Goal: Communication & Community: Answer question/provide support

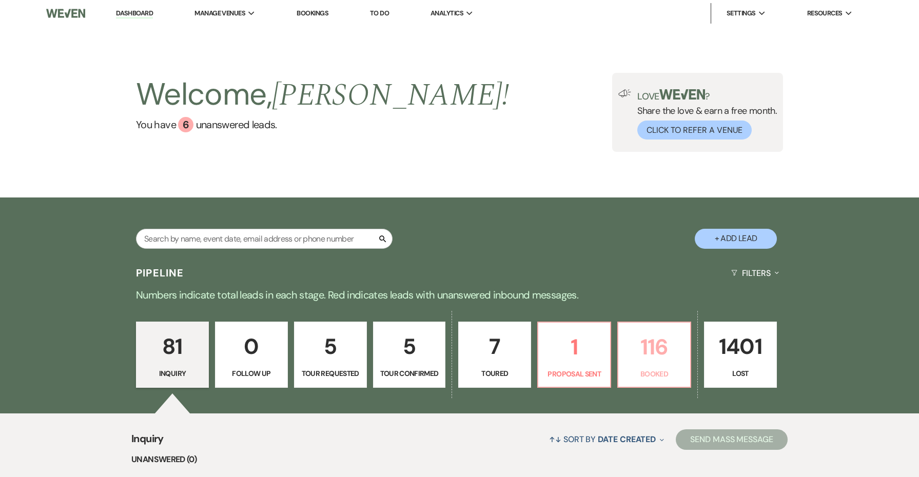
click at [655, 349] on p "116" at bounding box center [655, 347] width 60 height 34
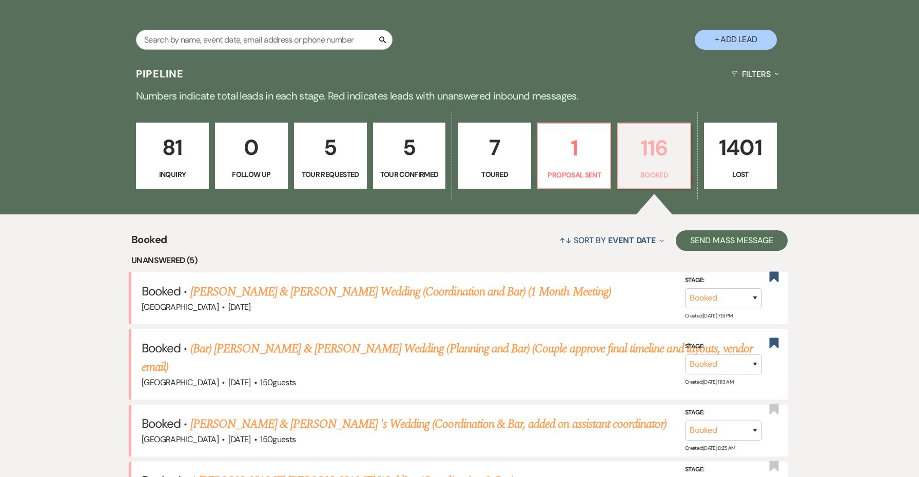
scroll to position [300, 0]
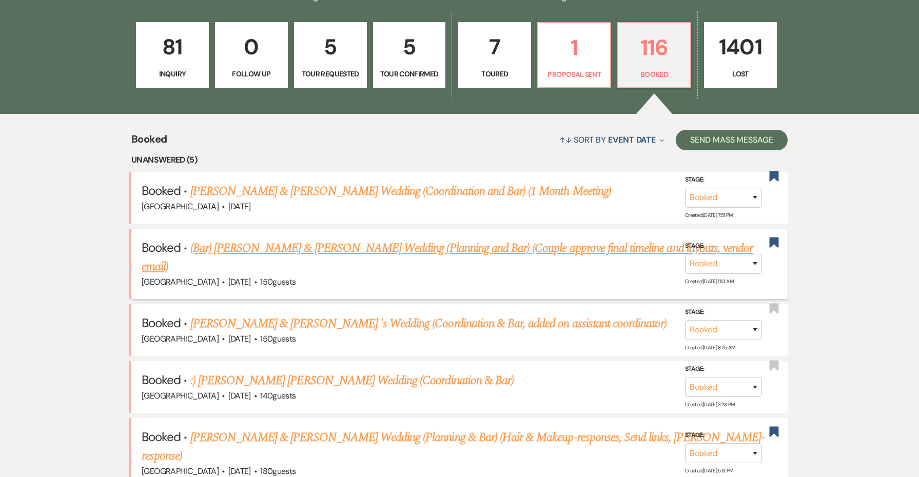
click at [396, 245] on link "(Bar) [PERSON_NAME] & [PERSON_NAME] Wedding (Planning and Bar) (Couple approve …" at bounding box center [447, 257] width 611 height 37
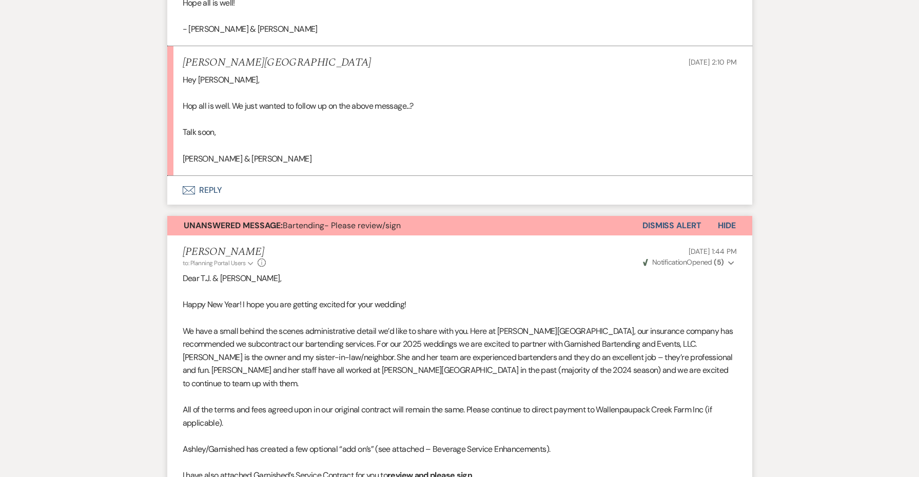
scroll to position [715, 0]
click at [460, 216] on button "Unanswered Message: Bartending- Please review/sign" at bounding box center [404, 226] width 475 height 20
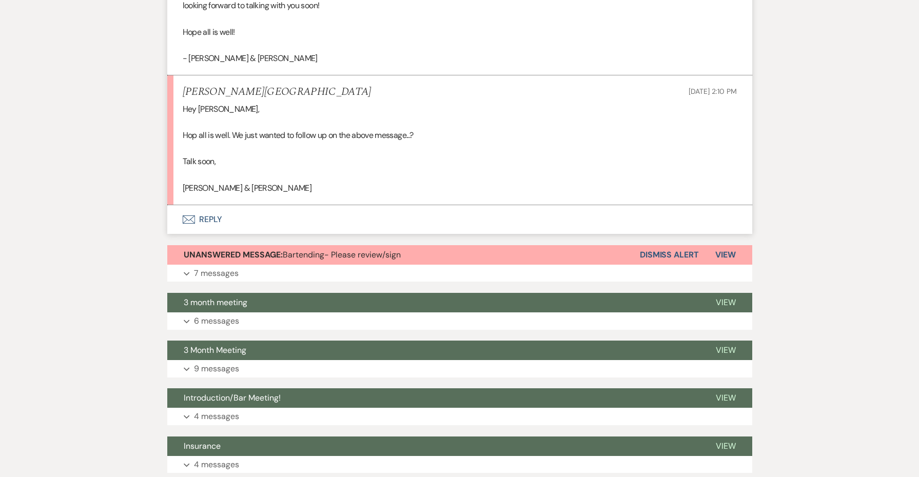
scroll to position [754, 0]
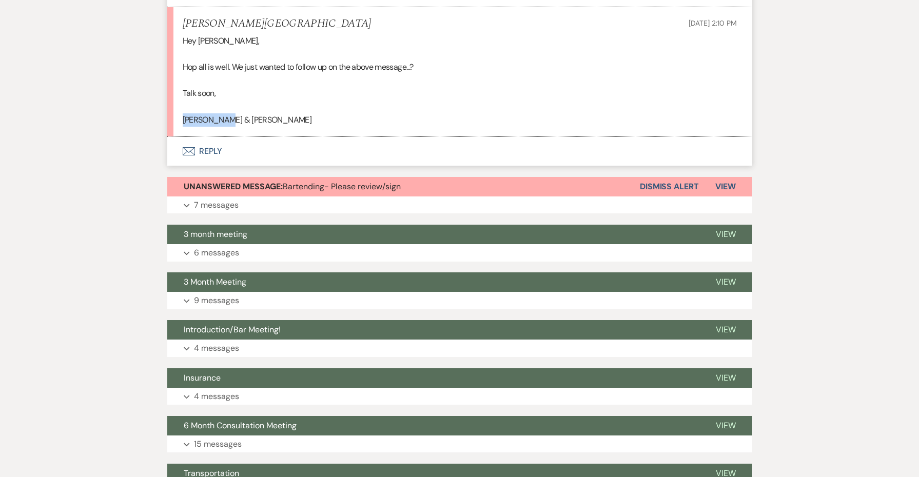
drag, startPoint x: 225, startPoint y: 106, endPoint x: 165, endPoint y: 110, distance: 60.7
click at [165, 110] on div "Messages Tasks Payments Vendors Rental Overview Timeline Docs & Files Contacts …" at bounding box center [459, 264] width 919 height 1651
copy p "[PERSON_NAME] & [PERSON_NAME]"
click at [216, 144] on button "Envelope Reply" at bounding box center [459, 151] width 585 height 29
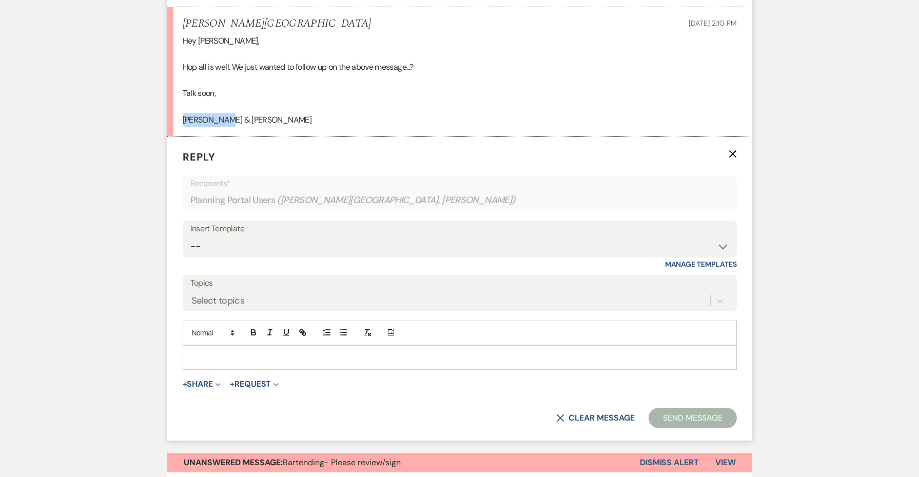
scroll to position [748, 0]
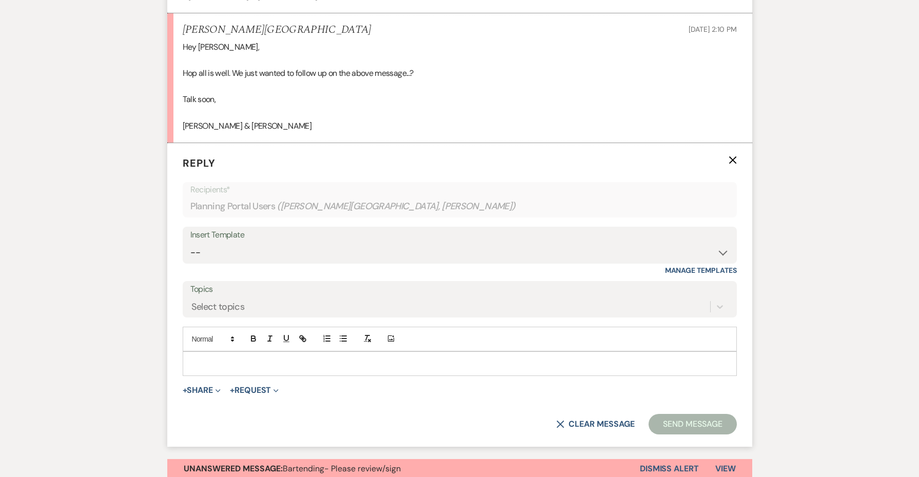
click at [222, 357] on div at bounding box center [459, 364] width 553 height 24
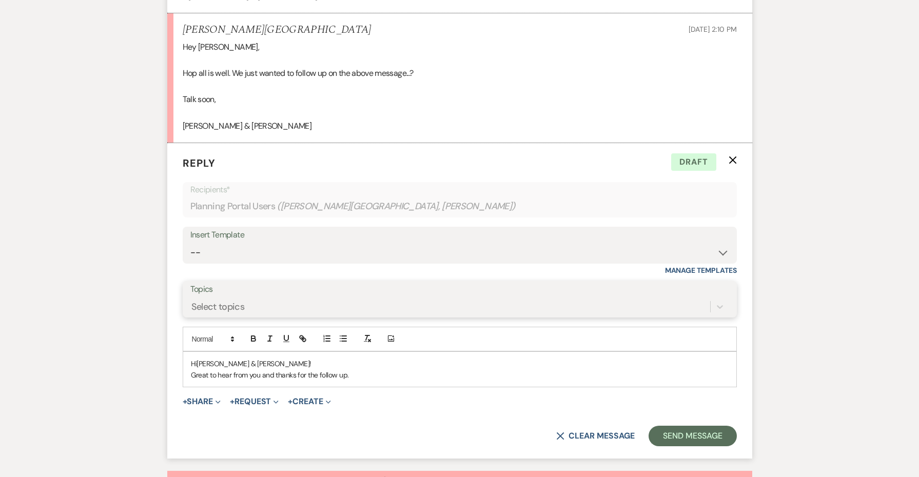
click at [474, 298] on div "Select topics" at bounding box center [450, 307] width 520 height 18
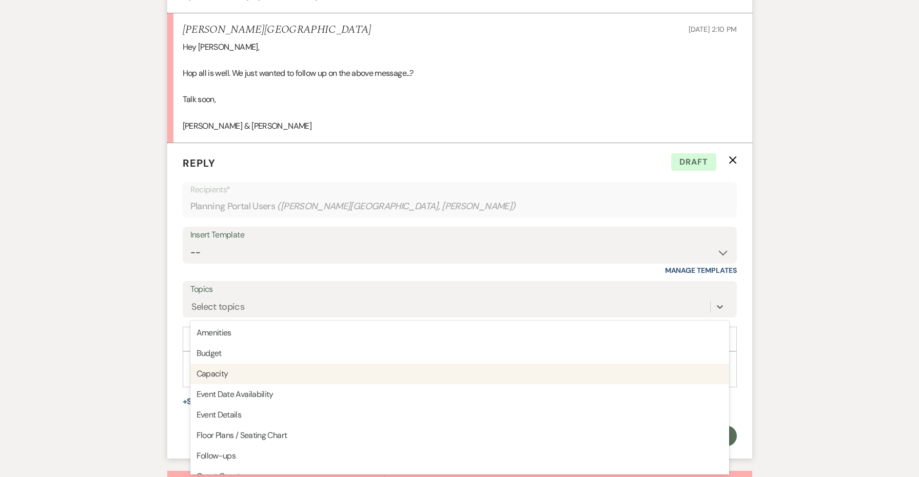
click at [790, 361] on div "Messages Tasks Payments Vendors Rental Overview Timeline Docs & Files Contacts …" at bounding box center [459, 414] width 919 height 1939
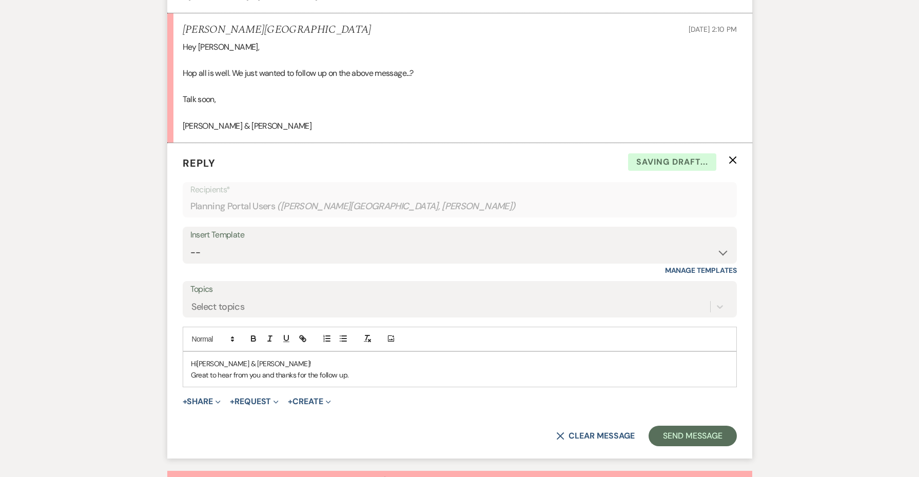
click at [677, 370] on p "Great to hear from you and thanks for the follow up." at bounding box center [460, 375] width 538 height 11
click at [665, 370] on p "Great to hear from you and thanks for the follow up." at bounding box center [460, 375] width 538 height 11
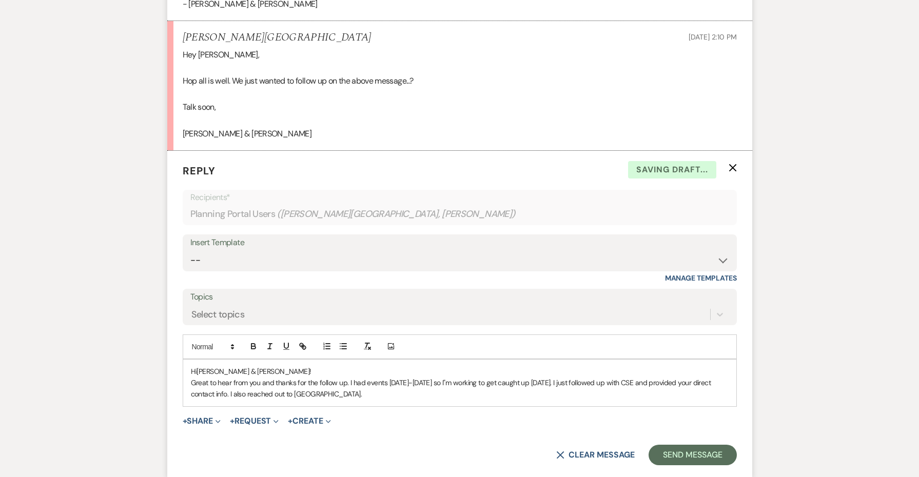
scroll to position [730, 0]
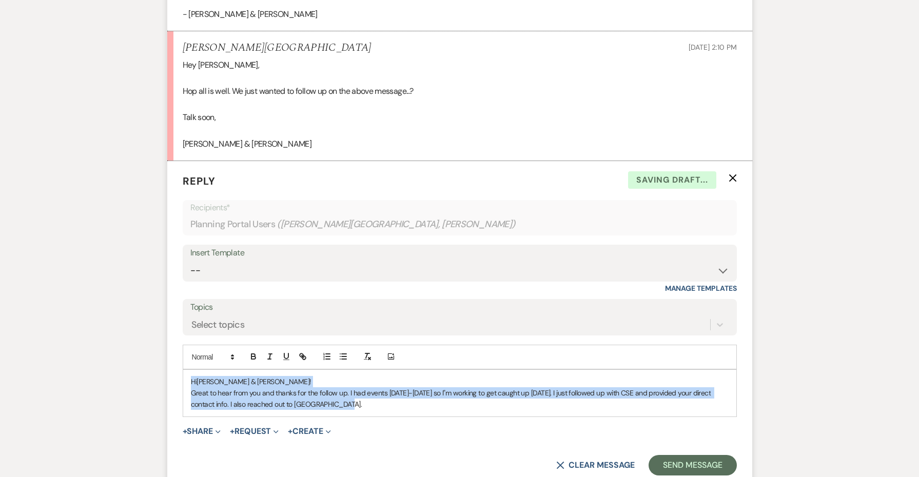
copy div "Hi [PERSON_NAME] & [PERSON_NAME]! Great to hear from you and thanks for the fol…"
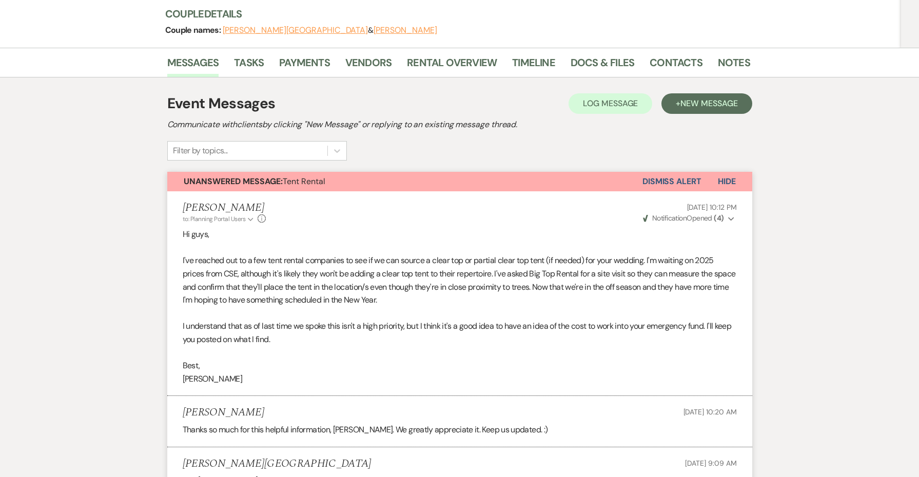
scroll to position [86, 0]
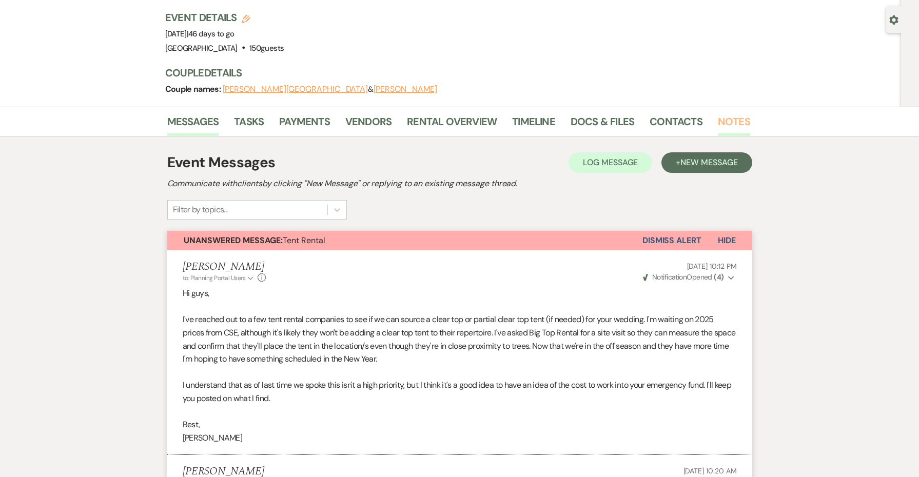
click at [722, 126] on link "Notes" at bounding box center [734, 124] width 32 height 23
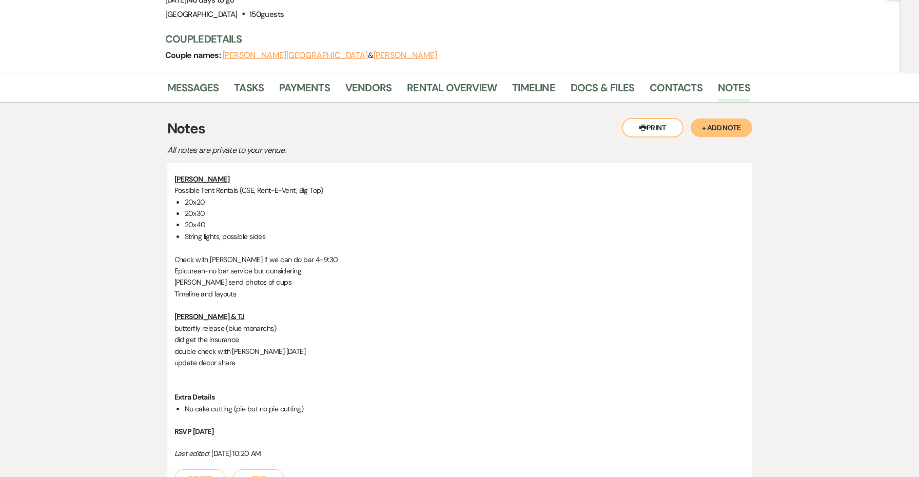
scroll to position [177, 0]
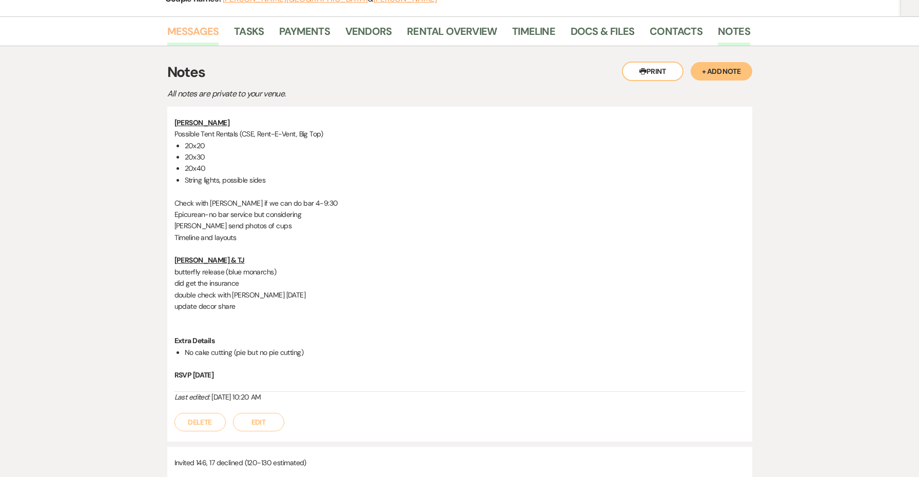
click at [191, 27] on link "Messages" at bounding box center [193, 34] width 52 height 23
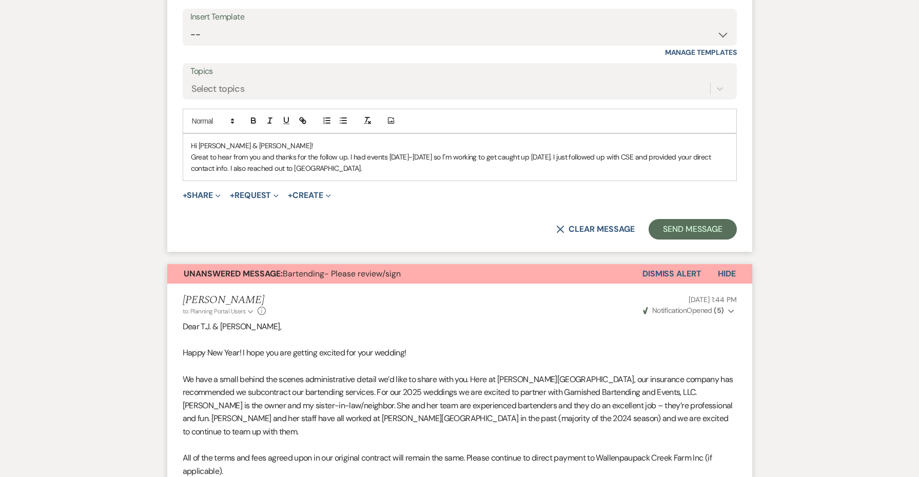
scroll to position [956, 0]
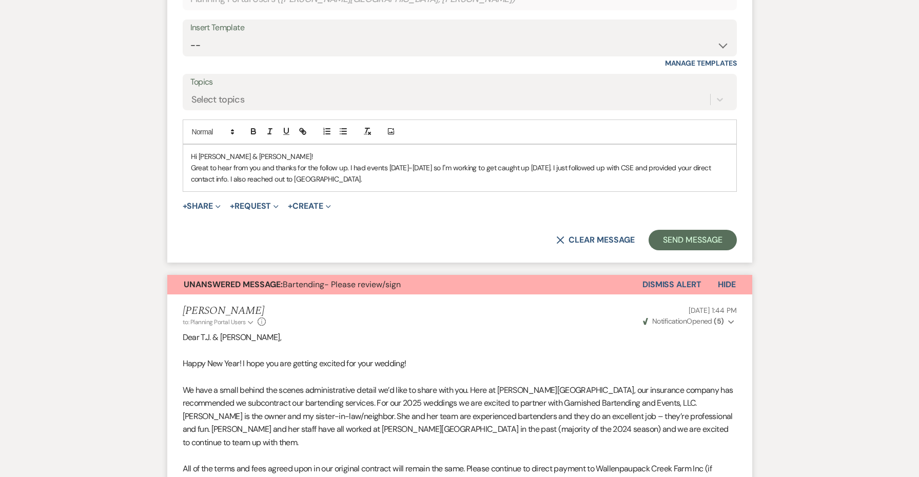
click at [360, 173] on div "Hi [PERSON_NAME] & [PERSON_NAME]! Great to hear from you and thanks for the fol…" at bounding box center [459, 168] width 553 height 47
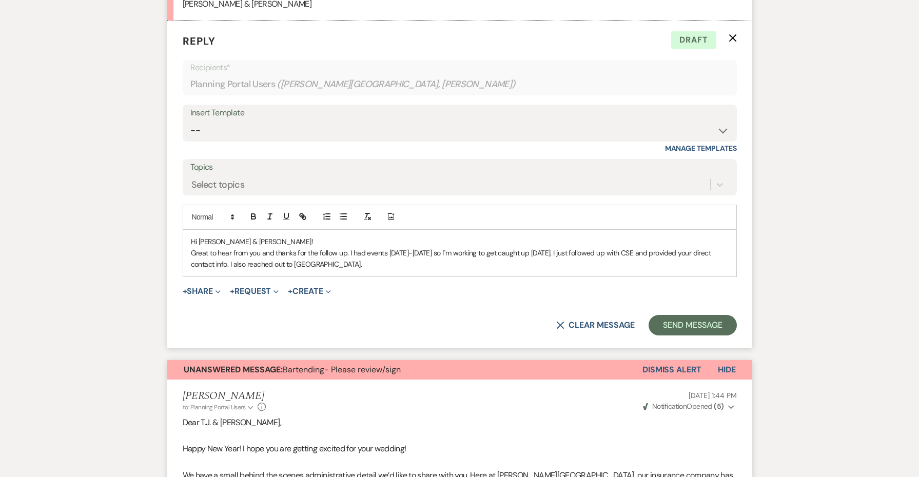
scroll to position [870, 0]
click at [229, 250] on p "Great to hear from you and thanks for the follow up. I had events [DATE]-[DATE]…" at bounding box center [460, 259] width 538 height 23
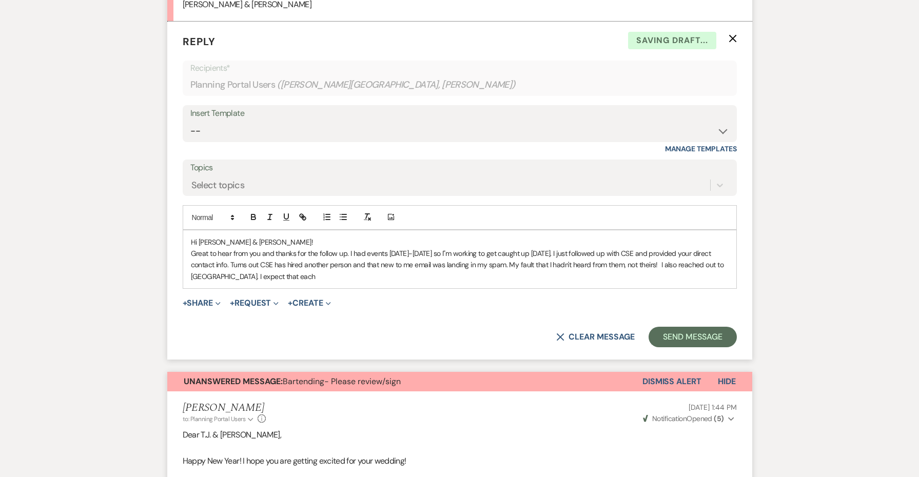
click at [299, 256] on p "Great to hear from you and thanks for the follow up. I had events [DATE]-[DATE]…" at bounding box center [460, 265] width 538 height 34
click at [314, 264] on p "Great to hear from you and thanks for the follow up. I had events [DATE]-[DATE]…" at bounding box center [460, 265] width 538 height 34
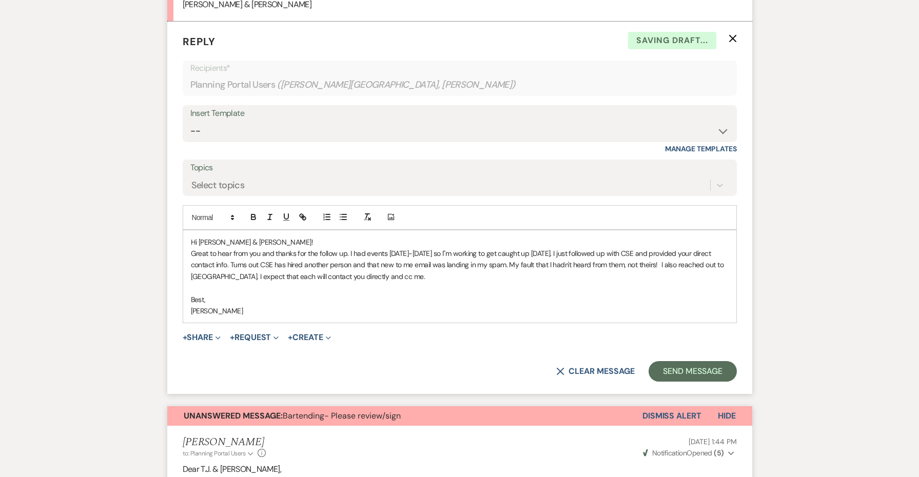
click at [297, 237] on p "Hi [PERSON_NAME] & [PERSON_NAME]!" at bounding box center [460, 242] width 538 height 11
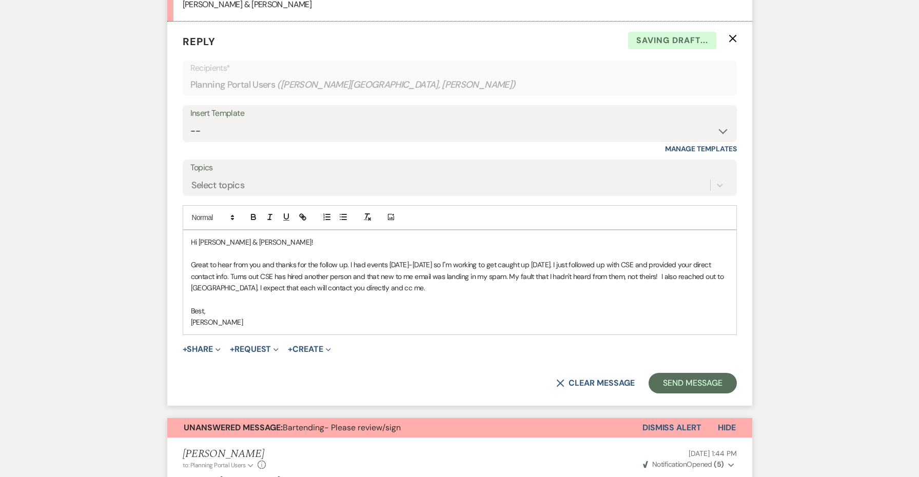
click at [294, 317] on p "[PERSON_NAME]" at bounding box center [460, 322] width 538 height 11
click at [691, 373] on button "Send Message" at bounding box center [693, 383] width 88 height 21
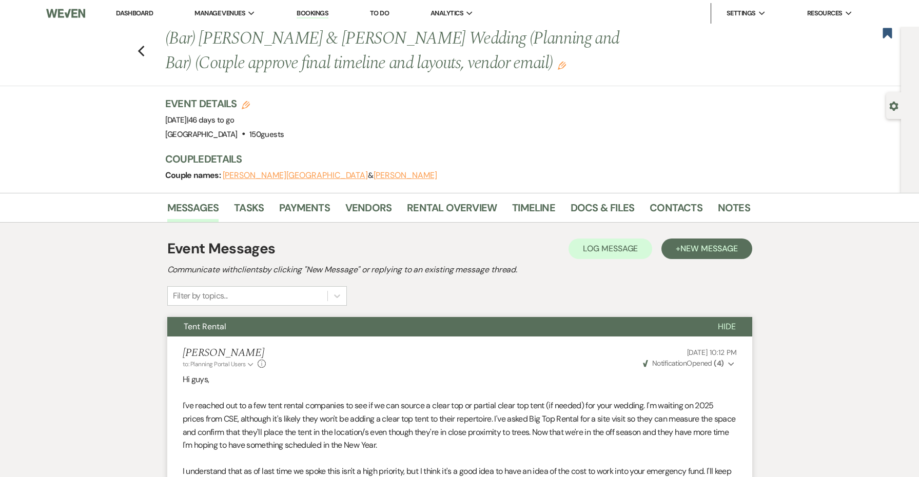
scroll to position [0, 0]
click at [722, 202] on link "Notes" at bounding box center [734, 211] width 32 height 23
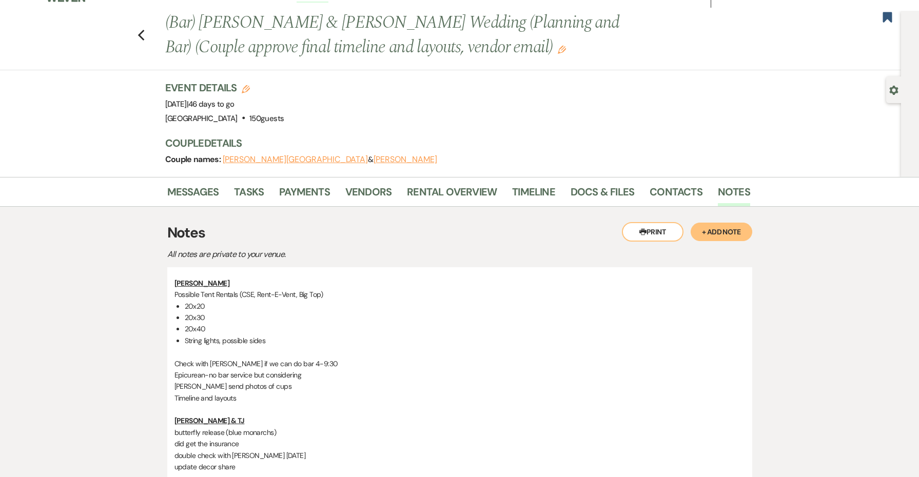
scroll to position [26, 0]
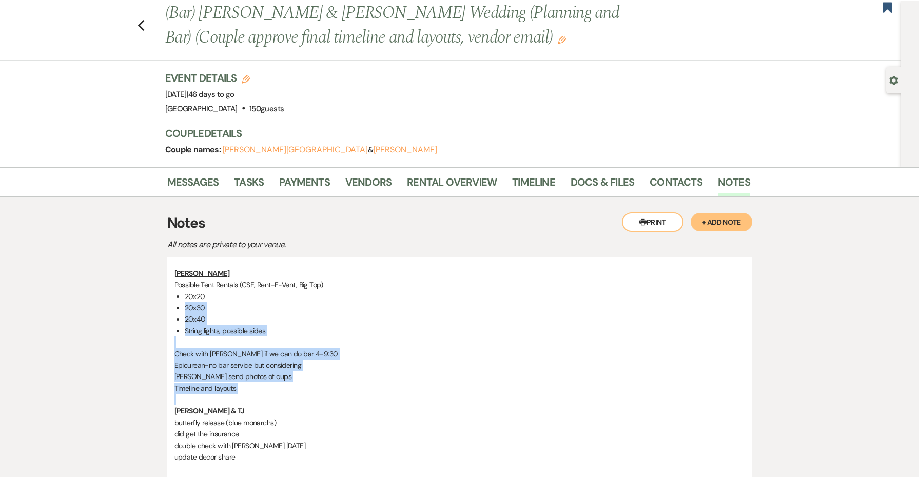
drag, startPoint x: 268, startPoint y: 400, endPoint x: 168, endPoint y: 303, distance: 139.4
click at [168, 303] on div "[PERSON_NAME] Possible Tent Rentals (CSE, Rent-E-Vent, Big Top) 20x20 20x30 20x…" at bounding box center [459, 425] width 585 height 335
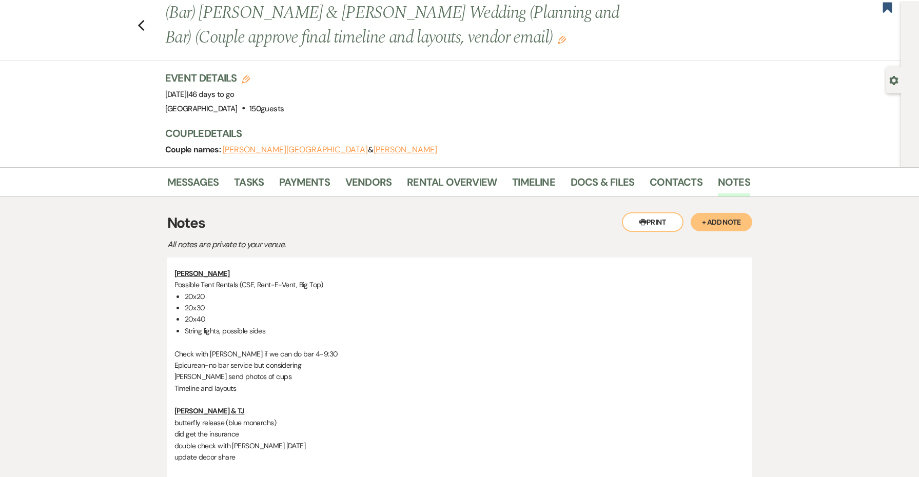
click at [185, 308] on li "20x30" at bounding box center [465, 307] width 560 height 11
drag, startPoint x: 341, startPoint y: 358, endPoint x: 144, endPoint y: 337, distance: 197.7
click at [260, 352] on p "Check with [PERSON_NAME] if we can do bar 4-9:30" at bounding box center [459, 353] width 571 height 11
drag, startPoint x: 293, startPoint y: 329, endPoint x: 145, endPoint y: 282, distance: 155.0
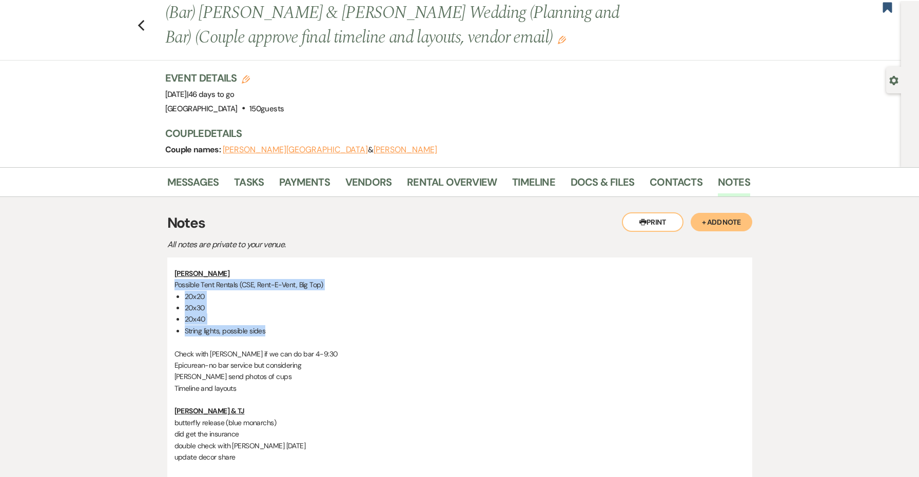
copy div "Possible Tent Rentals (CSE, Rent-E-Vent, Big Top) 20x20 20x30 20x40 String ligh…"
click at [192, 169] on div "Messages Tasks Payments Vendors Rental Overview Timeline Docs & Files Contacts …" at bounding box center [459, 182] width 919 height 30
drag, startPoint x: 275, startPoint y: 329, endPoint x: 146, endPoint y: 294, distance: 133.6
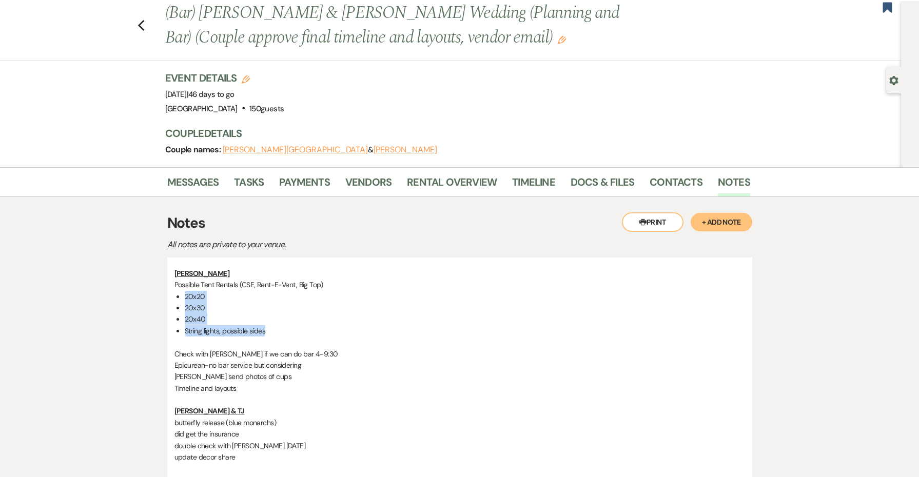
copy ul "20x20 20x30 20x40 String lights, possible sides"
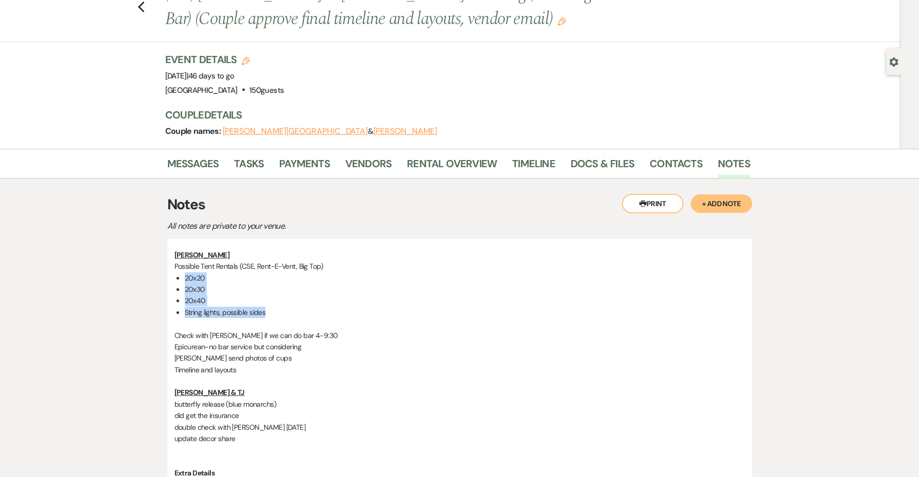
scroll to position [0, 0]
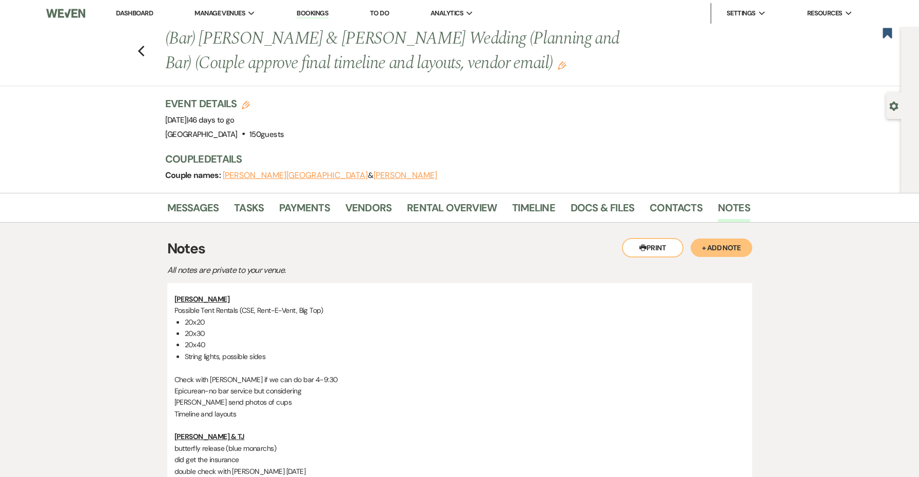
click at [665, 198] on li "Contacts" at bounding box center [684, 210] width 68 height 25
click at [663, 206] on link "Contacts" at bounding box center [676, 211] width 53 height 23
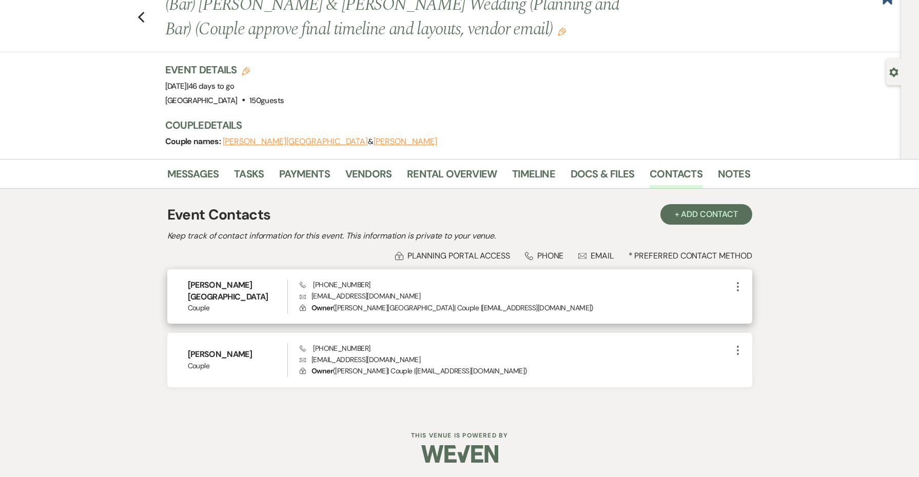
scroll to position [33, 0]
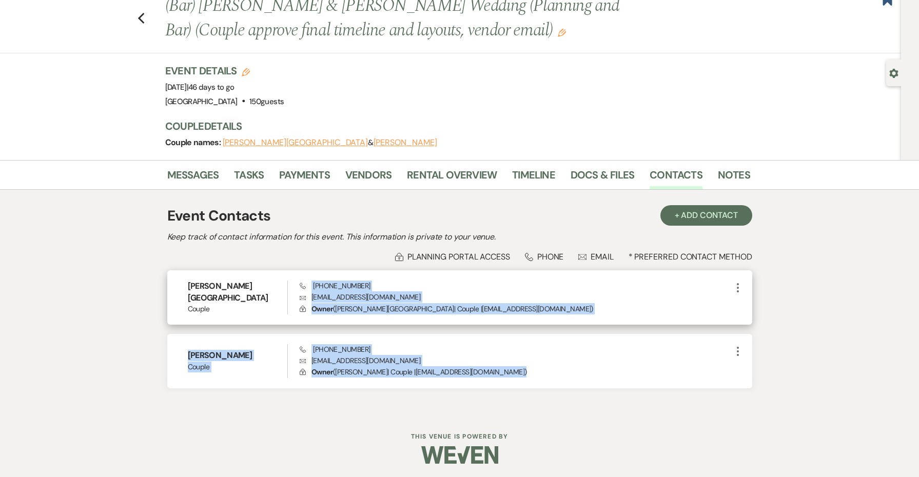
drag, startPoint x: 528, startPoint y: 365, endPoint x: 311, endPoint y: 283, distance: 231.8
click at [311, 283] on div "[PERSON_NAME] Couple Phone [PHONE_NUMBER] Envelope [EMAIL_ADDRESS][DOMAIN_NAME]…" at bounding box center [459, 329] width 585 height 118
copy div "[PHONE_NUMBER] Envelope [EMAIL_ADDRESS][DOMAIN_NAME] Lock Owner ( [PERSON_NAME]…"
click at [144, 16] on icon "Previous" at bounding box center [142, 18] width 8 height 12
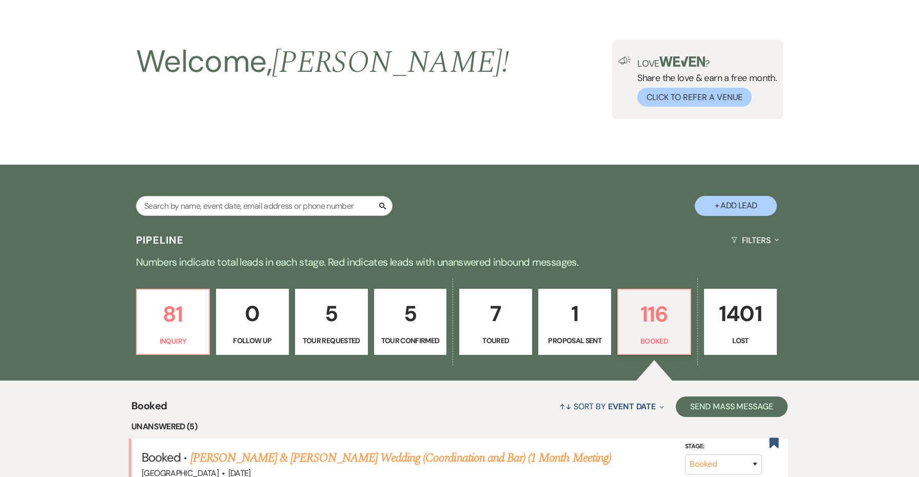
scroll to position [160, 0]
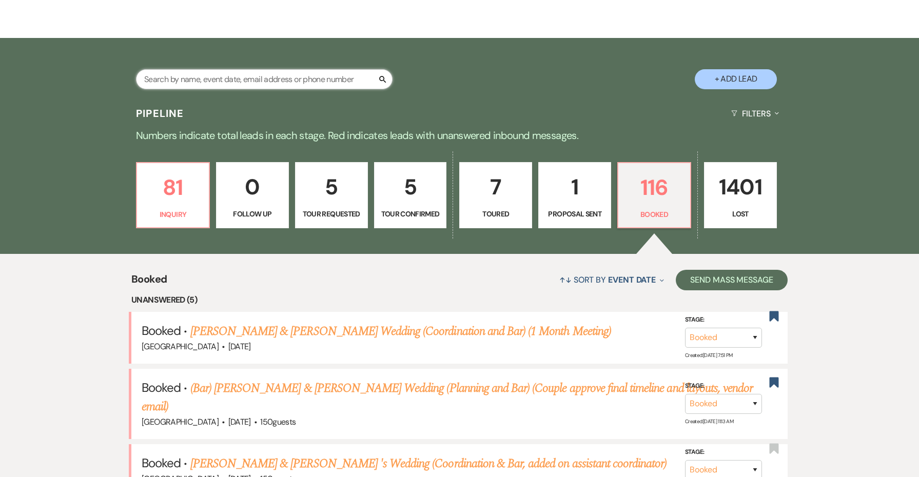
click at [283, 69] on input "text" at bounding box center [264, 79] width 257 height 20
type input "[PERSON_NAME]"
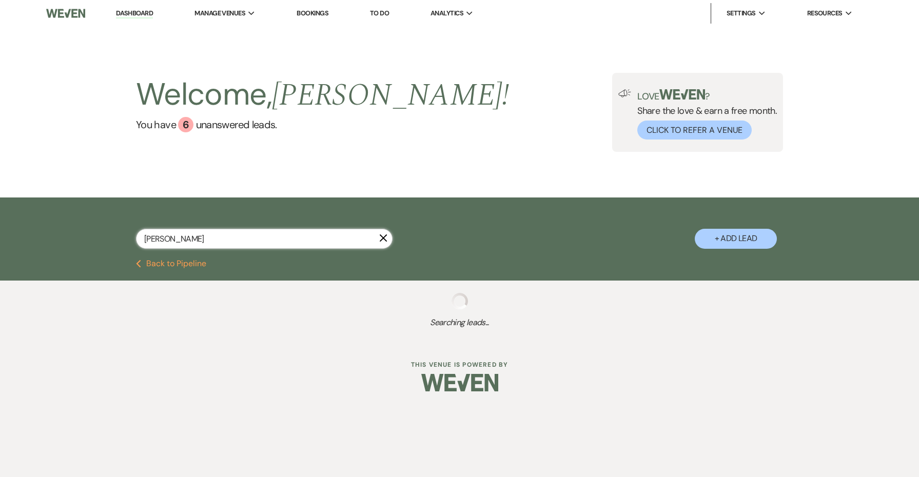
select select "8"
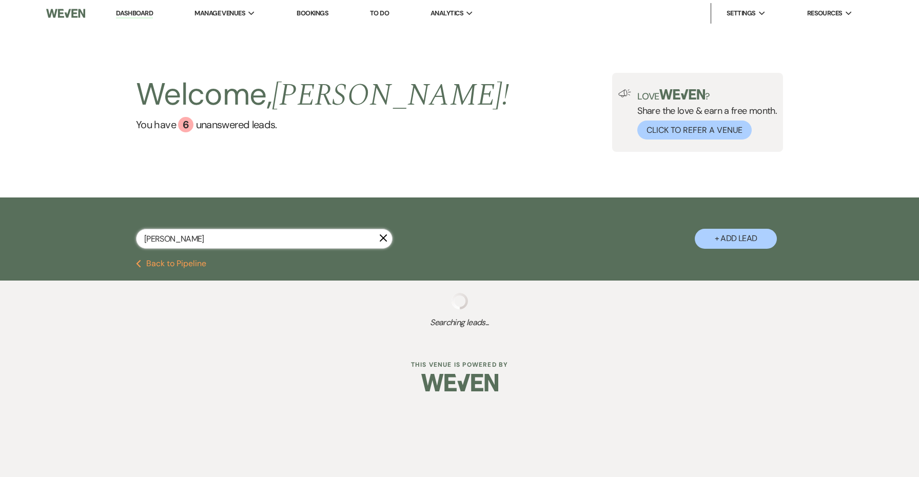
select select "5"
select select "8"
select select "6"
select select "8"
select select "6"
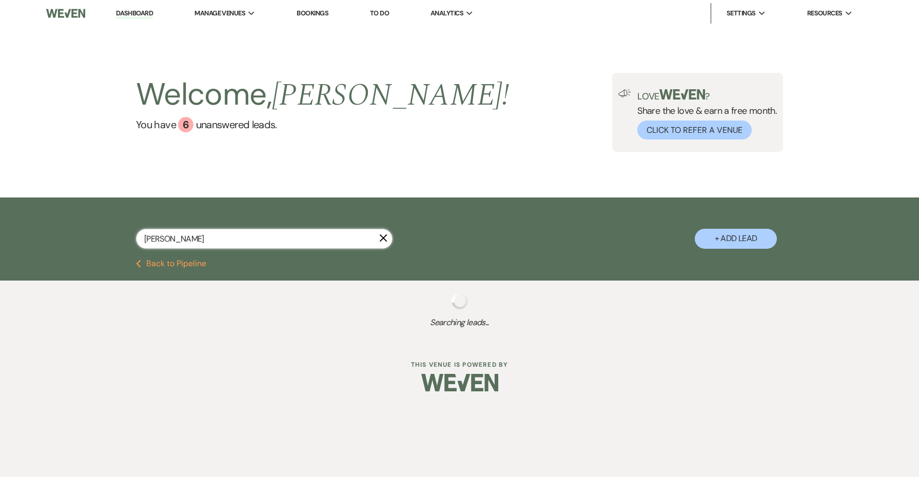
select select "8"
select select "5"
select select "8"
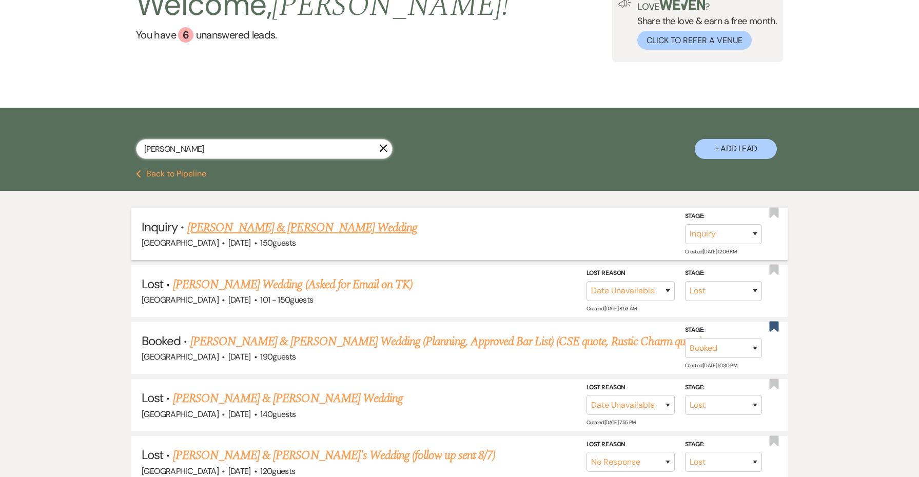
scroll to position [95, 0]
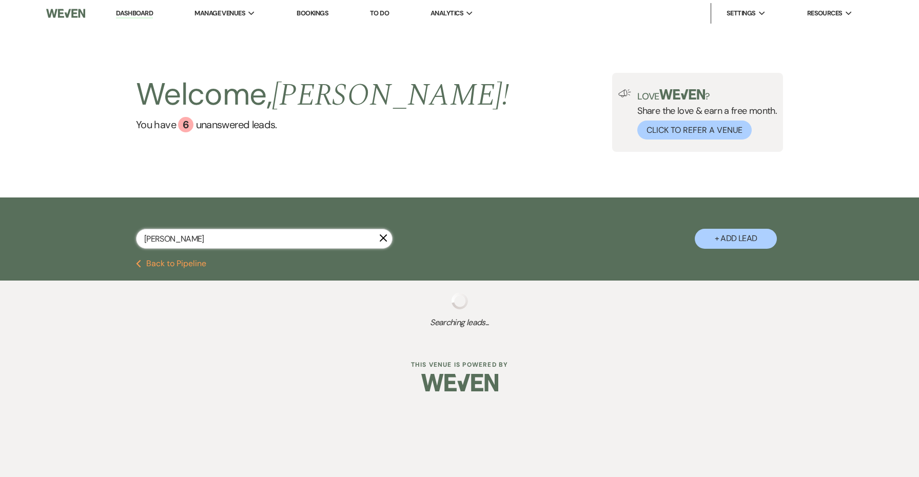
type input "[PERSON_NAME]"
select select "8"
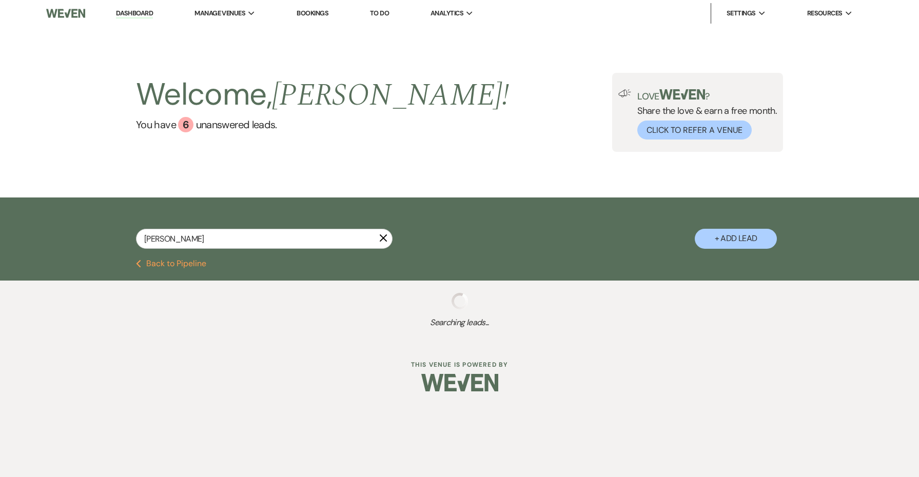
select select "8"
select select "5"
select select "8"
select select "6"
select select "8"
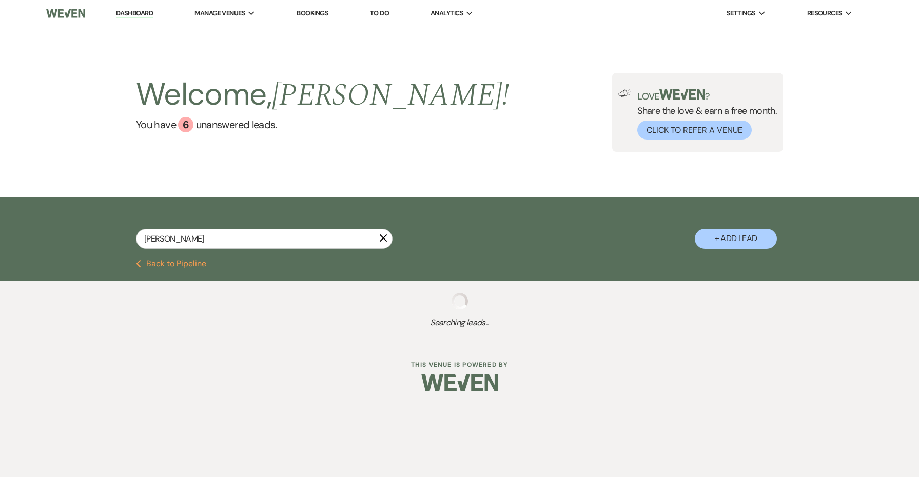
select select "6"
select select "8"
select select "5"
select select "8"
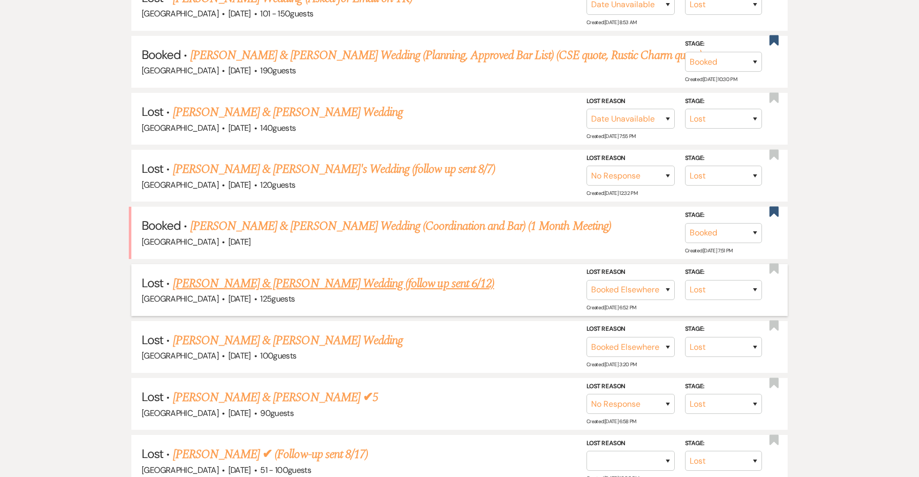
scroll to position [341, 0]
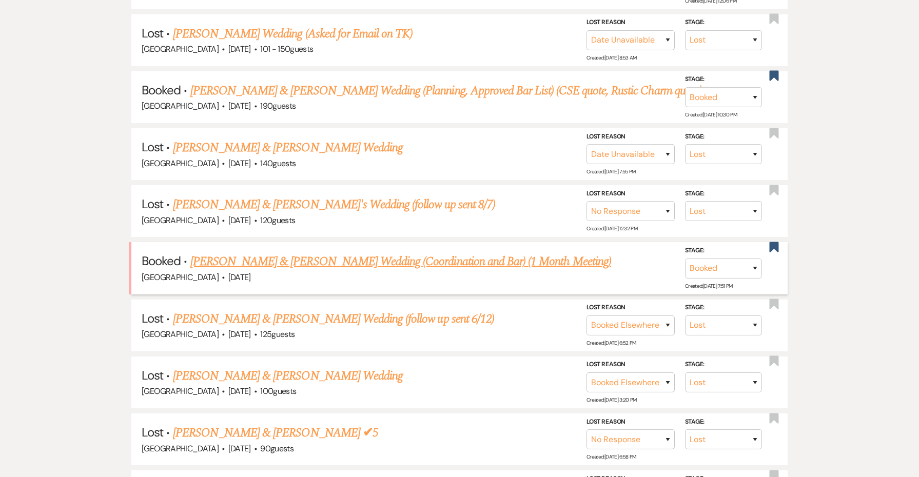
click at [289, 253] on link "[PERSON_NAME] & [PERSON_NAME] Wedding (Coordination and Bar) (1 Month Meeting)" at bounding box center [400, 261] width 421 height 18
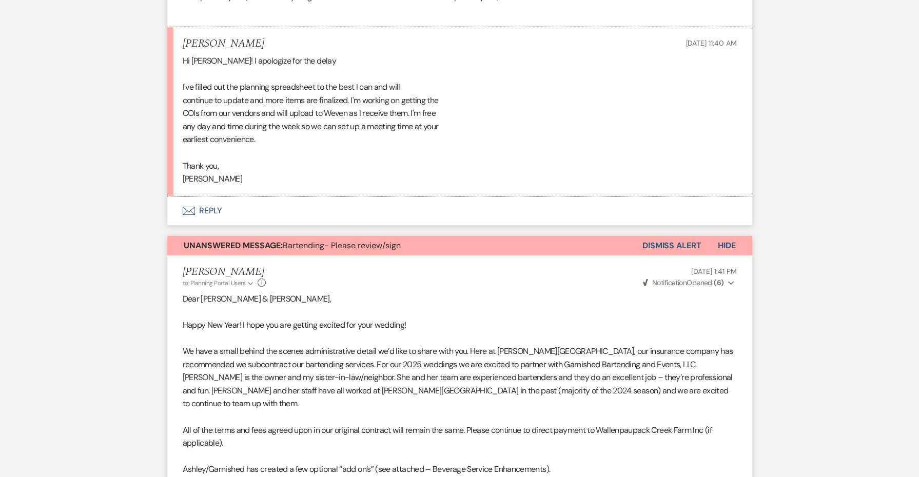
scroll to position [1032, 0]
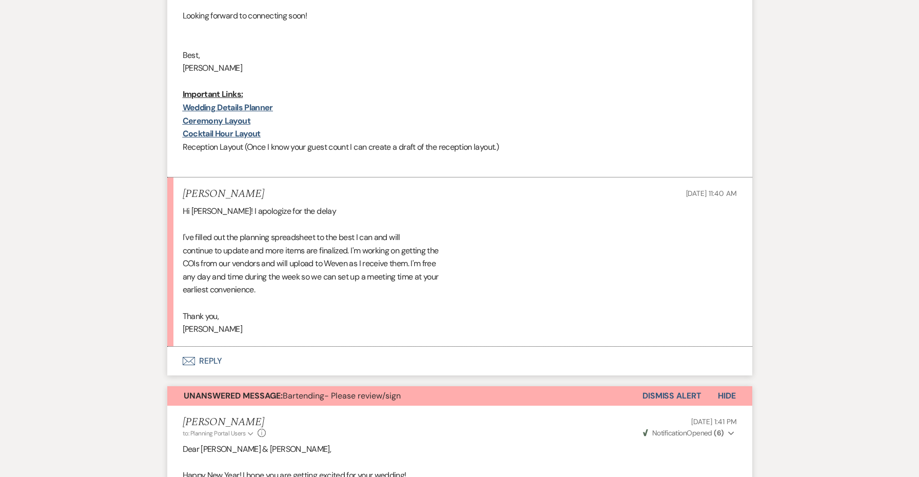
click at [248, 391] on strong "Unanswered Message:" at bounding box center [233, 396] width 99 height 11
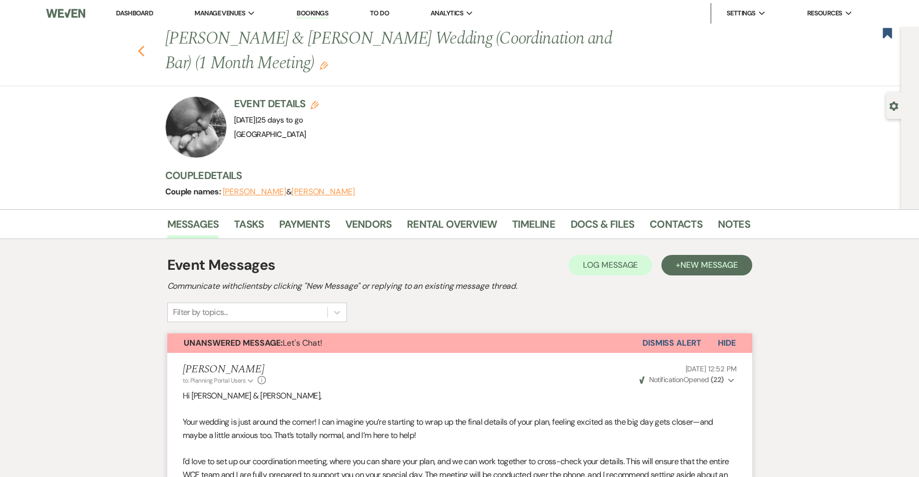
scroll to position [0, 0]
click at [140, 53] on icon "Previous" at bounding box center [142, 51] width 8 height 12
select select "8"
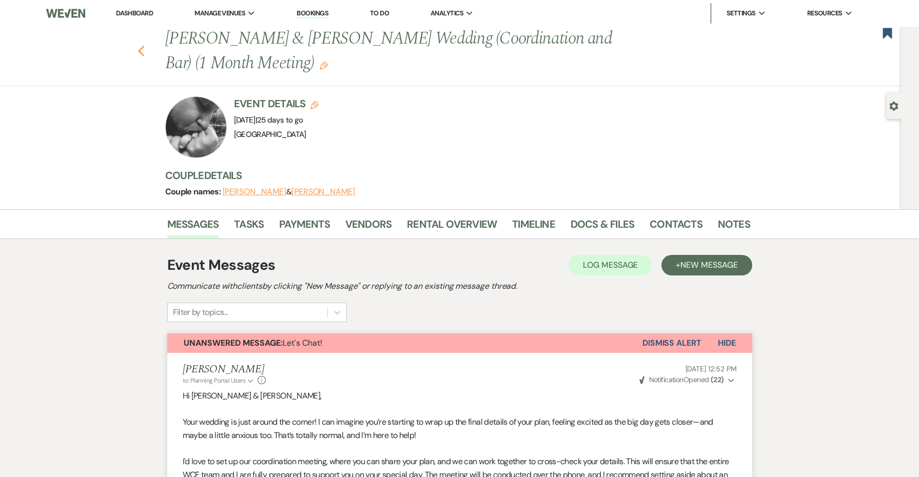
select select "8"
select select "5"
select select "8"
select select "6"
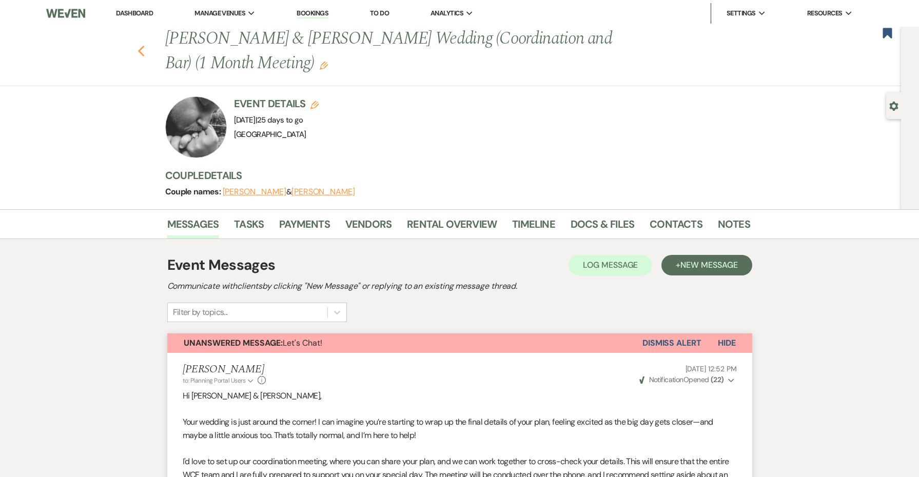
select select "8"
select select "6"
select select "8"
select select "5"
select select "8"
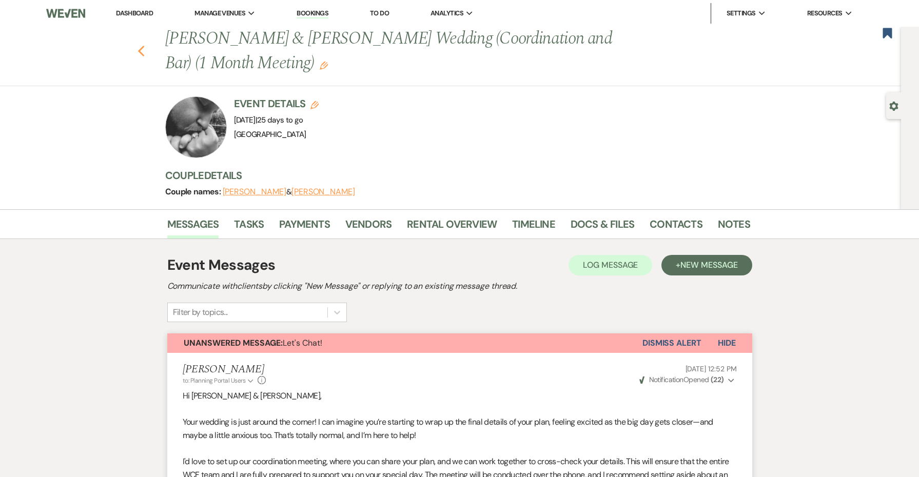
select select "8"
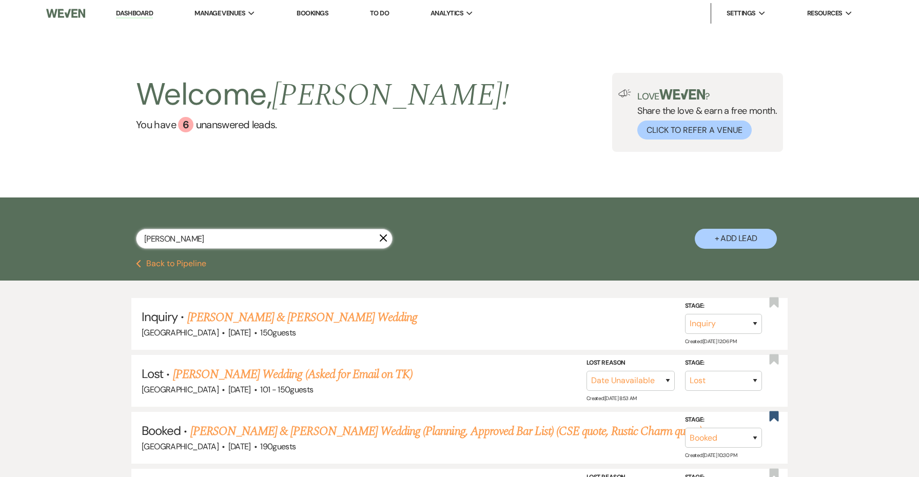
click at [229, 237] on input "[PERSON_NAME]" at bounding box center [264, 239] width 257 height 20
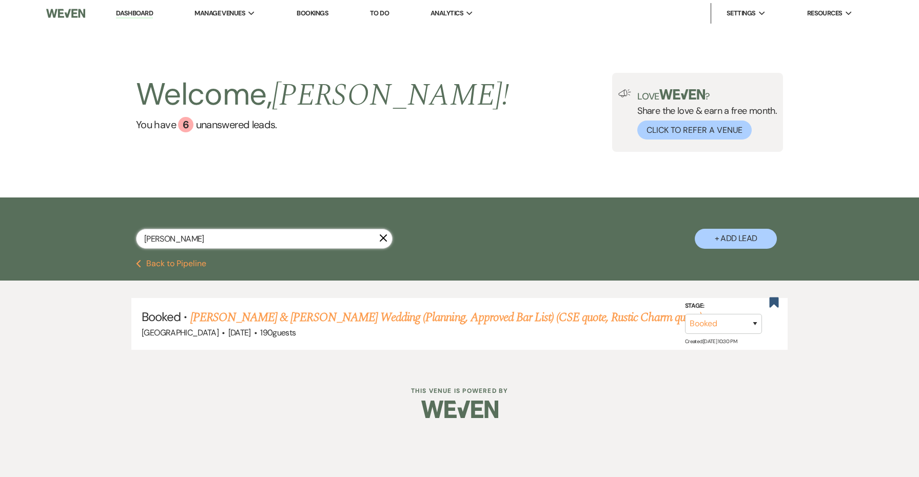
type input "[PERSON_NAME]"
drag, startPoint x: 228, startPoint y: 237, endPoint x: 264, endPoint y: 321, distance: 92.0
click at [264, 321] on link "[PERSON_NAME] & [PERSON_NAME] Wedding (Planning, Approved Bar List) (CSE quote,…" at bounding box center [446, 317] width 512 height 18
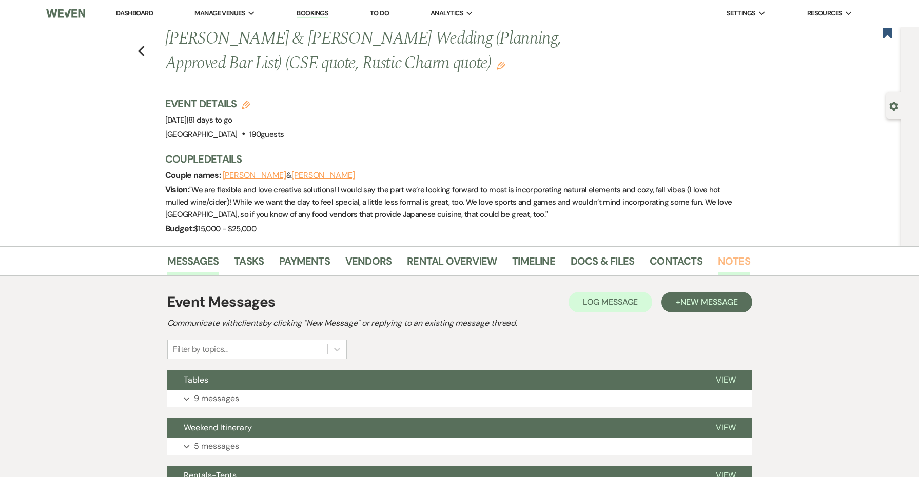
click at [743, 264] on link "Notes" at bounding box center [734, 264] width 32 height 23
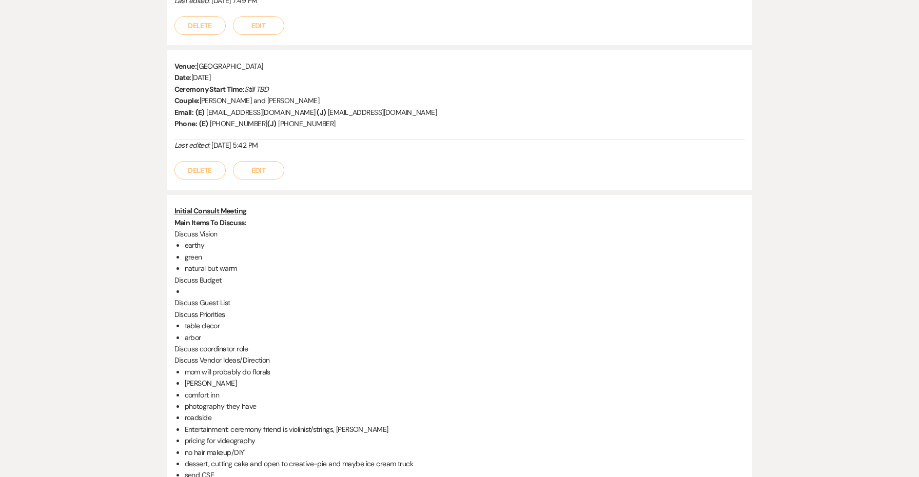
scroll to position [807, 0]
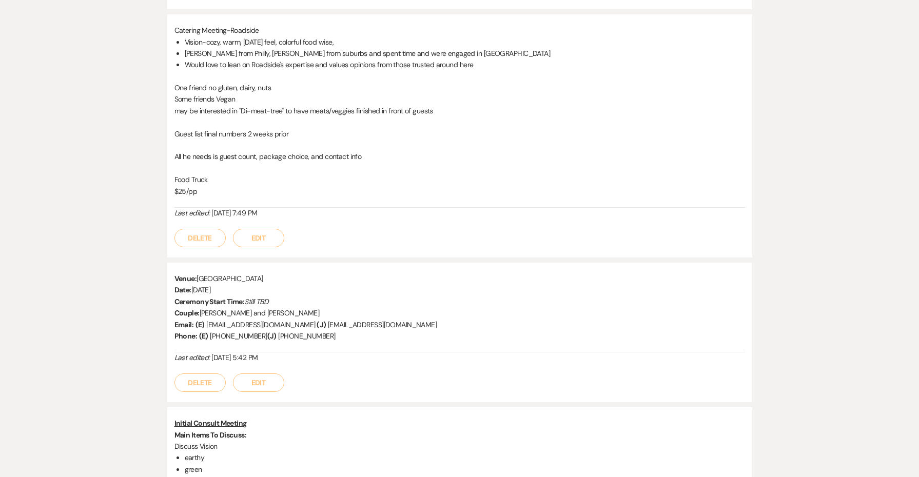
drag, startPoint x: 344, startPoint y: 322, endPoint x: 134, endPoint y: 267, distance: 216.8
click at [134, 267] on div "Messages Tasks Payments Vendors Rental Overview Timeline Docs & Files Contacts …" at bounding box center [459, 335] width 919 height 1793
copy div "Venue: [GEOGRAPHIC_DATA] Date: [DATE] Ceremony Start Time: Still TBD Couple: [P…"
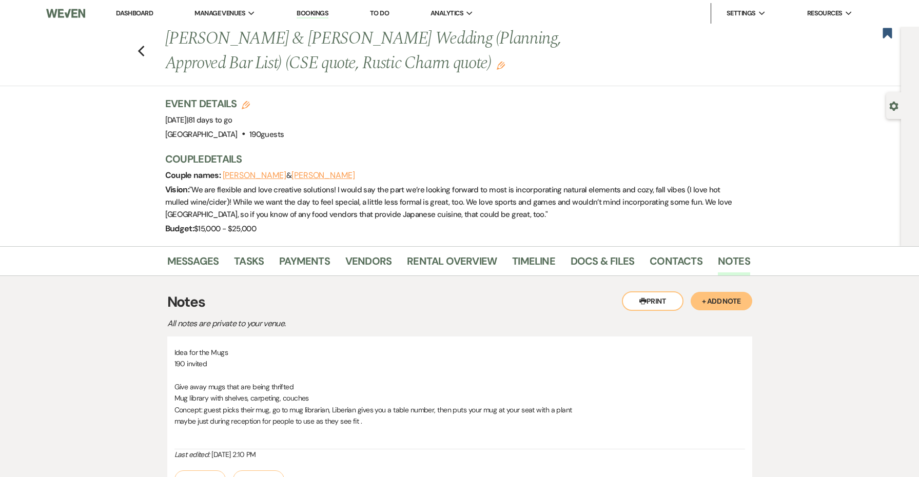
scroll to position [0, 0]
click at [141, 50] on use "button" at bounding box center [141, 51] width 7 height 11
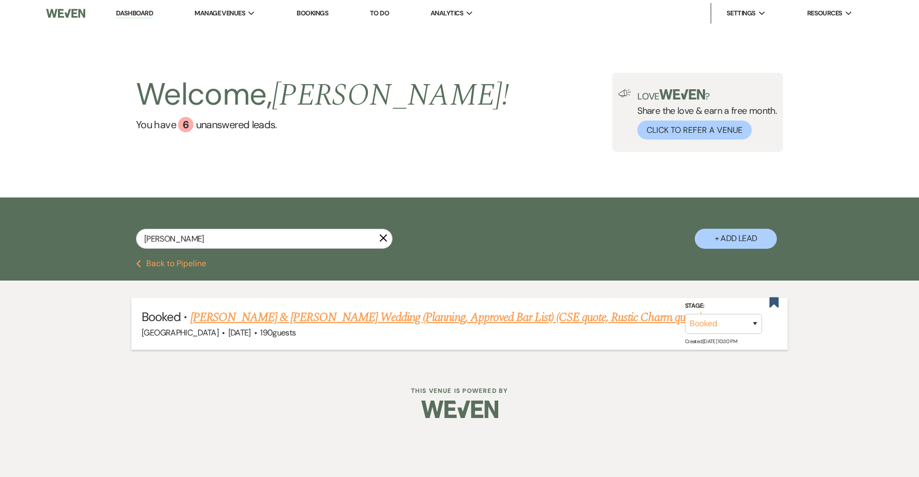
click at [371, 313] on link "[PERSON_NAME] & [PERSON_NAME] Wedding (Planning, Approved Bar List) (CSE quote,…" at bounding box center [446, 317] width 512 height 18
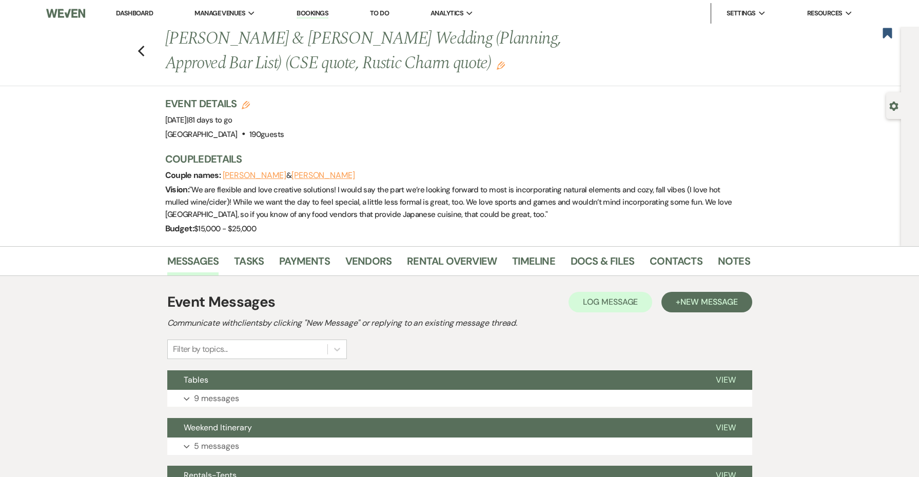
scroll to position [11, 0]
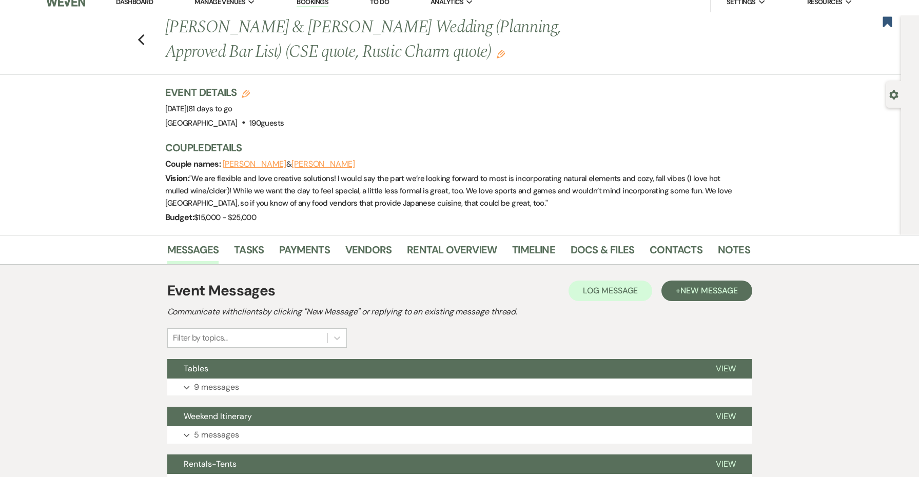
click at [497, 53] on icon "Edit" at bounding box center [501, 54] width 8 height 8
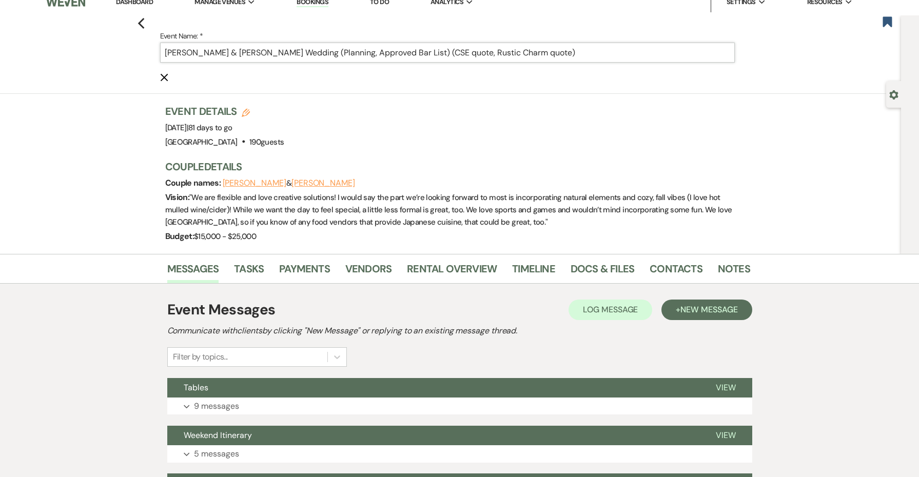
drag, startPoint x: 482, startPoint y: 54, endPoint x: 438, endPoint y: 54, distance: 44.7
click at [438, 54] on input "[PERSON_NAME] & [PERSON_NAME] Wedding (Planning, Approved Bar List) (CSE quote,…" at bounding box center [447, 53] width 575 height 20
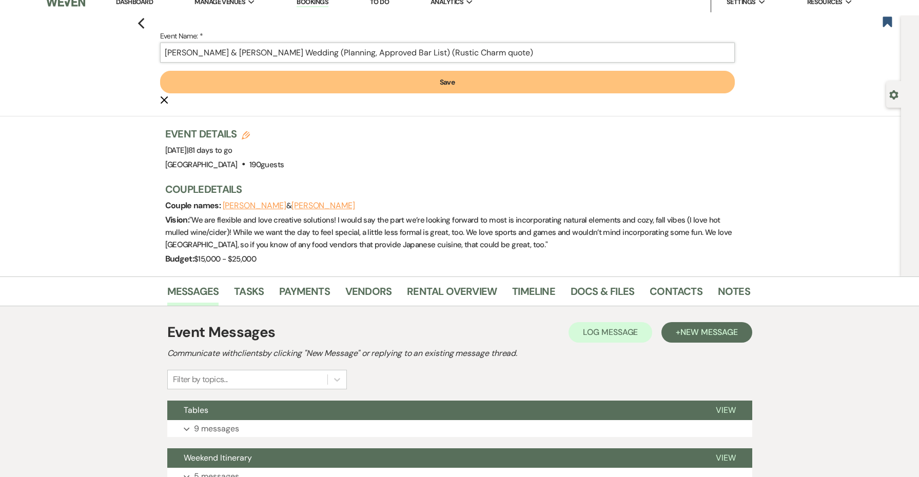
type input "[PERSON_NAME] & [PERSON_NAME] Wedding (Planning, Approved Bar List) (Rustic Cha…"
click at [438, 82] on button "Save" at bounding box center [447, 82] width 575 height 23
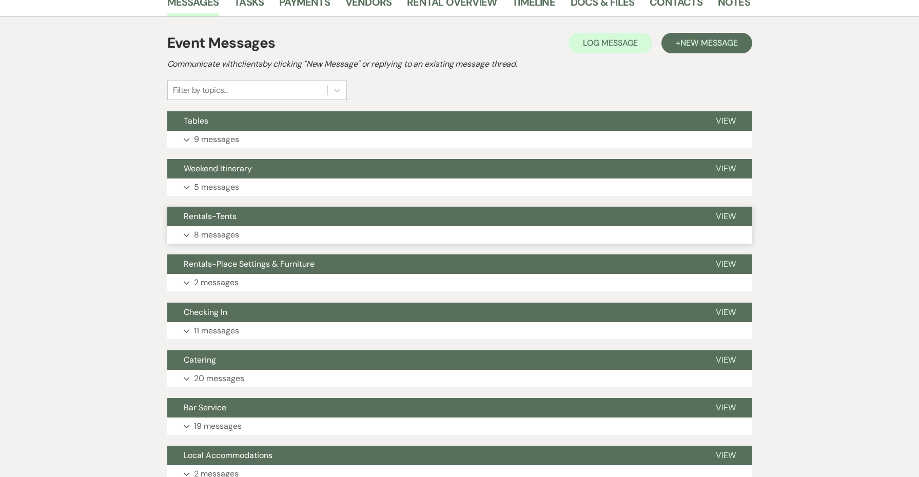
scroll to position [273, 0]
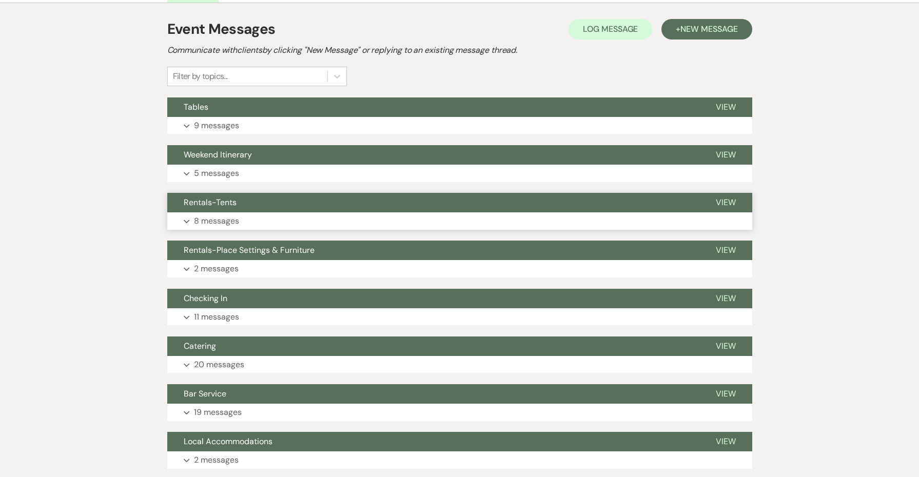
click at [403, 224] on button "Expand 8 messages" at bounding box center [459, 220] width 585 height 17
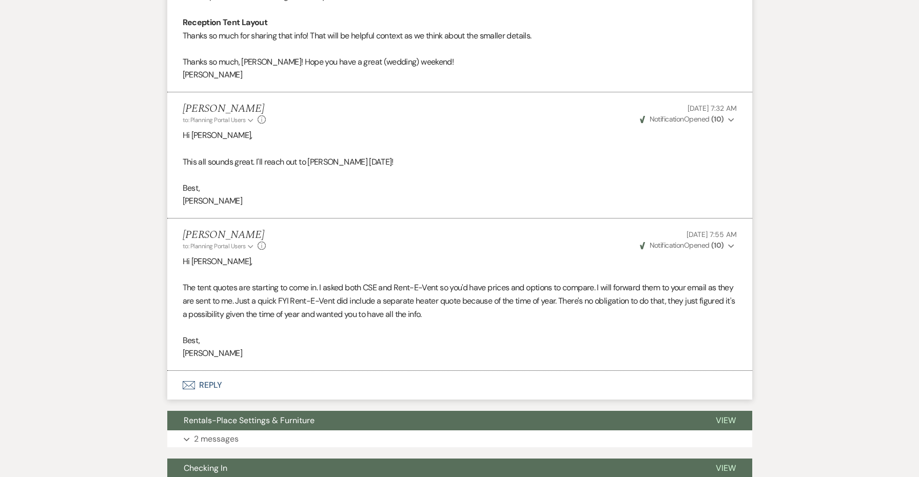
scroll to position [2067, 0]
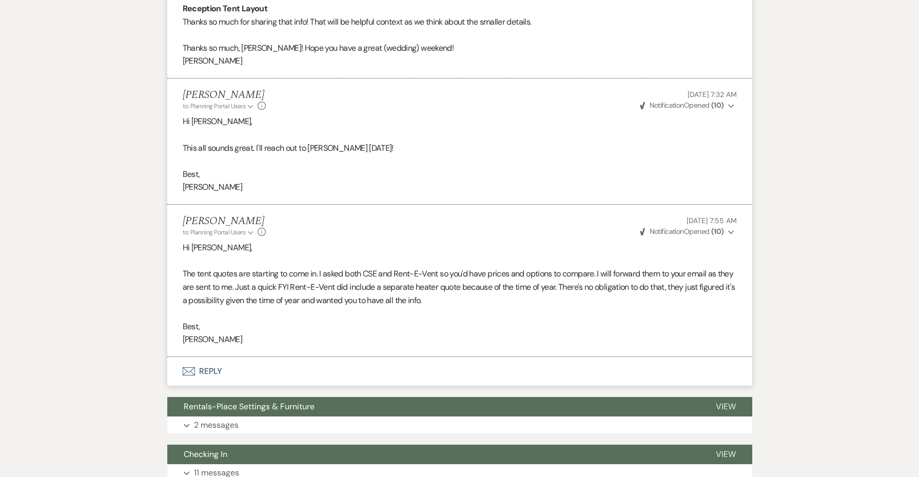
click at [207, 357] on button "Envelope Reply" at bounding box center [459, 371] width 585 height 29
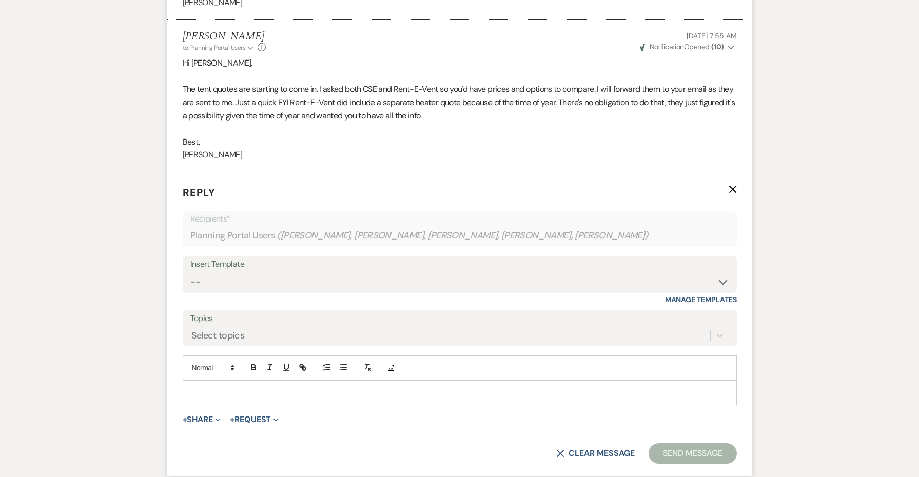
scroll to position [2297, 0]
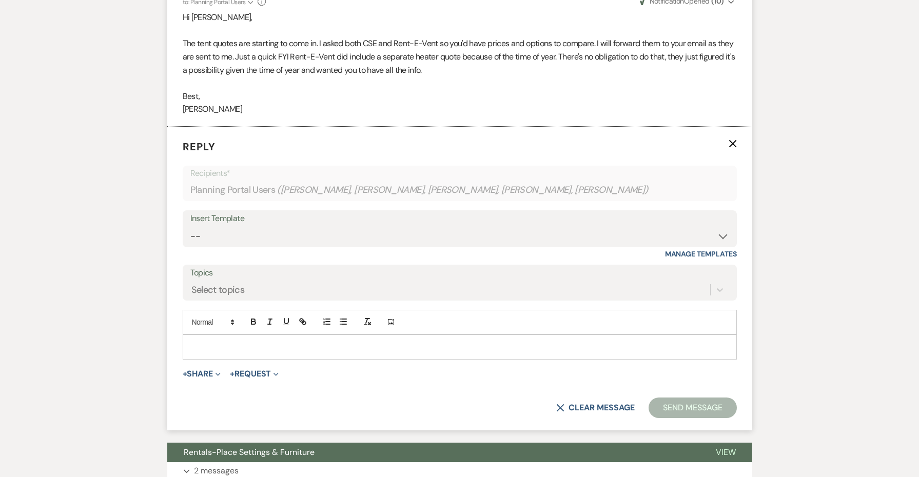
click at [209, 341] on p at bounding box center [460, 346] width 538 height 11
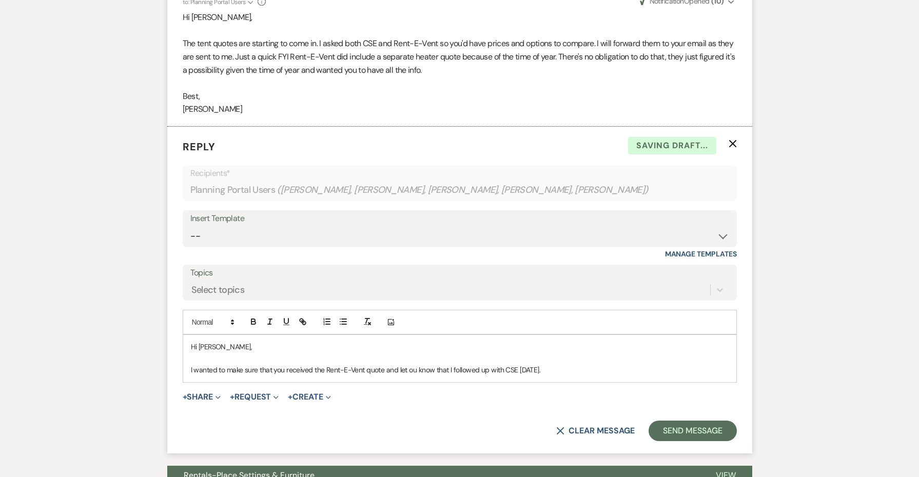
click at [410, 364] on p "I wanted to make sure that you received the Rent-E-Vent quote and let ou know t…" at bounding box center [460, 369] width 538 height 11
click at [594, 364] on p "I wanted to make sure that you received the Rent-E-Vent quote and let you know …" at bounding box center [460, 369] width 538 height 11
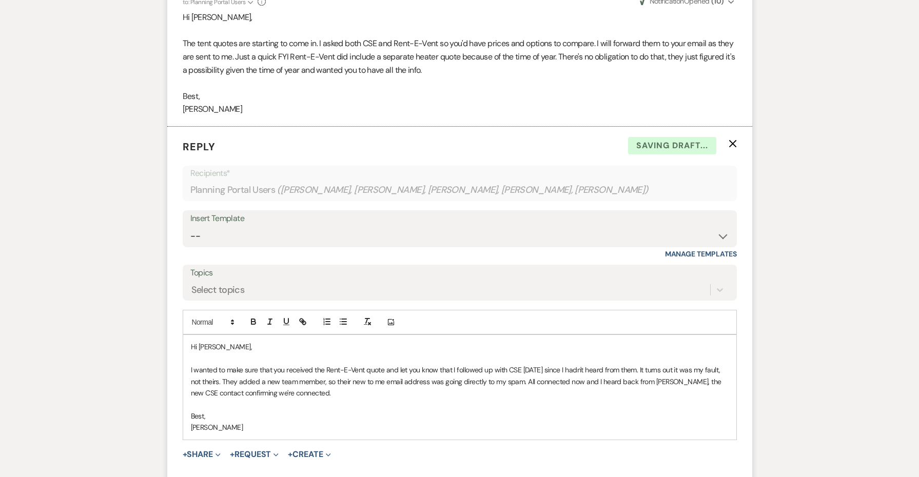
click at [538, 364] on p "I wanted to make sure that you received the Rent-E-Vent quote and let you know …" at bounding box center [460, 381] width 538 height 34
click at [234, 411] on p "Rustic Charm quotes coming next" at bounding box center [460, 416] width 538 height 11
click at [391, 411] on p "Rustic Charm and Rent-E-Vent tableware quotes coming next" at bounding box center [460, 416] width 538 height 11
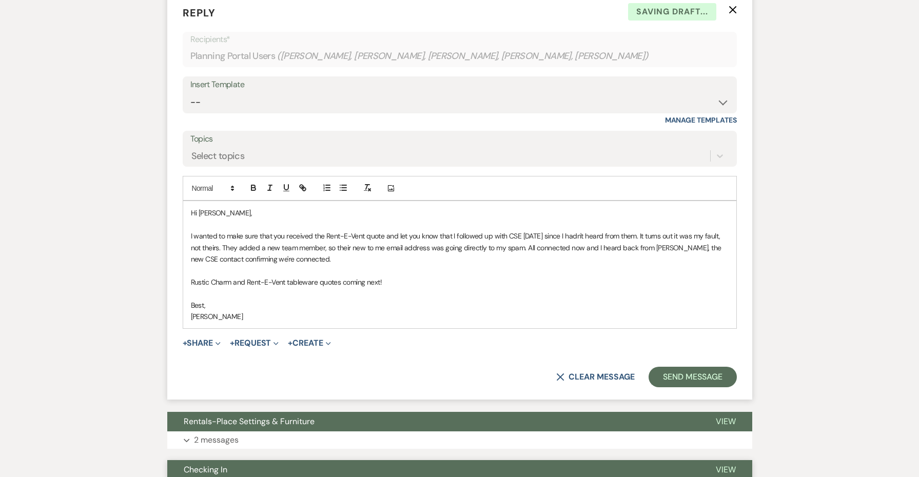
scroll to position [2454, 0]
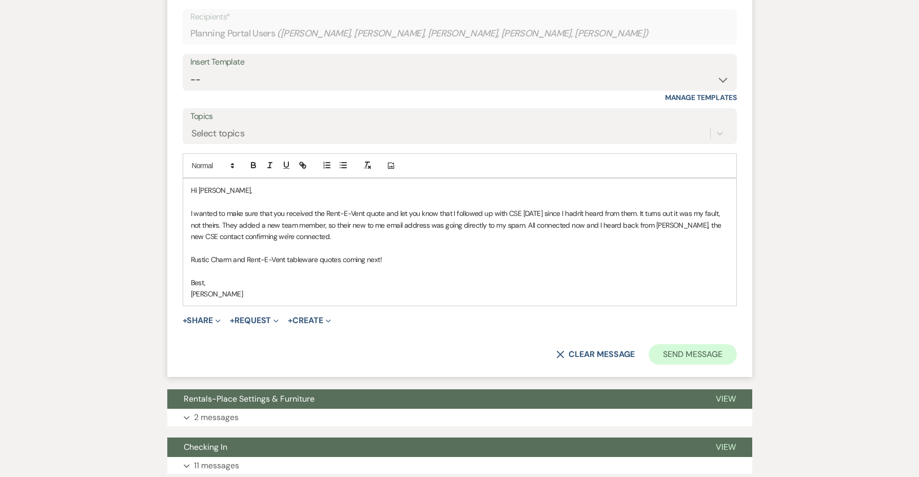
click at [713, 344] on button "Send Message" at bounding box center [693, 354] width 88 height 21
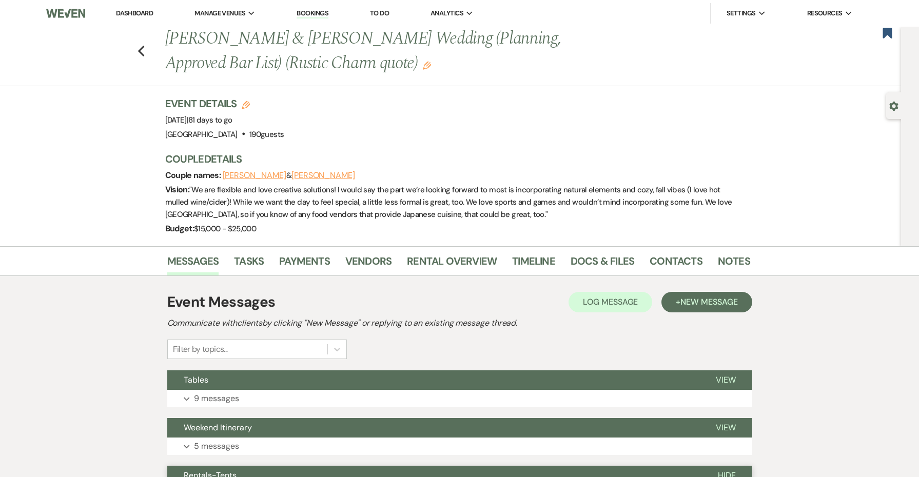
scroll to position [0, 0]
click at [143, 50] on icon "Previous" at bounding box center [142, 51] width 8 height 12
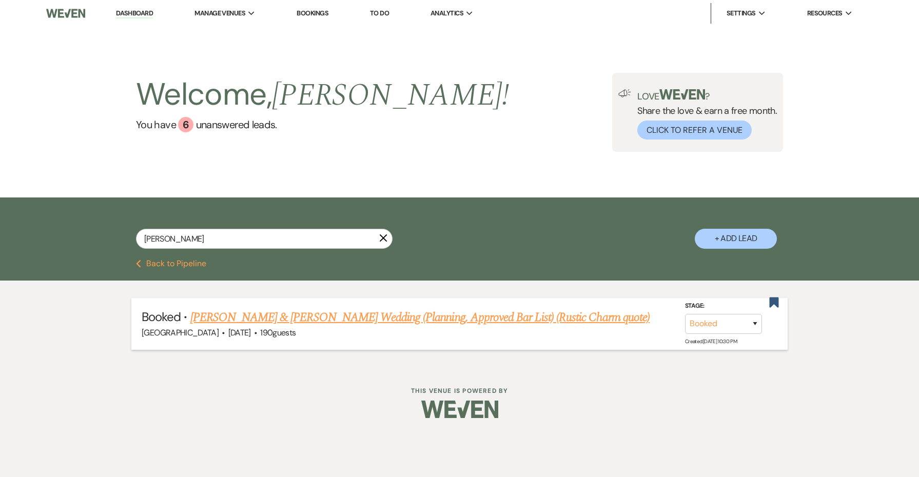
click at [365, 318] on link "[PERSON_NAME] & [PERSON_NAME] Wedding (Planning, Approved Bar List) (Rustic Cha…" at bounding box center [420, 317] width 460 height 18
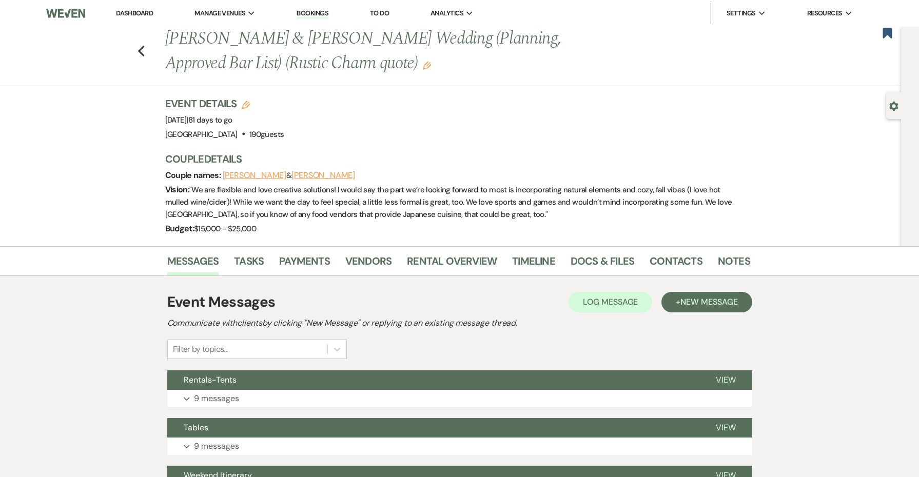
click at [423, 64] on icon "Edit" at bounding box center [427, 66] width 8 height 8
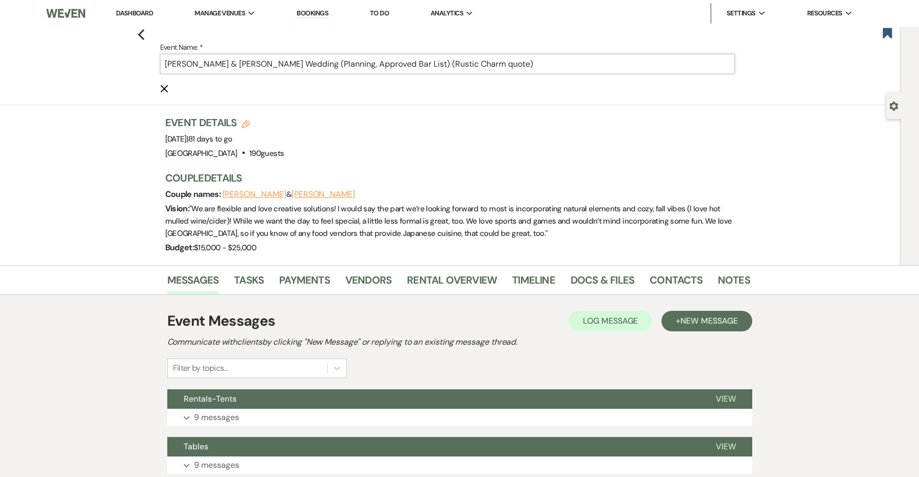
drag, startPoint x: 491, startPoint y: 68, endPoint x: 438, endPoint y: 67, distance: 52.9
click at [438, 67] on input "[PERSON_NAME] & [PERSON_NAME] Wedding (Planning, Approved Bar List) (Rustic Cha…" at bounding box center [447, 64] width 575 height 20
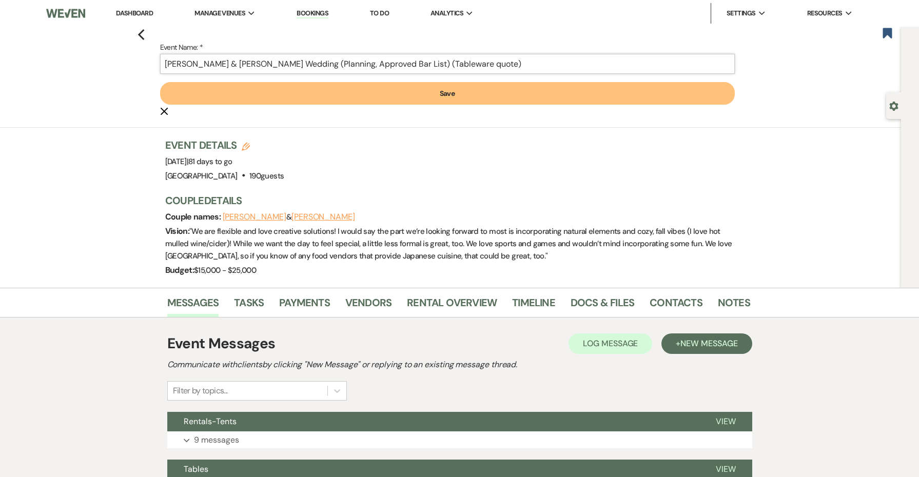
click at [501, 63] on input "[PERSON_NAME] & [PERSON_NAME] Wedding (Planning, Approved Bar List) (Tableware …" at bounding box center [447, 64] width 575 height 20
type input "[PERSON_NAME] & [PERSON_NAME] Wedding (Planning, Approved Bar List) (Tableware …"
click at [500, 96] on button "Save" at bounding box center [447, 93] width 575 height 23
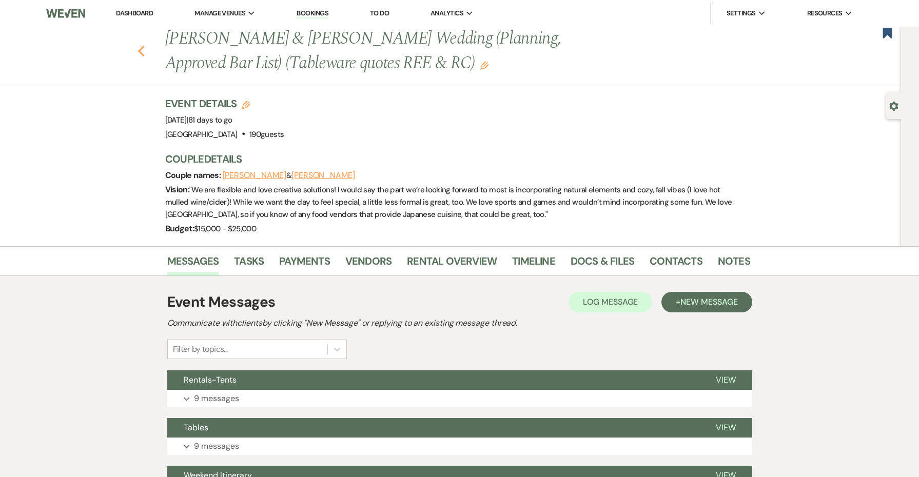
click at [140, 49] on use "button" at bounding box center [141, 51] width 7 height 11
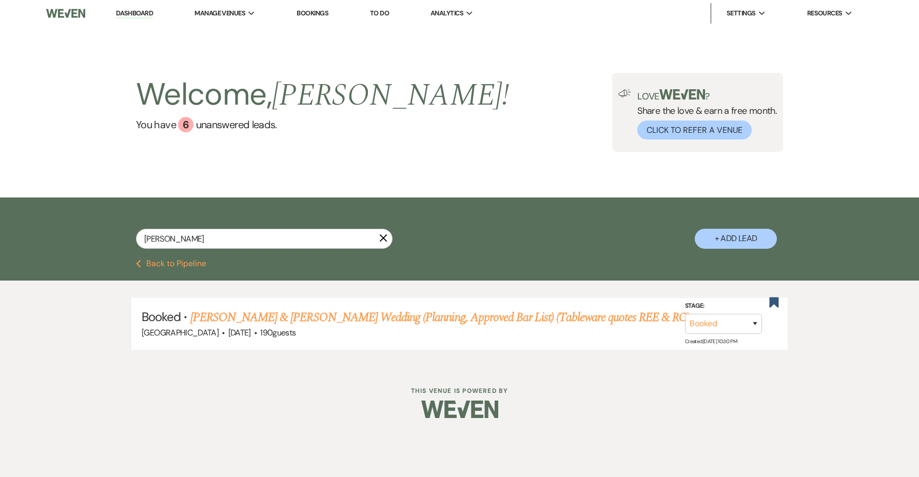
click at [133, 15] on link "Dashboard" at bounding box center [134, 14] width 37 height 10
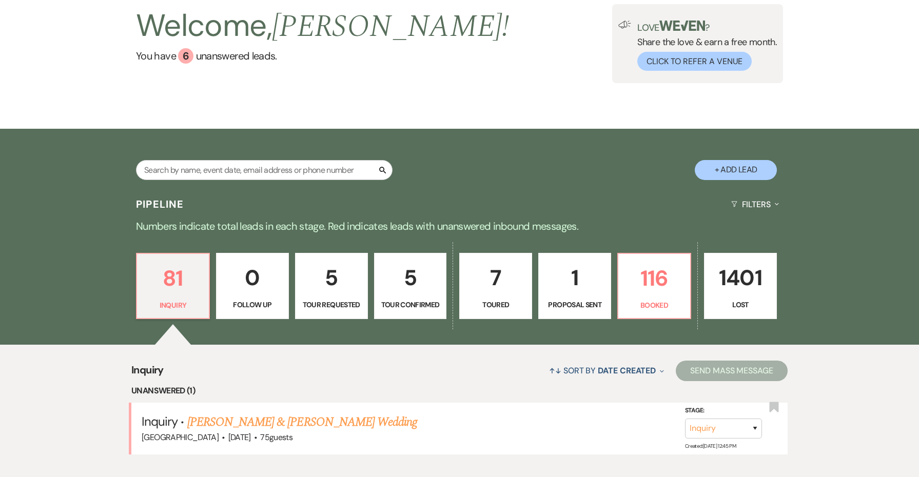
scroll to position [203, 0]
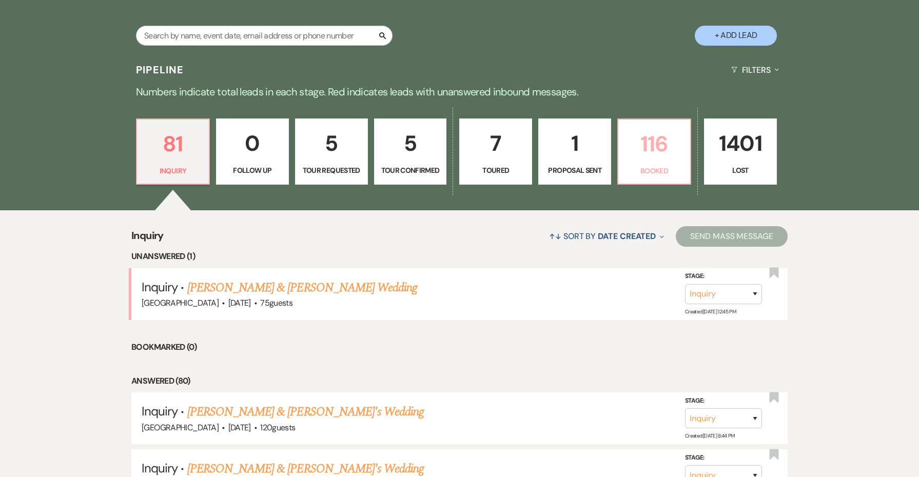
click at [650, 148] on p "116" at bounding box center [655, 144] width 60 height 34
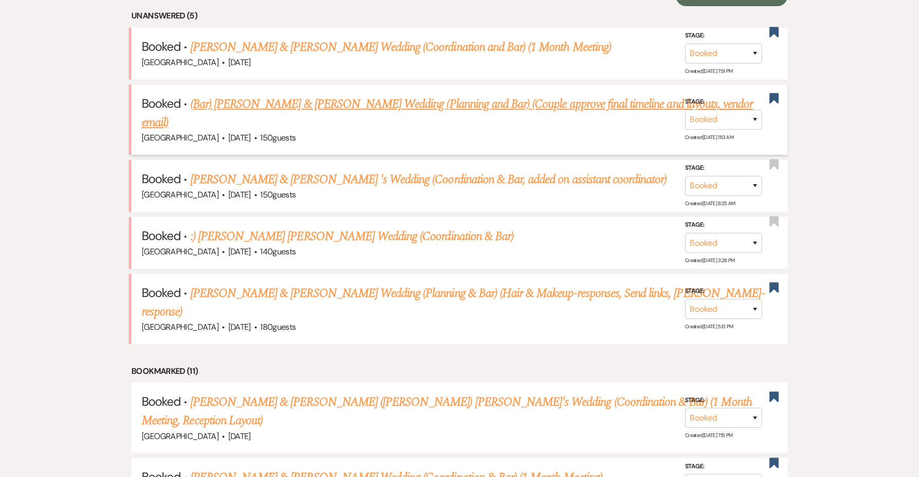
scroll to position [447, 0]
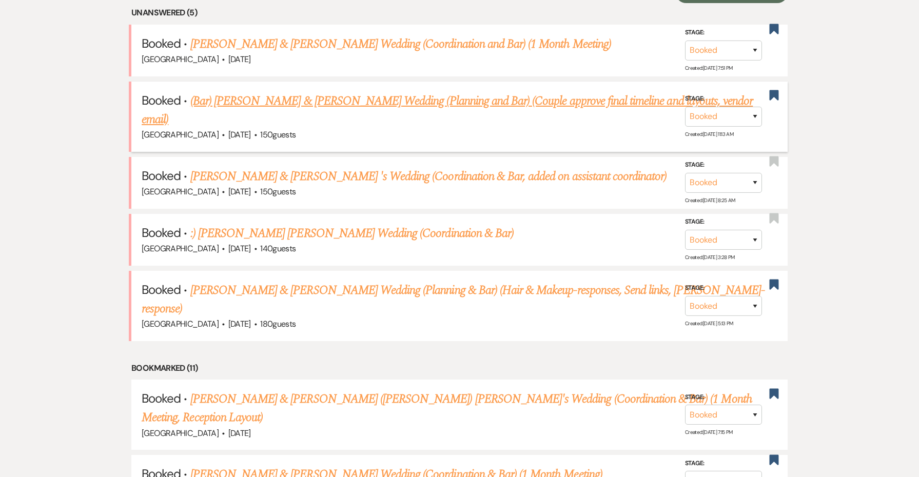
click at [393, 96] on link "(Bar) [PERSON_NAME] & [PERSON_NAME] Wedding (Planning and Bar) (Couple approve …" at bounding box center [447, 110] width 611 height 37
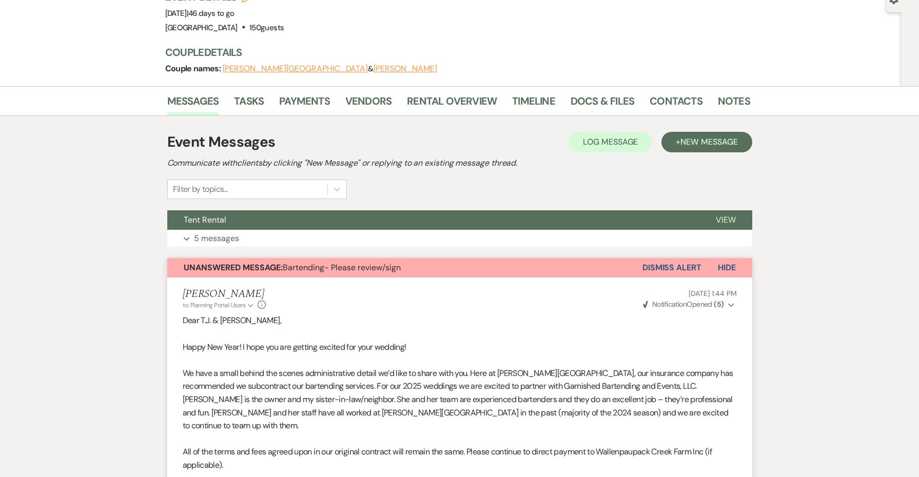
scroll to position [109, 0]
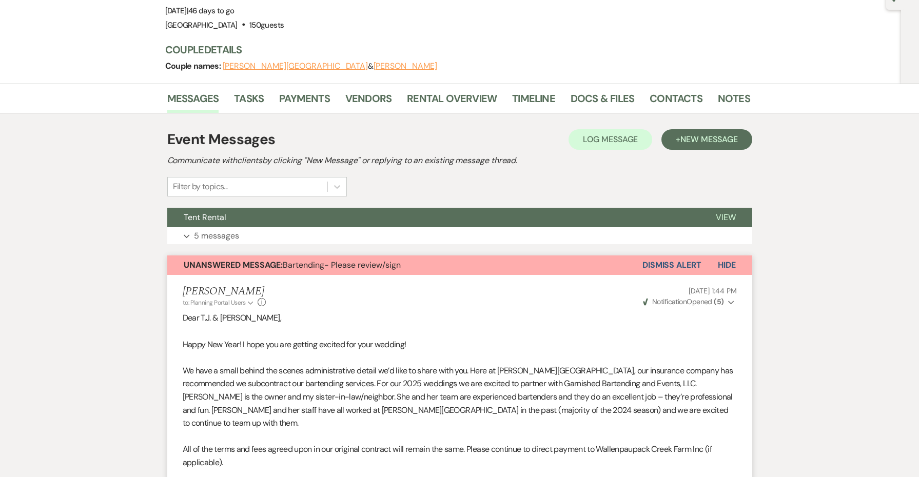
click at [401, 261] on span "Unanswered Message: Bartending- Please review/sign" at bounding box center [292, 265] width 217 height 11
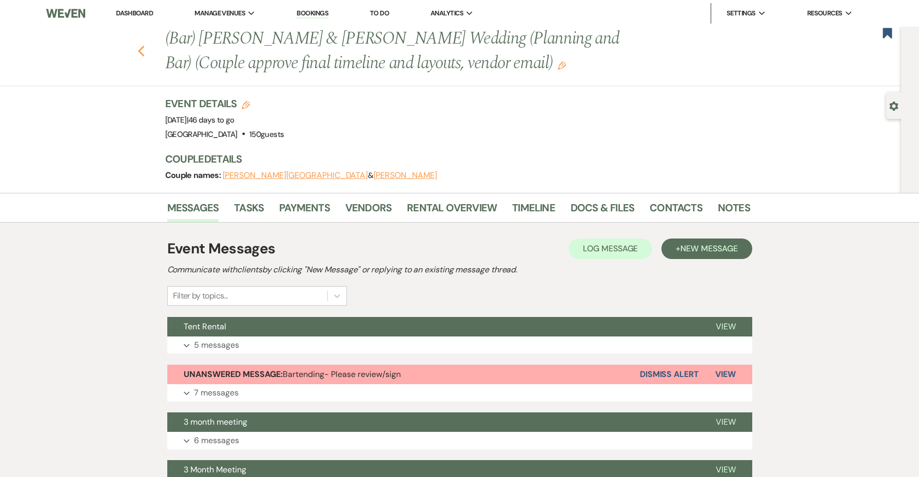
scroll to position [0, 0]
click at [139, 54] on icon "Previous" at bounding box center [142, 51] width 8 height 12
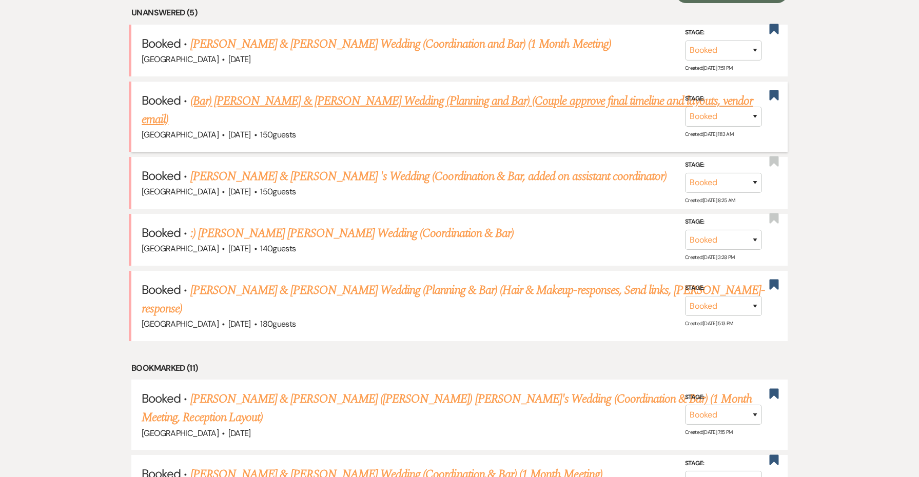
scroll to position [438, 0]
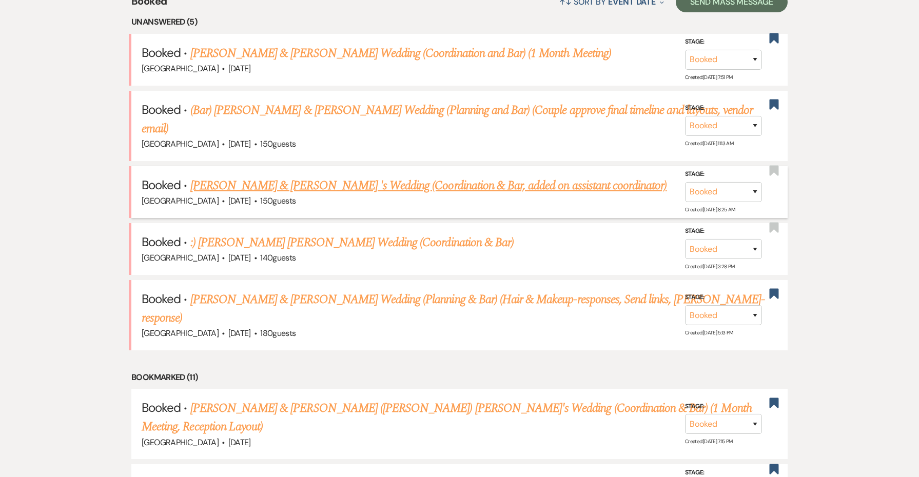
click at [305, 177] on link "[PERSON_NAME] & [PERSON_NAME] 's Wedding (Coordination & Bar, added on assistan…" at bounding box center [428, 186] width 477 height 18
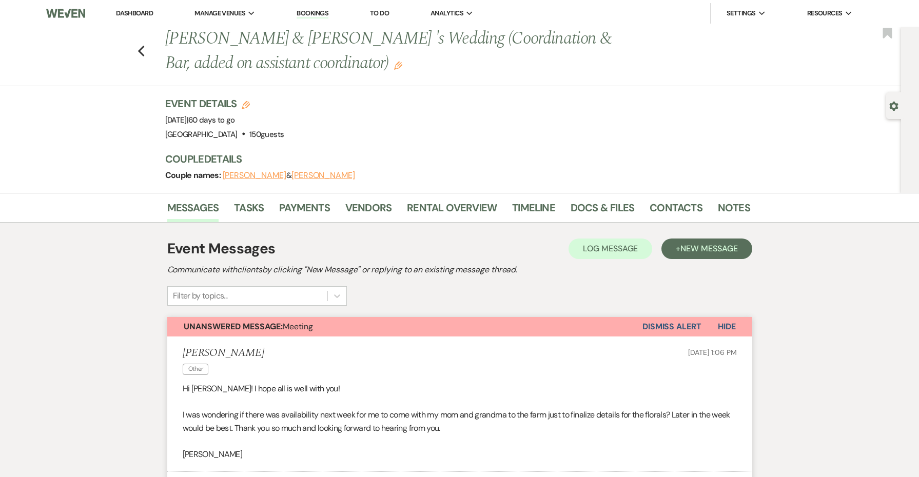
click at [653, 329] on button "Dismiss Alert" at bounding box center [672, 327] width 59 height 20
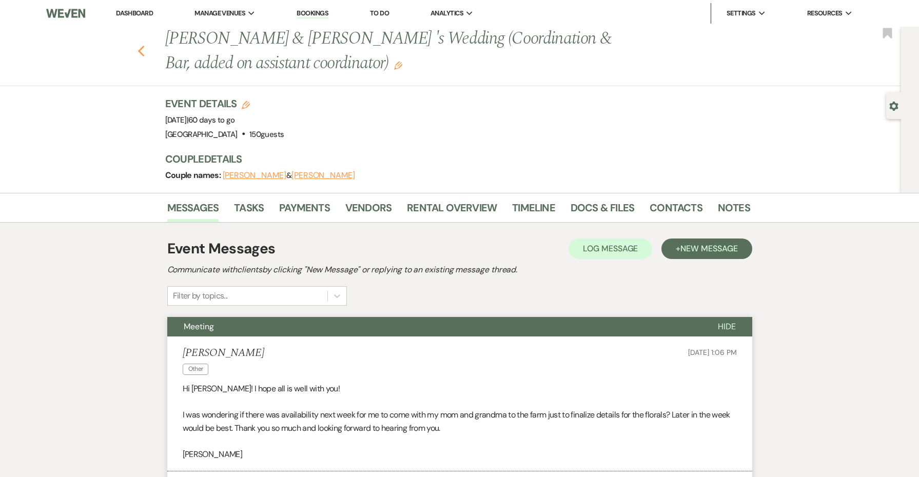
click at [144, 49] on icon "Previous" at bounding box center [142, 51] width 8 height 12
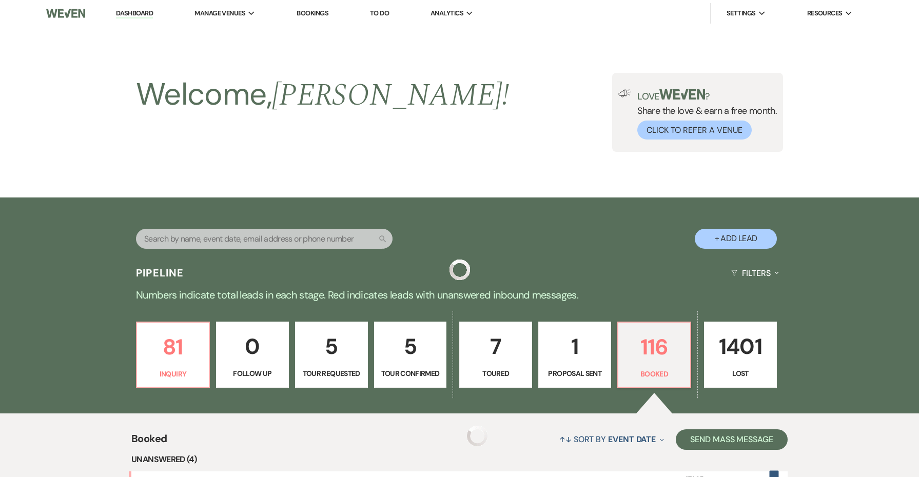
scroll to position [438, 0]
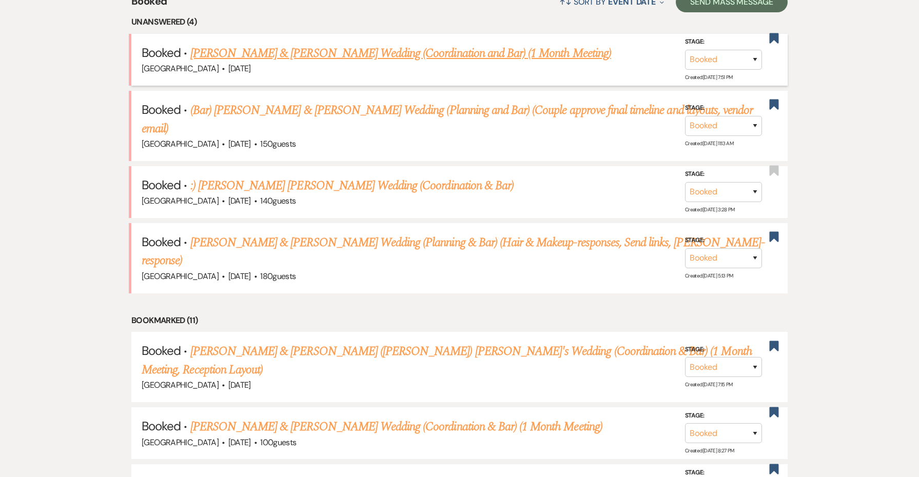
click at [251, 63] on span "[DATE]" at bounding box center [239, 68] width 23 height 11
click at [254, 57] on link "[PERSON_NAME] & [PERSON_NAME] Wedding (Coordination and Bar) (1 Month Meeting)" at bounding box center [400, 53] width 421 height 18
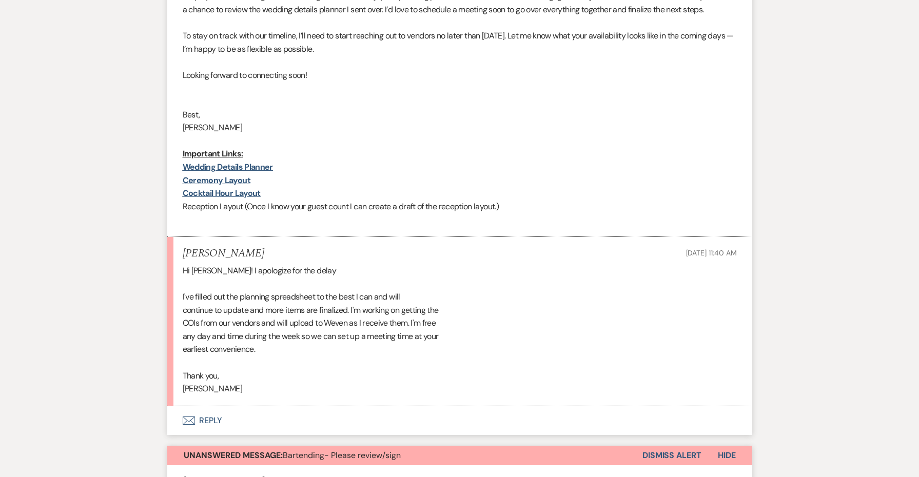
scroll to position [1042, 0]
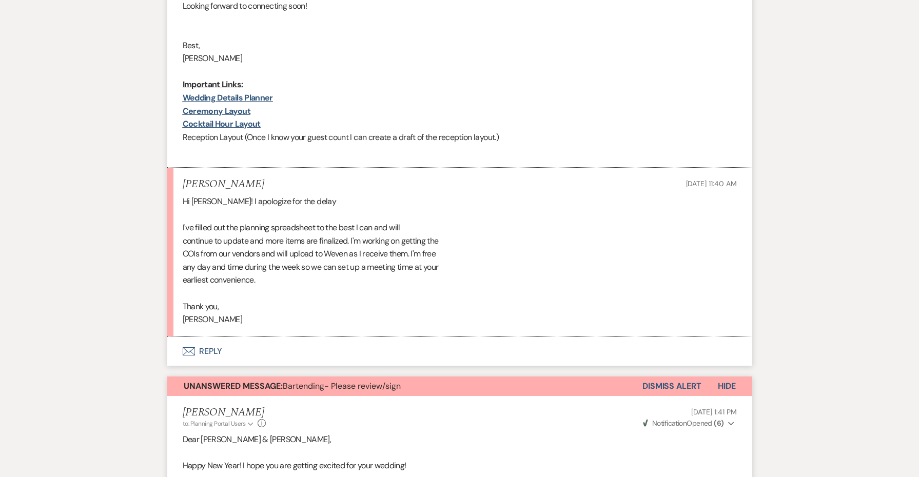
click at [334, 381] on span "Unanswered Message: Bartending- Please review/sign" at bounding box center [292, 386] width 217 height 11
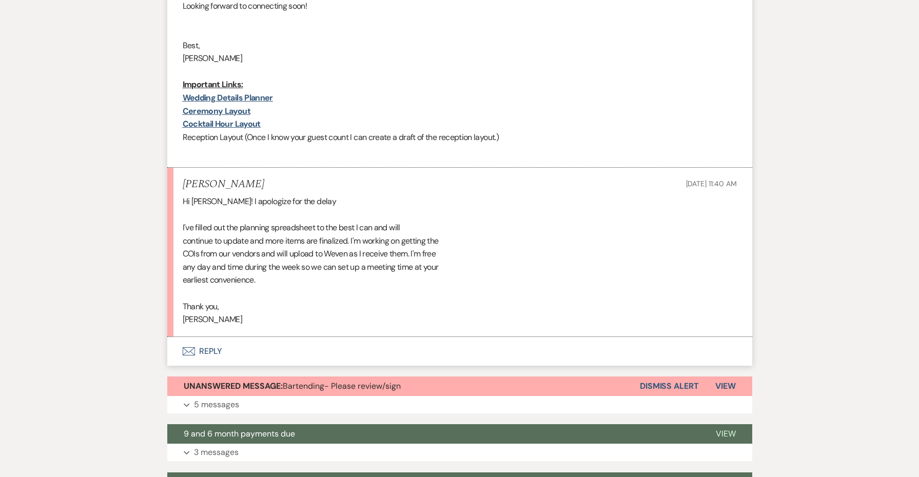
click at [210, 337] on button "Envelope Reply" at bounding box center [459, 351] width 585 height 29
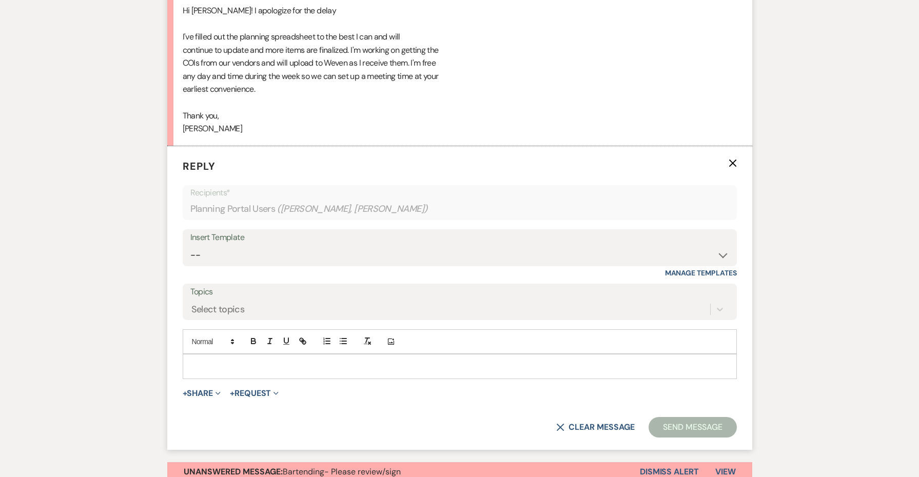
scroll to position [1270, 0]
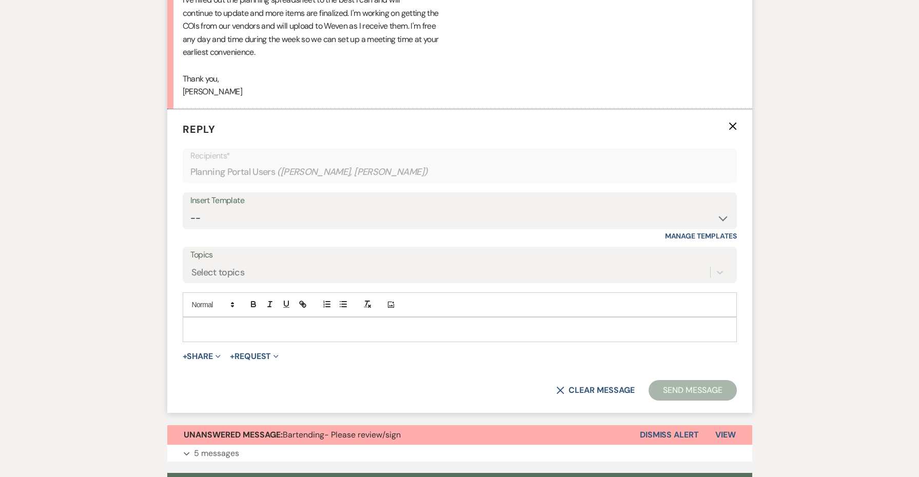
click at [210, 324] on p at bounding box center [460, 329] width 538 height 11
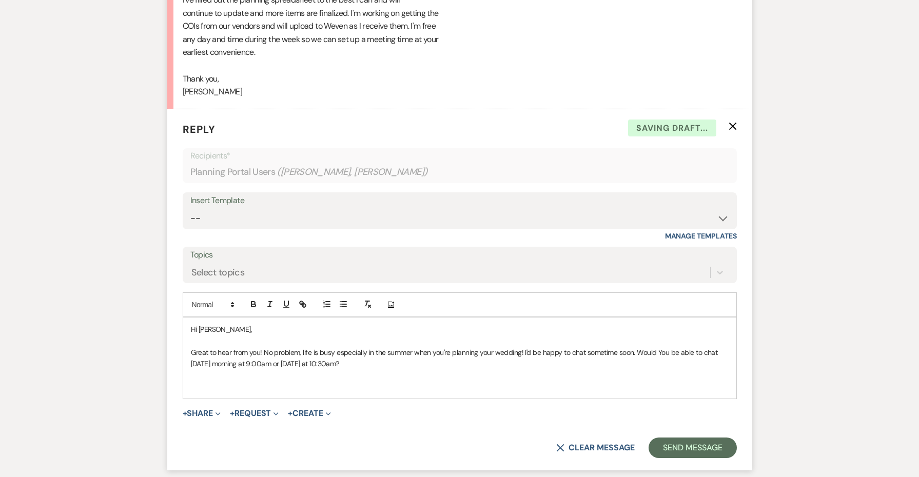
scroll to position [1254, 0]
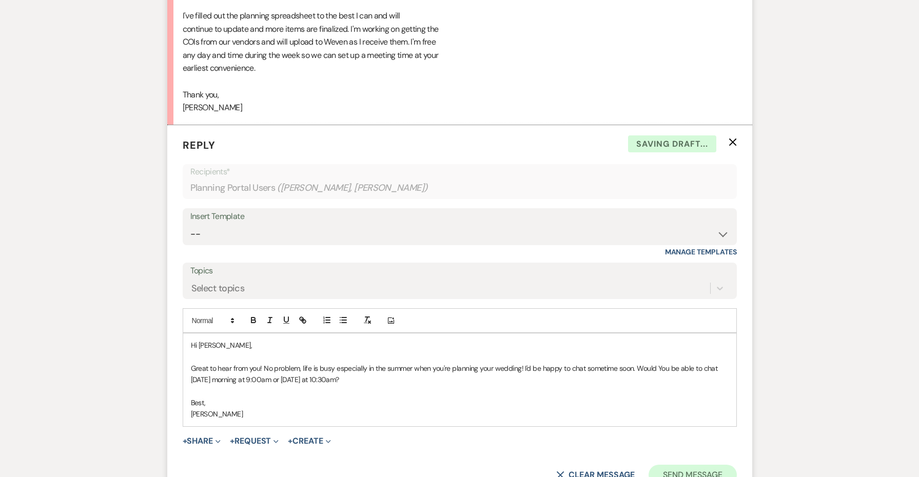
click at [696, 465] on button "Send Message" at bounding box center [693, 475] width 88 height 21
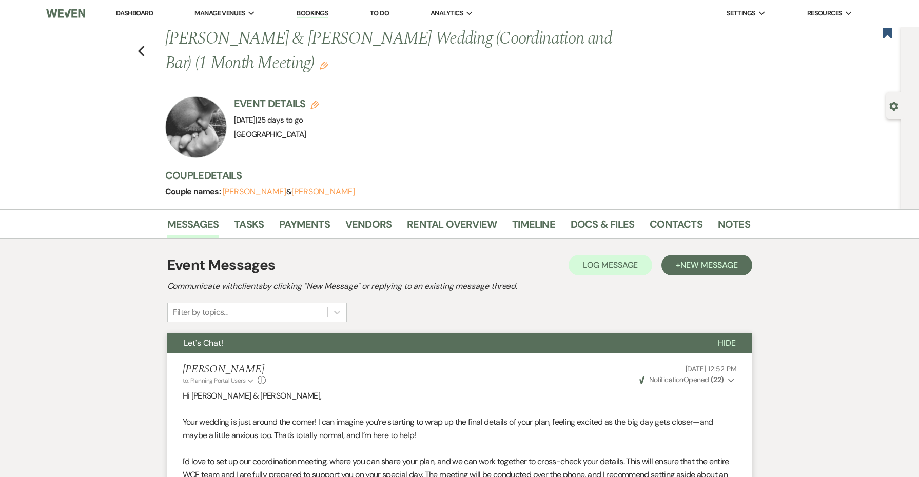
scroll to position [0, 0]
click at [141, 48] on use "button" at bounding box center [141, 51] width 7 height 11
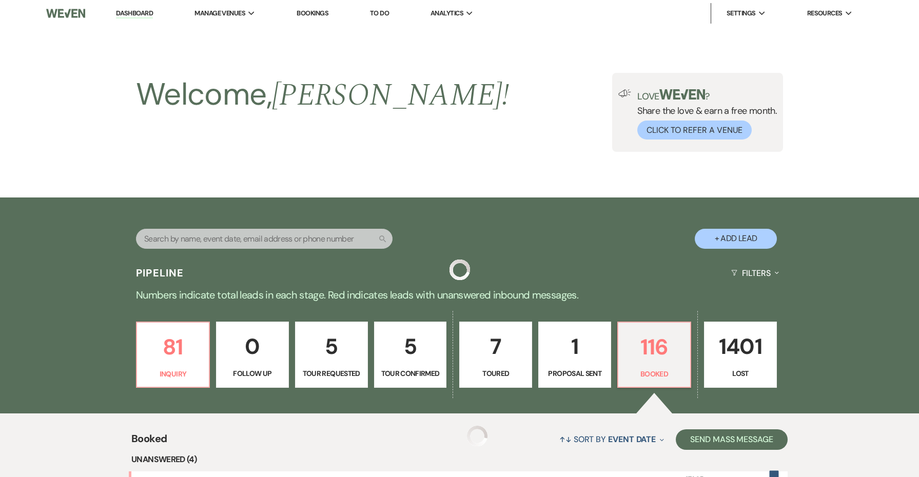
scroll to position [438, 0]
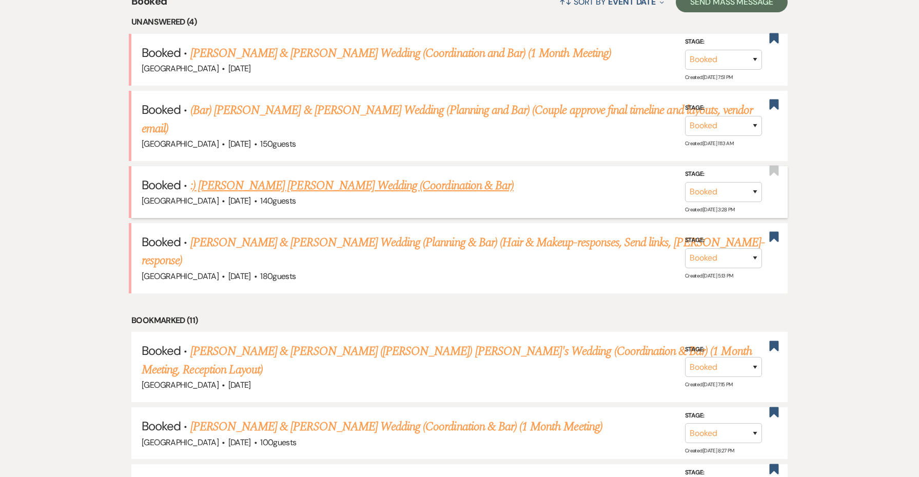
click at [299, 177] on link ":) [PERSON_NAME] [PERSON_NAME] Wedding (Coordination & Bar)" at bounding box center [351, 186] width 323 height 18
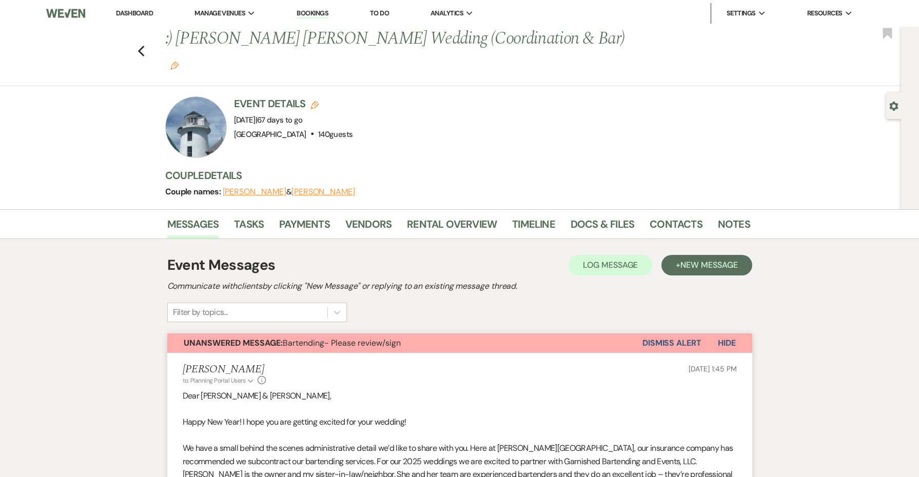
click at [302, 334] on button "Unanswered Message: Bartending- Please review/sign" at bounding box center [404, 344] width 475 height 20
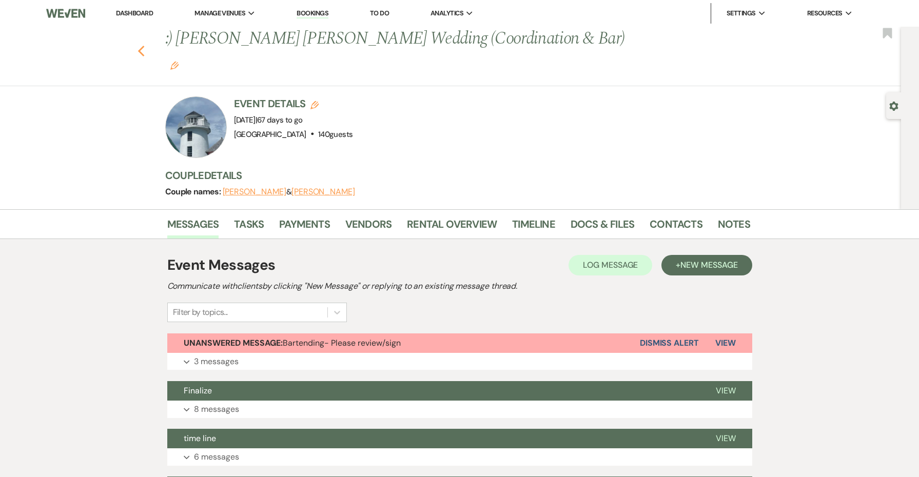
click at [139, 46] on use "button" at bounding box center [141, 51] width 7 height 11
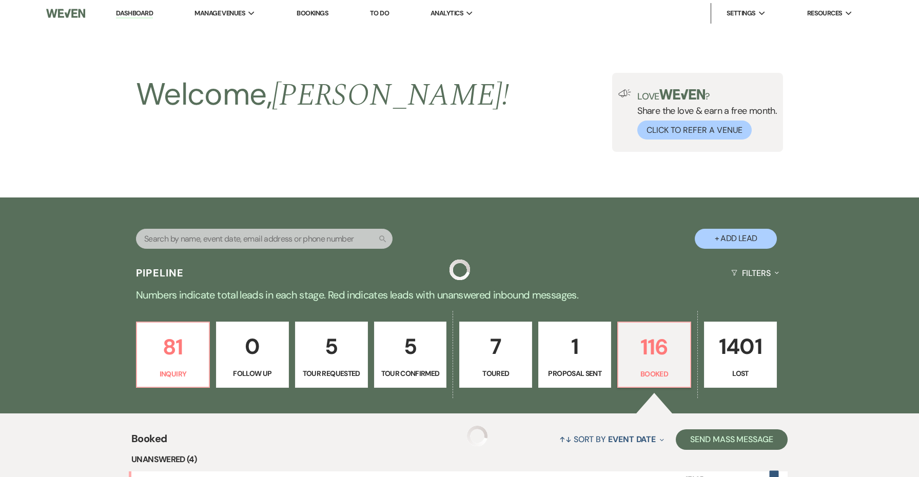
scroll to position [438, 0]
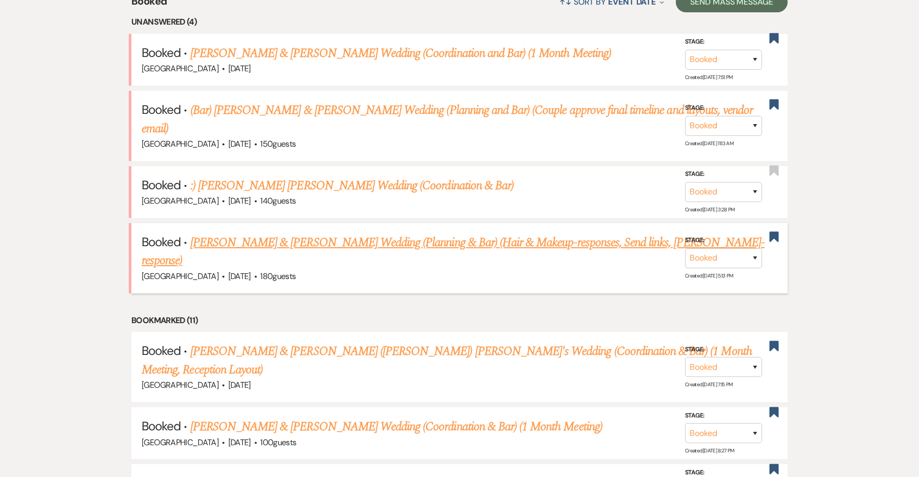
click at [271, 234] on link "[PERSON_NAME] & [PERSON_NAME] Wedding (Planning & Bar) (Hair & Makeup-responses…" at bounding box center [453, 252] width 623 height 37
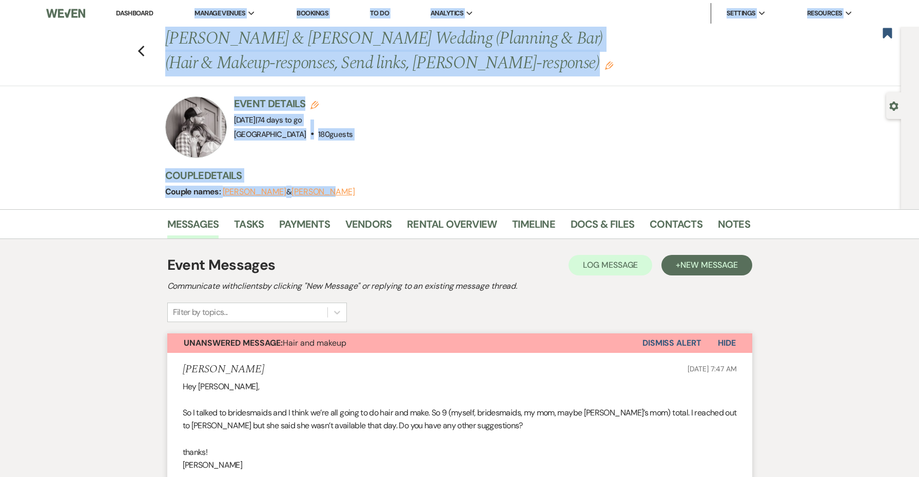
drag, startPoint x: 218, startPoint y: 197, endPoint x: 242, endPoint y: -54, distance: 251.6
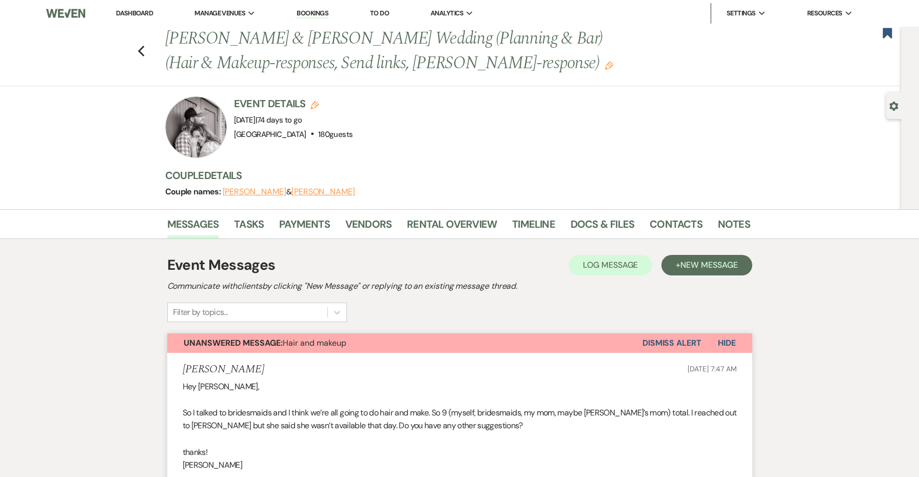
click at [366, 312] on div "Event Messages Log Log Message + New Message Communicate with clients by clicki…" at bounding box center [459, 289] width 585 height 68
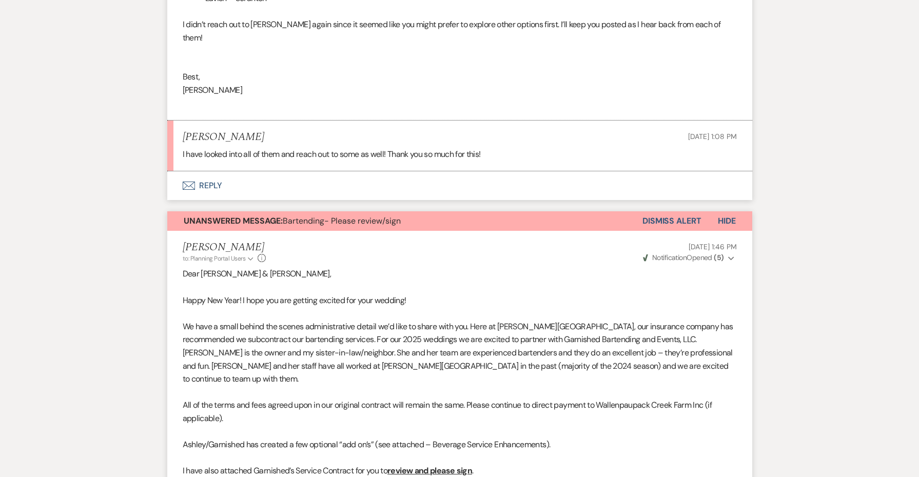
scroll to position [833, 0]
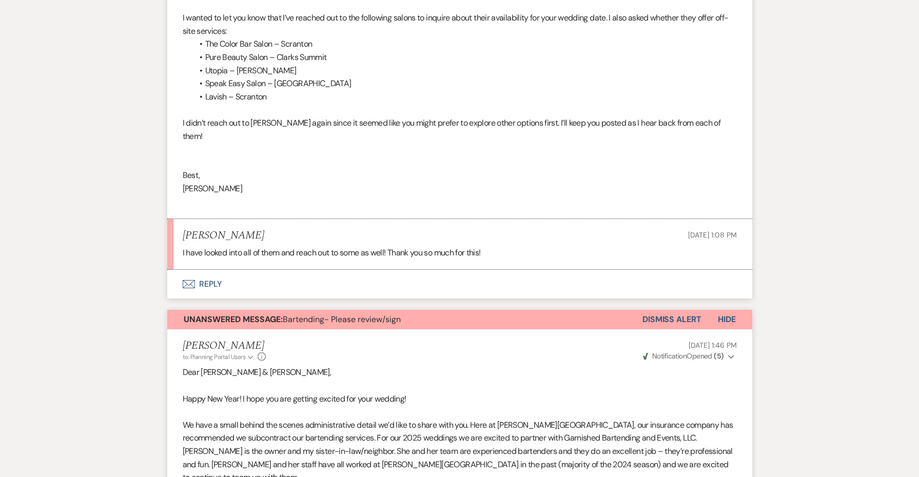
click at [268, 314] on strong "Unanswered Message:" at bounding box center [233, 319] width 99 height 11
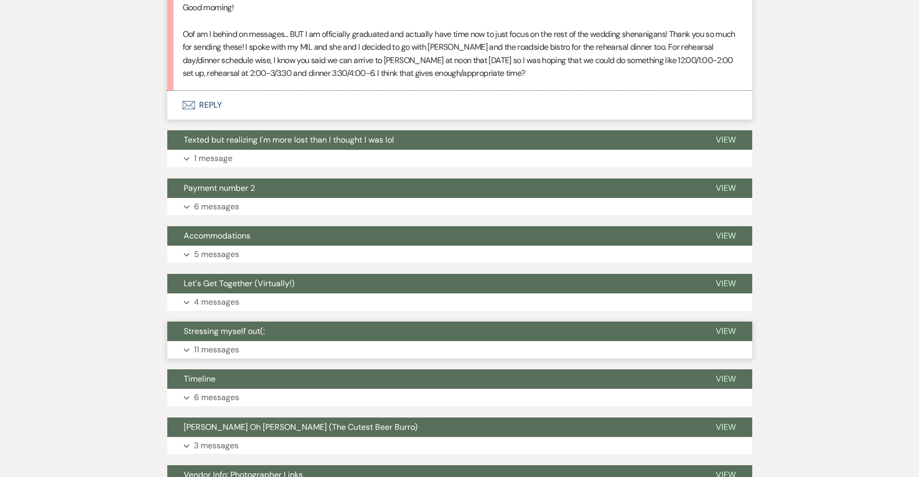
scroll to position [1678, 0]
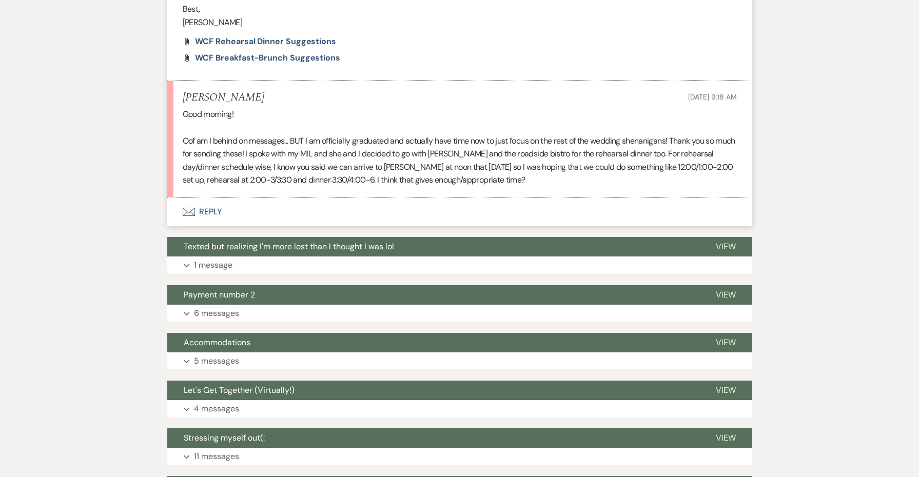
click at [217, 198] on button "Envelope Reply" at bounding box center [459, 212] width 585 height 29
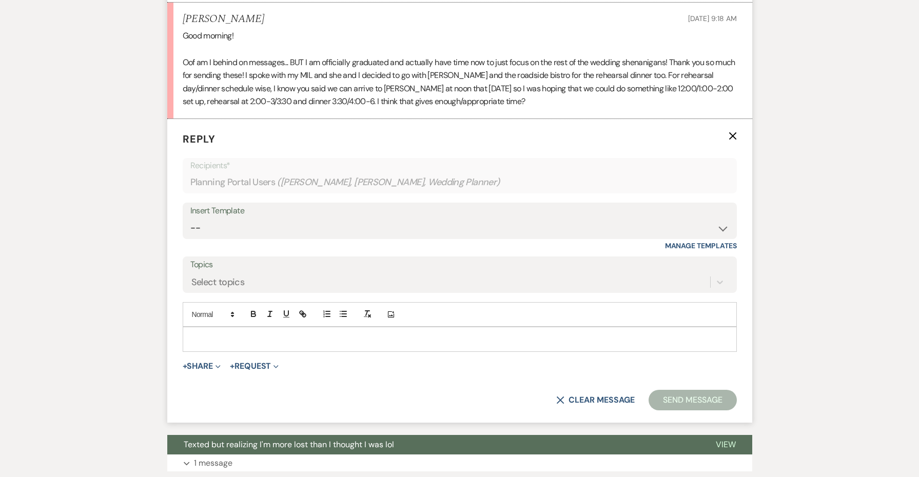
scroll to position [1763, 0]
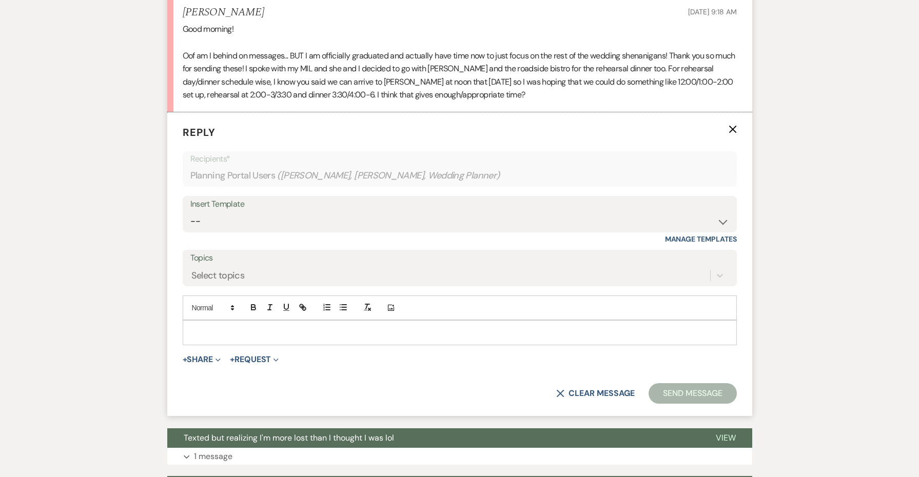
click at [232, 327] on p at bounding box center [460, 332] width 538 height 11
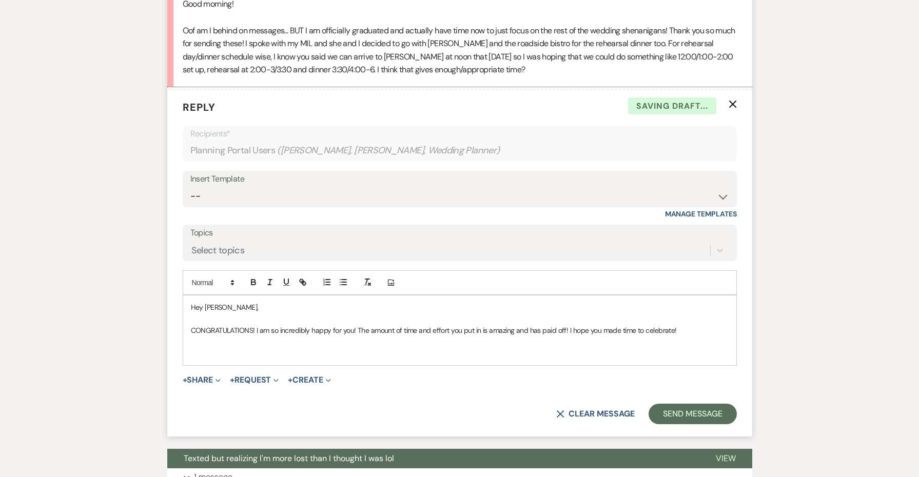
scroll to position [1795, 0]
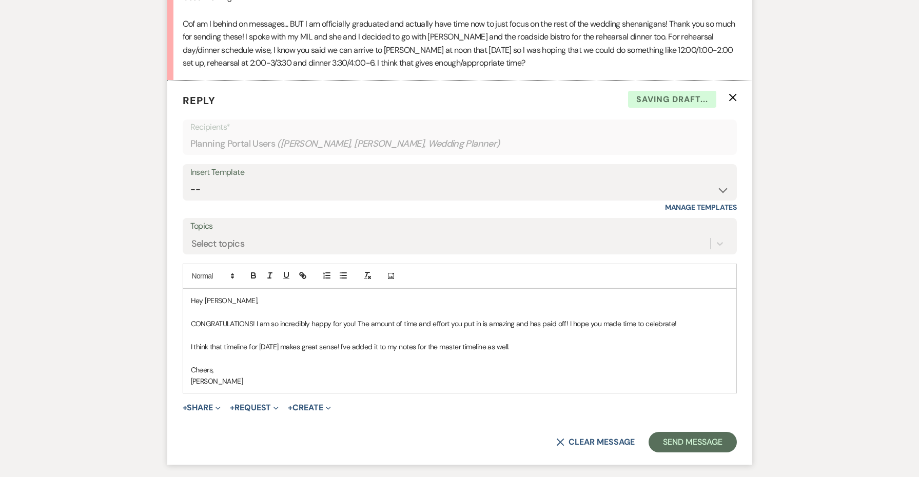
drag, startPoint x: 521, startPoint y: 322, endPoint x: 329, endPoint y: 319, distance: 192.5
click at [329, 341] on p "I think that timeline for [DATE] makes great sense! I've added it to my notes f…" at bounding box center [460, 346] width 538 height 11
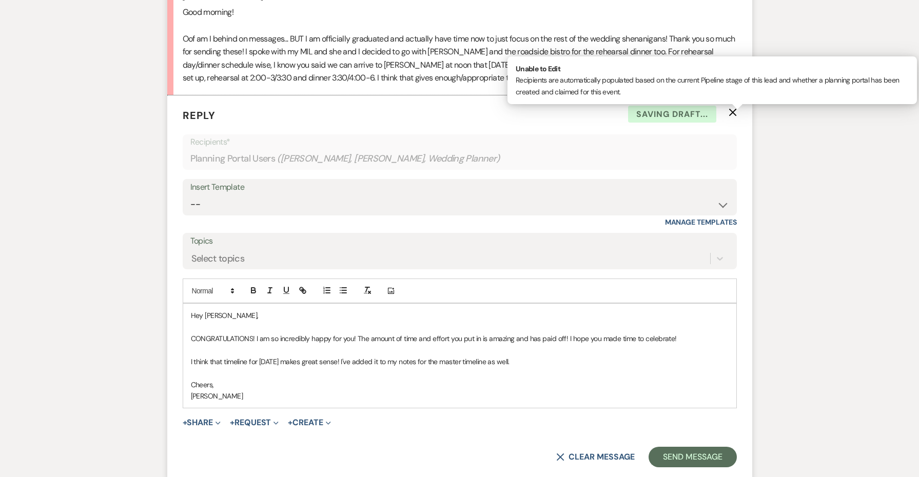
scroll to position [1757, 0]
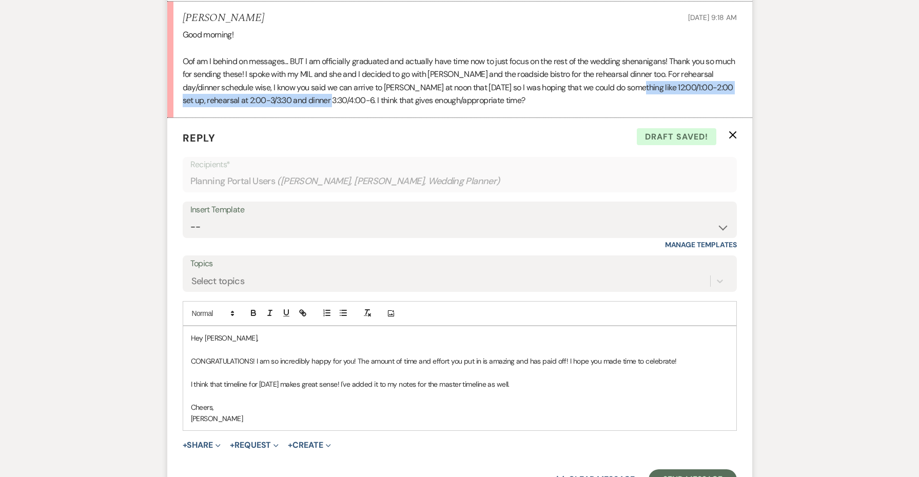
drag, startPoint x: 665, startPoint y: 62, endPoint x: 363, endPoint y: 77, distance: 302.1
click at [363, 77] on p "Oof am I behind on messages... BUT I am officially graduated and actually have …" at bounding box center [460, 81] width 554 height 52
copy p "12:00/1:00-2:00 set up, rehearsal at 2:00-3/3:30 and dinner 3:30/4:00-6"
click at [713, 470] on button "Send Message" at bounding box center [693, 480] width 88 height 21
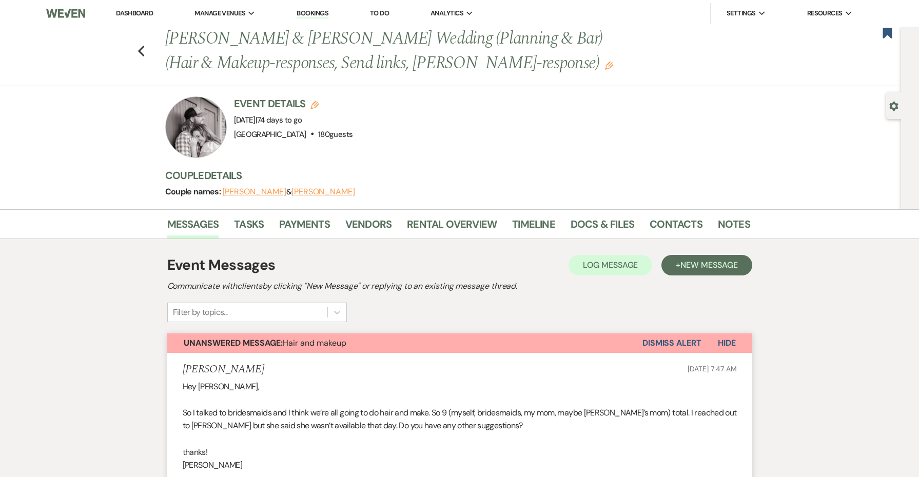
scroll to position [0, 0]
click at [727, 227] on link "Notes" at bounding box center [734, 227] width 32 height 23
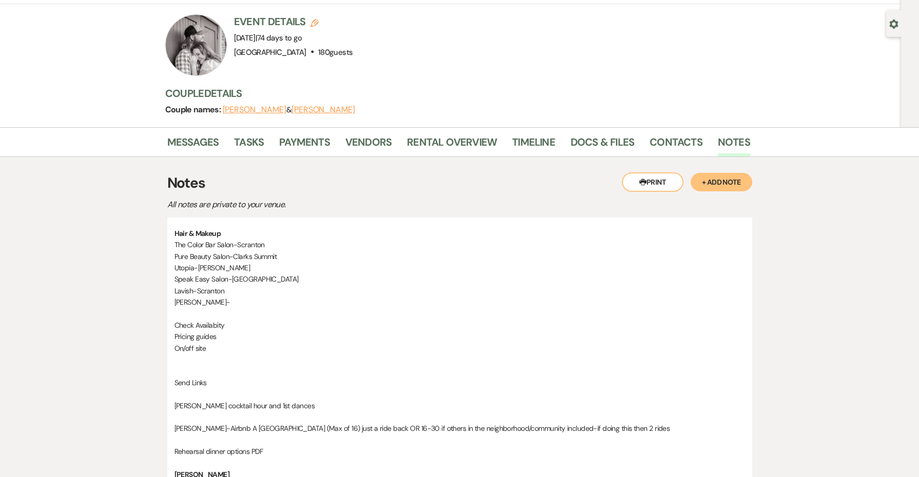
scroll to position [13, 0]
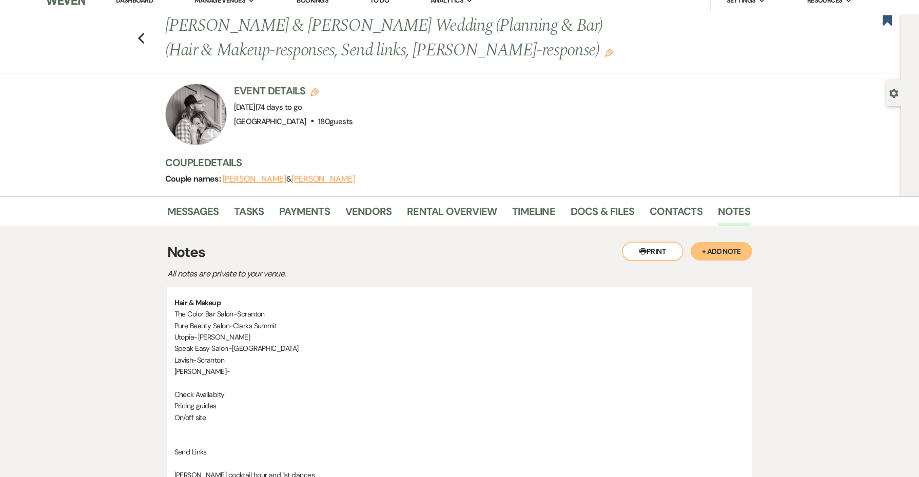
click at [722, 258] on button "+ Add Note" at bounding box center [722, 251] width 62 height 18
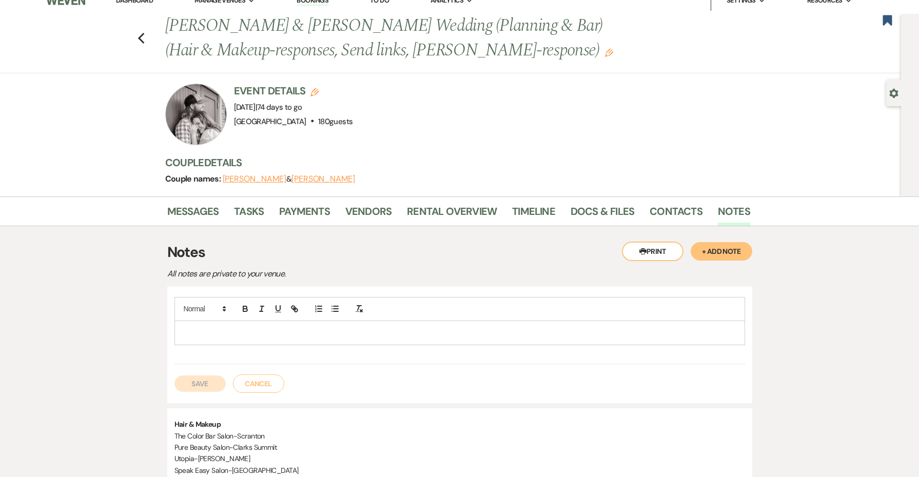
click at [404, 335] on p at bounding box center [460, 332] width 554 height 11
click at [212, 381] on button "Save" at bounding box center [199, 384] width 51 height 16
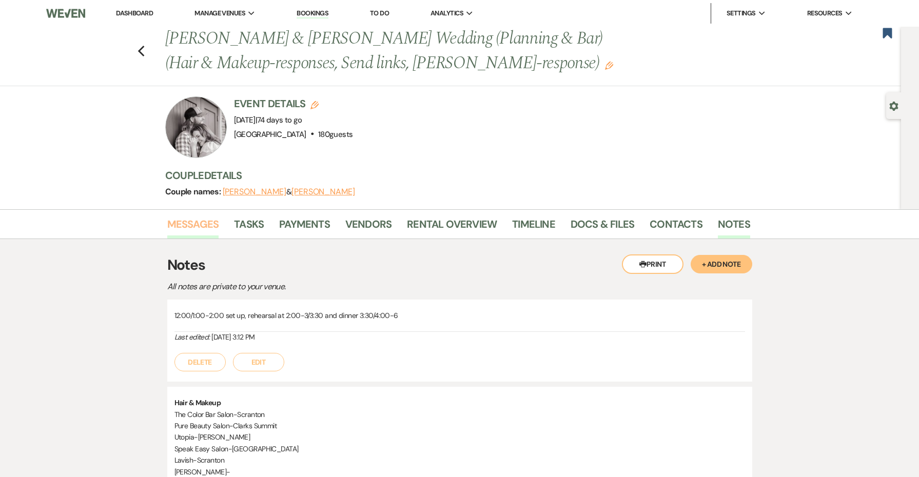
scroll to position [0, 0]
click at [198, 219] on link "Messages" at bounding box center [193, 227] width 52 height 23
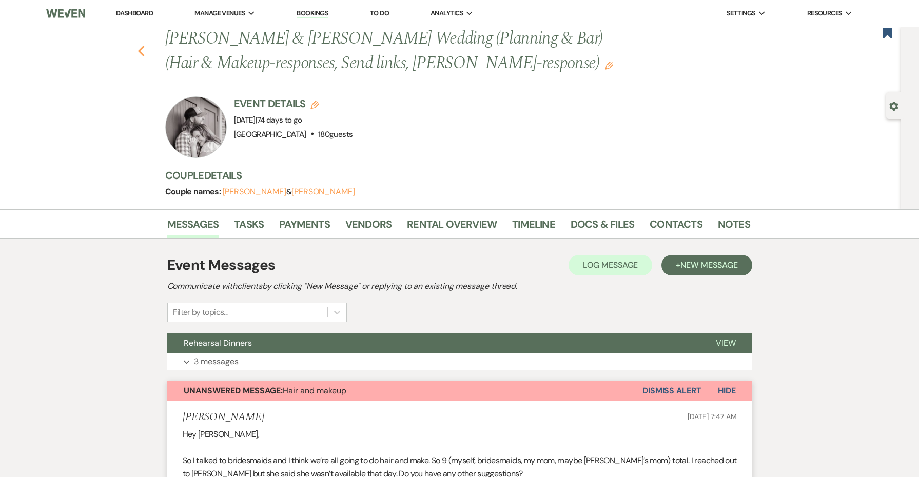
click at [141, 50] on icon "Previous" at bounding box center [142, 51] width 8 height 12
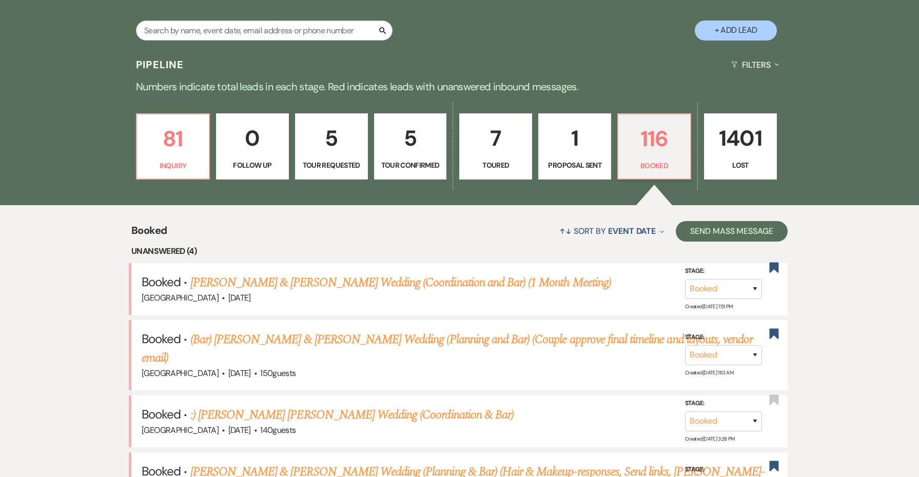
scroll to position [188, 0]
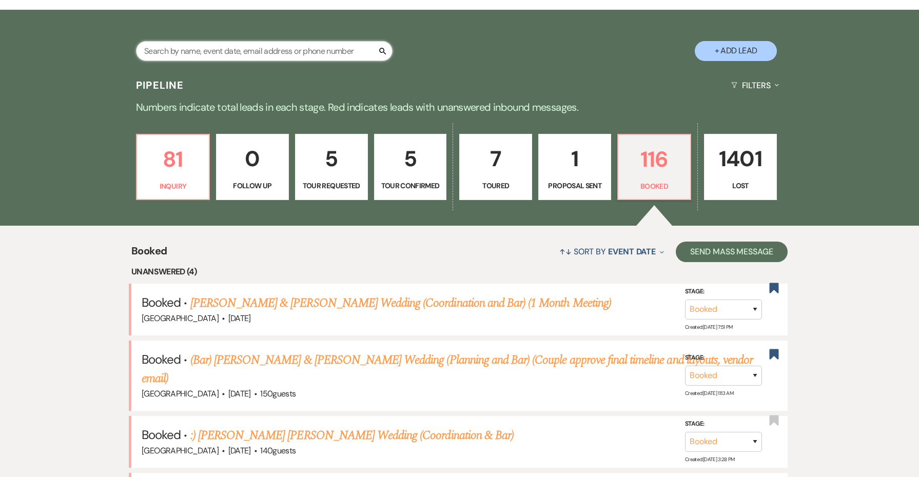
click at [313, 54] on input "text" at bounding box center [264, 51] width 257 height 20
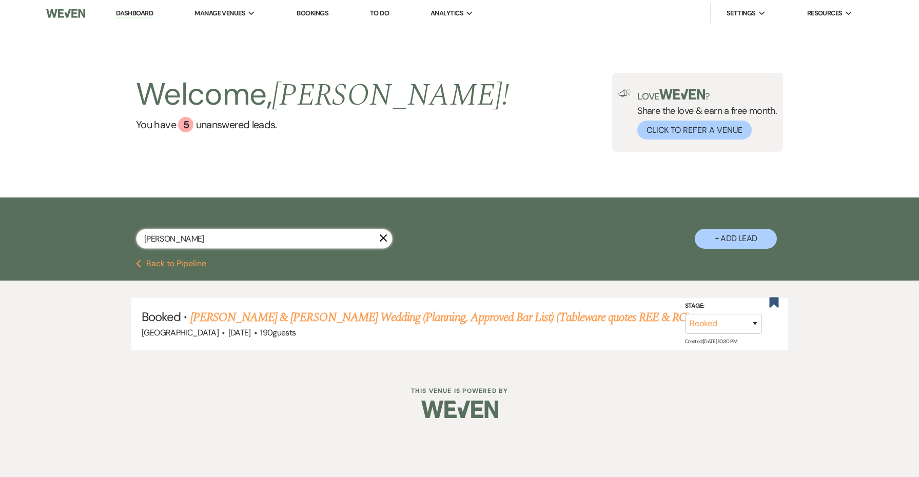
type input "[PERSON_NAME]"
drag, startPoint x: 313, startPoint y: 54, endPoint x: 428, endPoint y: 318, distance: 287.5
click at [428, 318] on link "[PERSON_NAME] & [PERSON_NAME] Wedding (Planning, Approved Bar List) (Tableware …" at bounding box center [439, 317] width 499 height 18
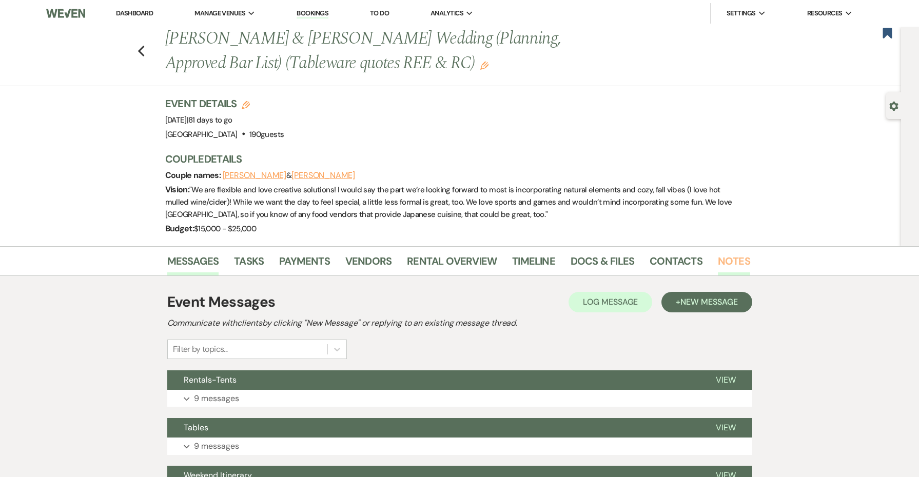
click at [734, 262] on link "Notes" at bounding box center [734, 264] width 32 height 23
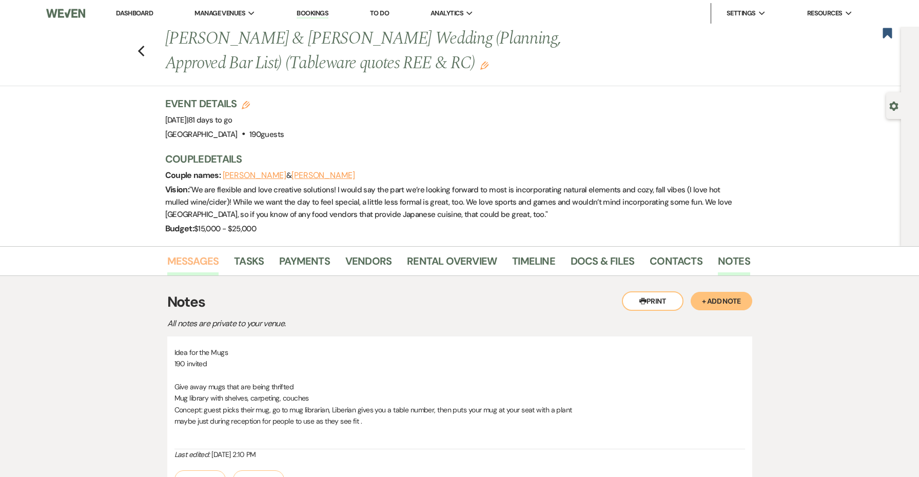
click at [208, 265] on link "Messages" at bounding box center [193, 264] width 52 height 23
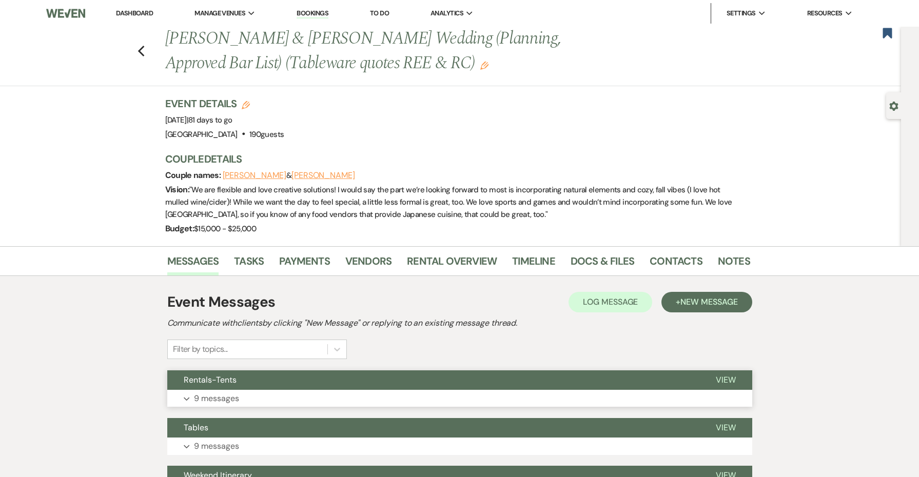
click at [287, 385] on button "Rentals-Tents" at bounding box center [433, 381] width 532 height 20
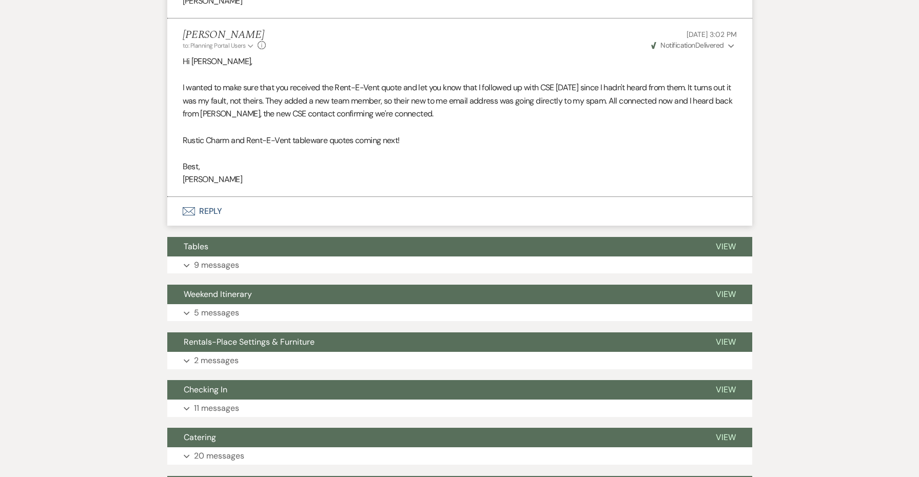
click at [222, 197] on button "Envelope Reply" at bounding box center [459, 211] width 585 height 29
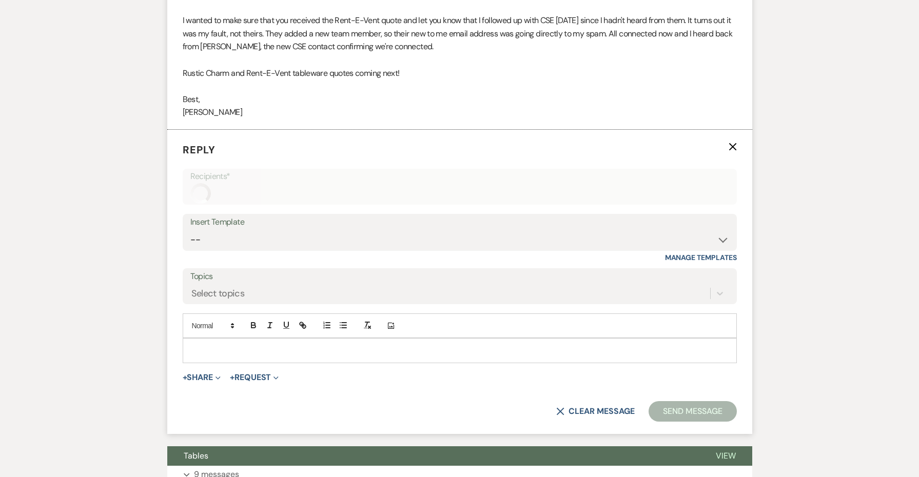
scroll to position [2378, 0]
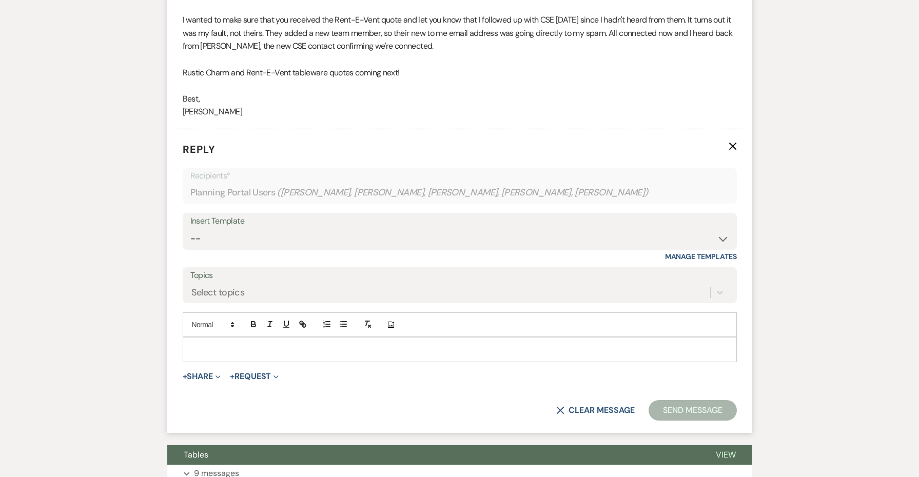
click at [219, 338] on div at bounding box center [459, 350] width 553 height 24
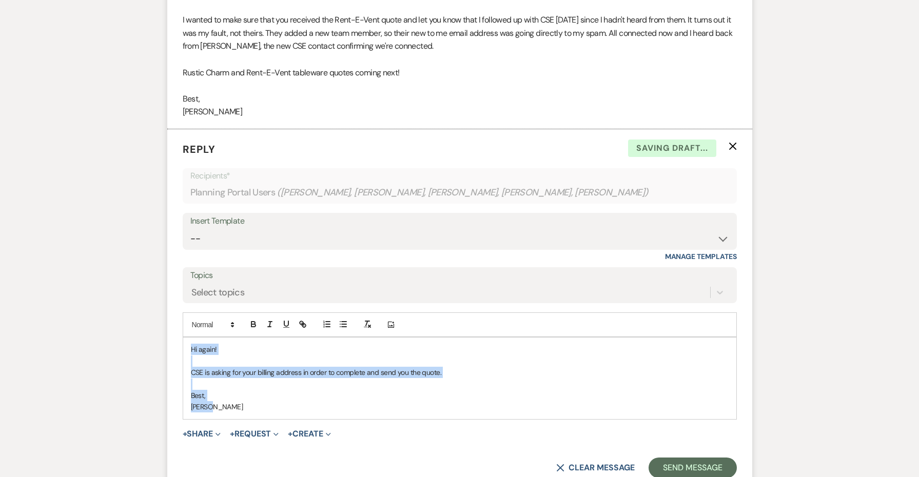
drag, startPoint x: 235, startPoint y: 370, endPoint x: 146, endPoint y: 289, distance: 119.9
copy div "Hi again! CSE is asking for your billing address in order to complete and send …"
click at [674, 458] on button "Send Message" at bounding box center [693, 468] width 88 height 21
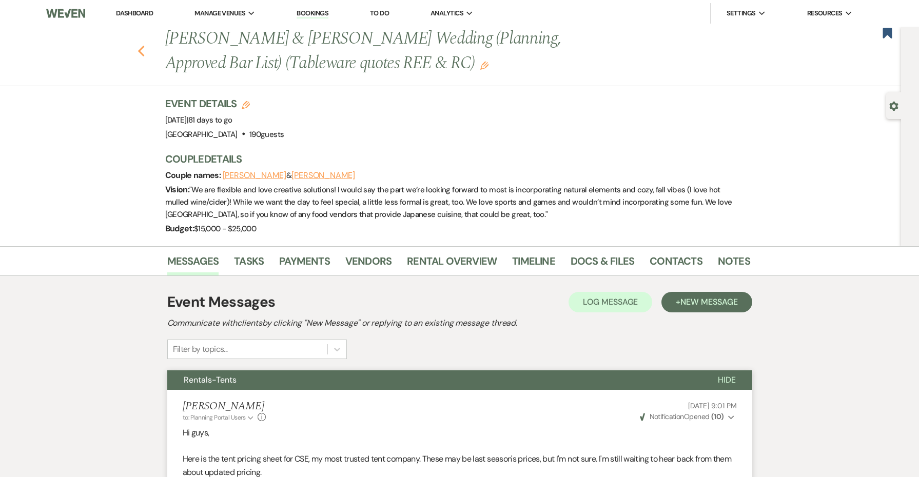
scroll to position [0, 0]
click at [140, 51] on use "button" at bounding box center [141, 51] width 7 height 11
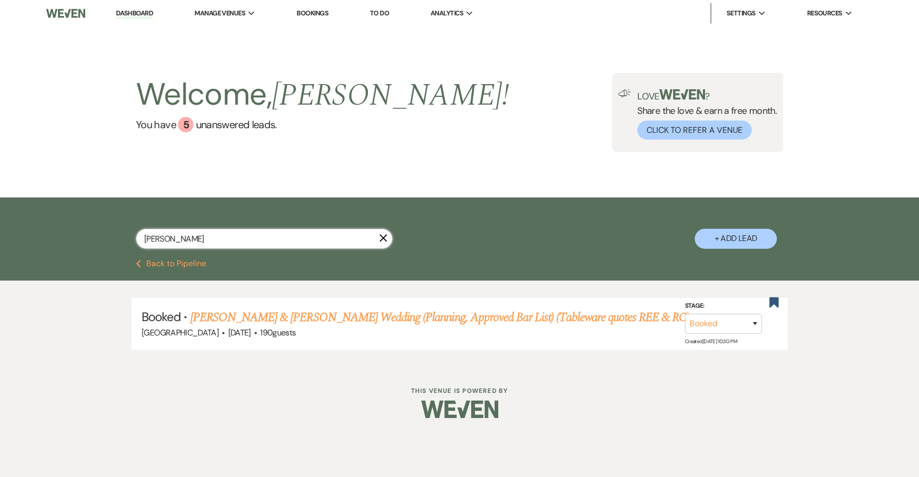
click at [250, 234] on input "[PERSON_NAME]" at bounding box center [264, 239] width 257 height 20
type input "t"
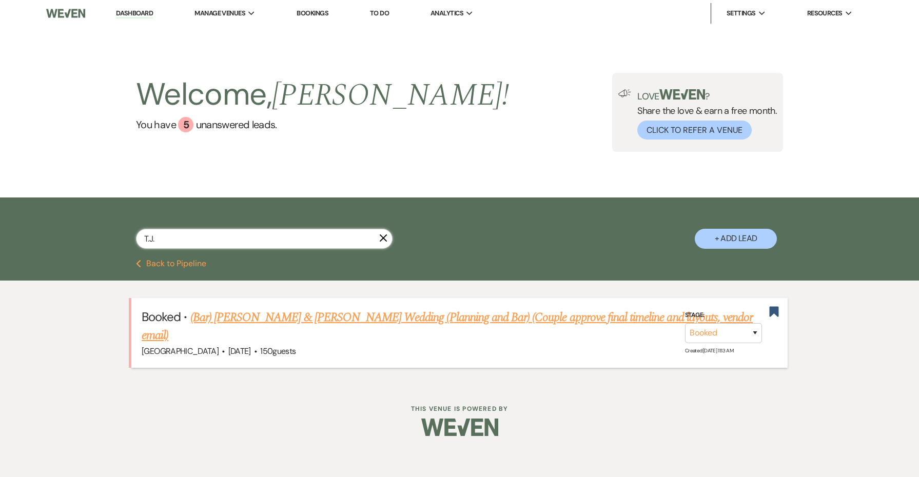
type input "T.J."
click at [227, 315] on link "(Bar) [PERSON_NAME] & [PERSON_NAME] Wedding (Planning and Bar) (Couple approve …" at bounding box center [447, 326] width 611 height 37
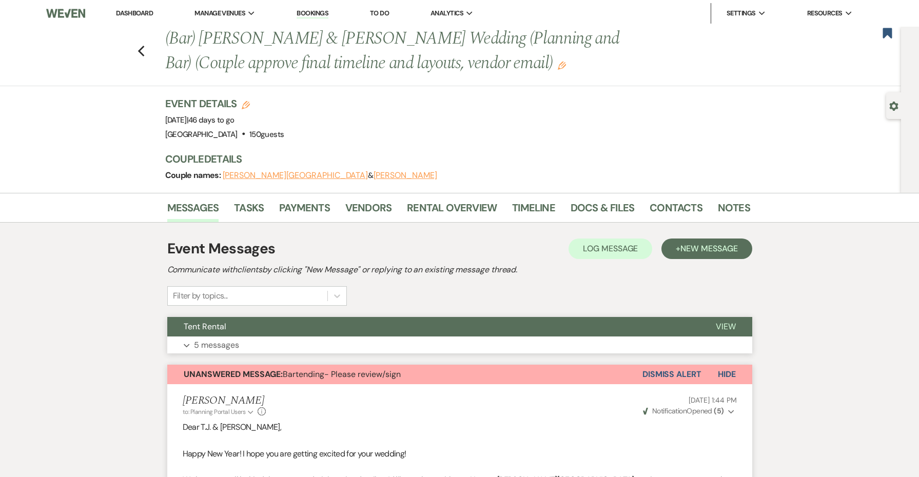
click at [264, 337] on button "Expand 5 messages" at bounding box center [459, 345] width 585 height 17
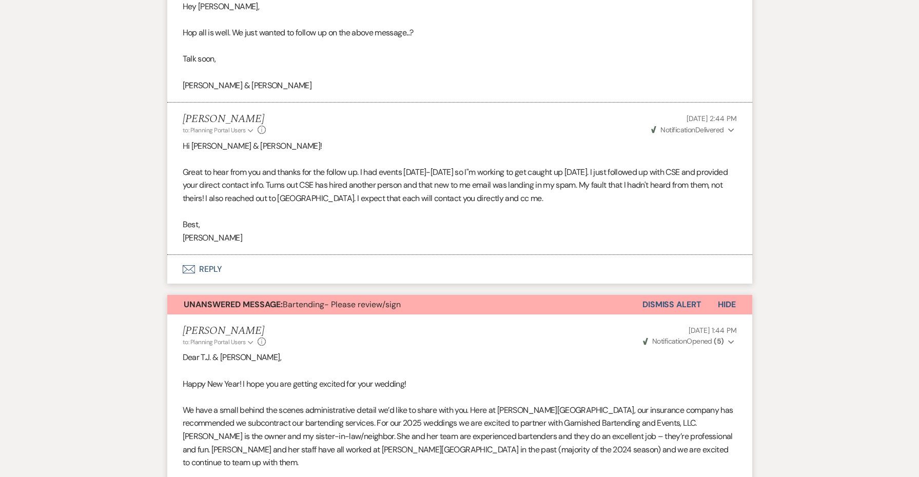
click at [207, 258] on button "Envelope Reply" at bounding box center [459, 269] width 585 height 29
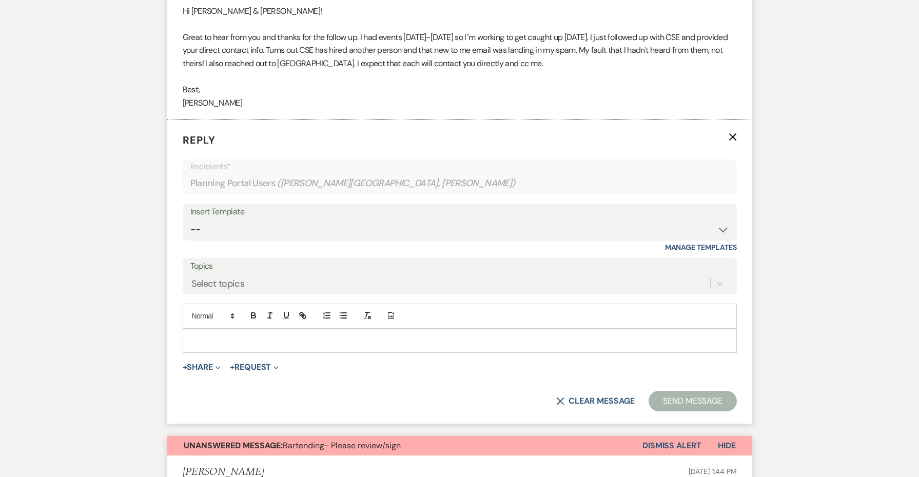
scroll to position [943, 0]
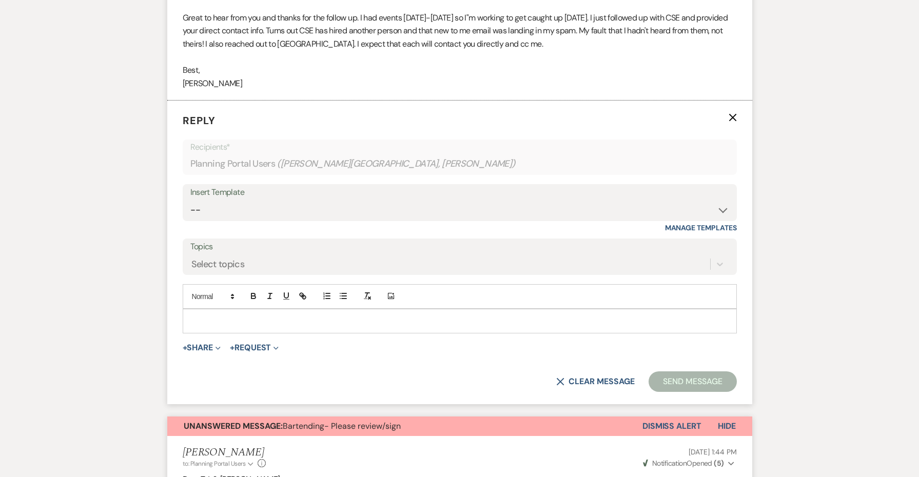
click at [240, 316] on p at bounding box center [460, 321] width 538 height 11
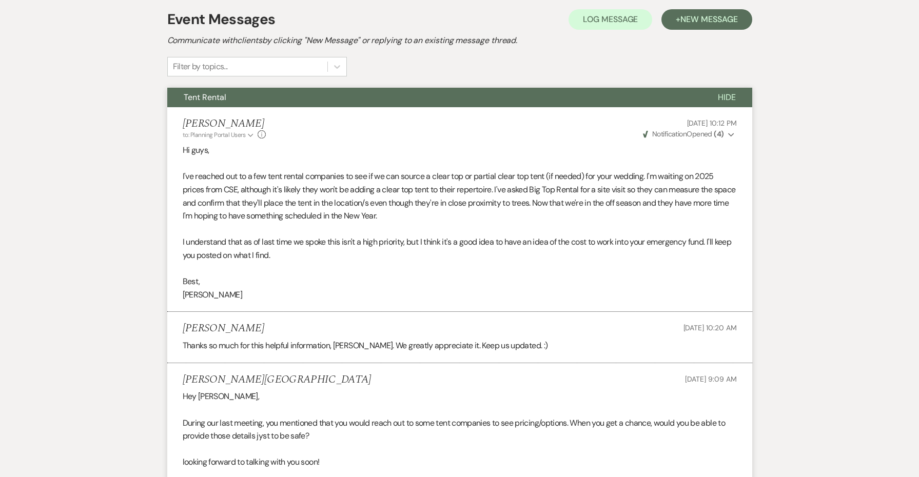
scroll to position [0, 0]
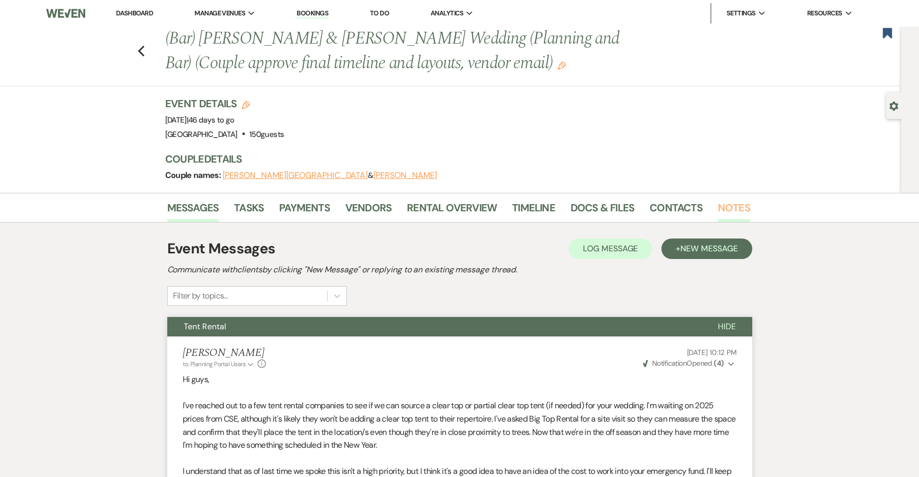
click at [728, 212] on link "Notes" at bounding box center [734, 211] width 32 height 23
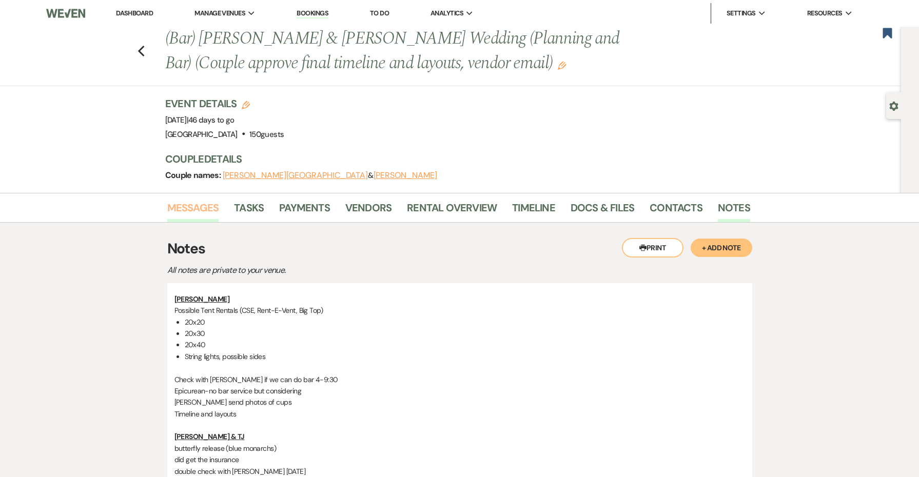
click at [187, 204] on link "Messages" at bounding box center [193, 211] width 52 height 23
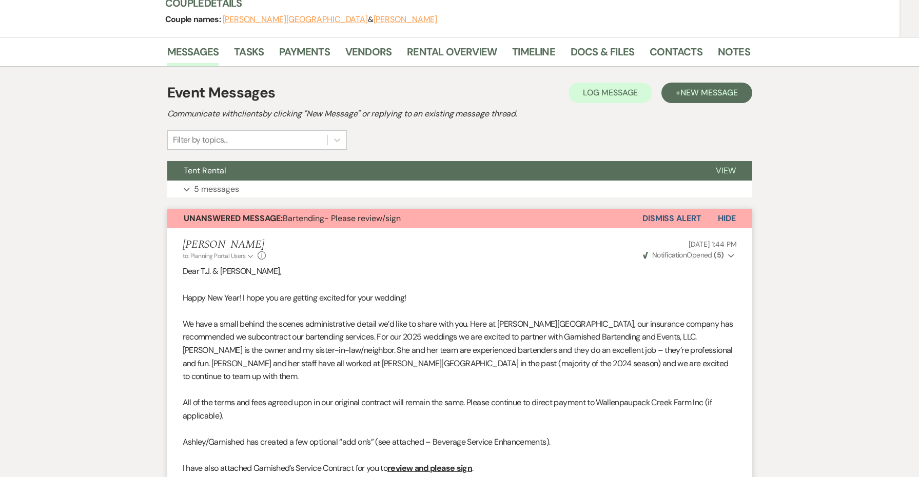
scroll to position [76, 0]
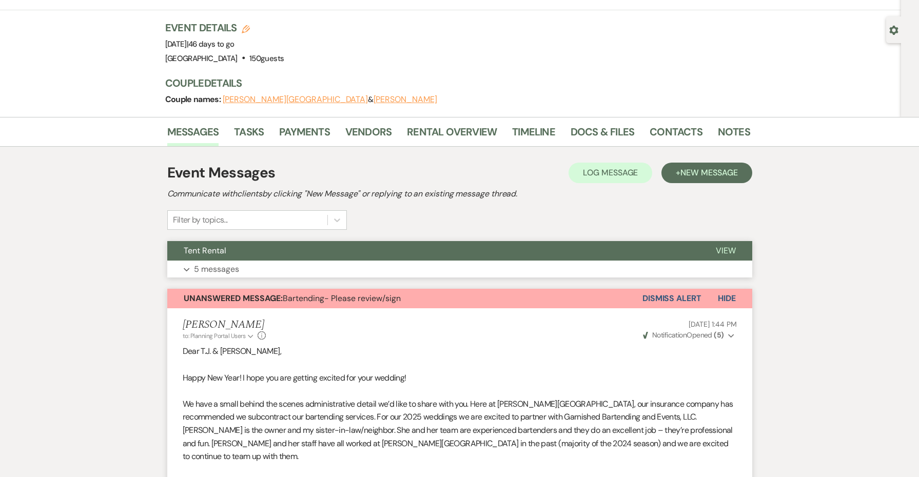
click at [366, 258] on button "Tent Rental" at bounding box center [433, 251] width 532 height 20
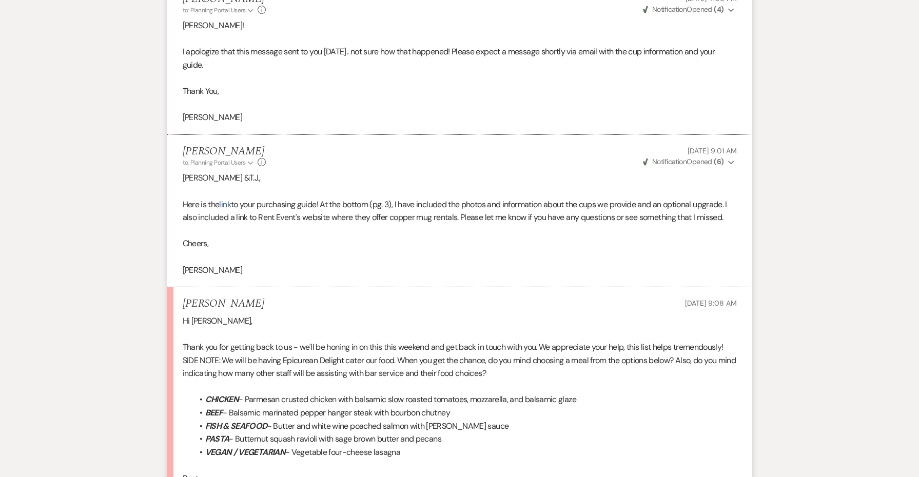
scroll to position [2404, 0]
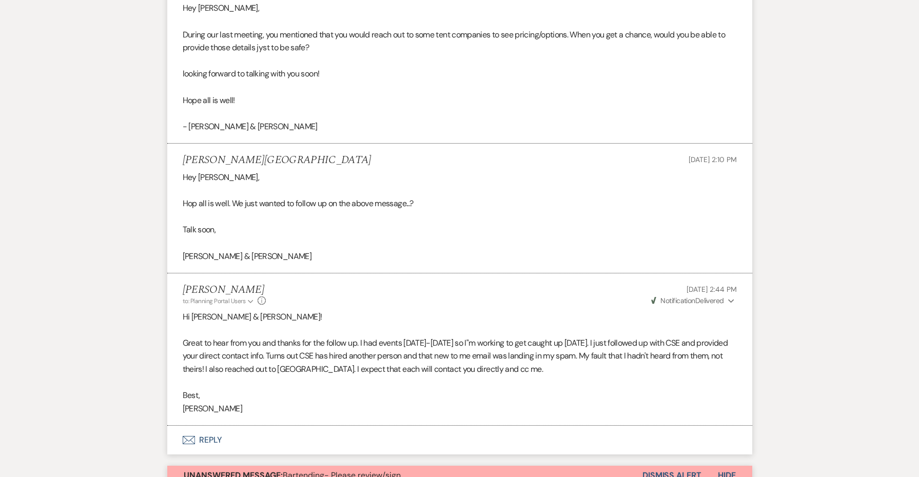
scroll to position [755, 0]
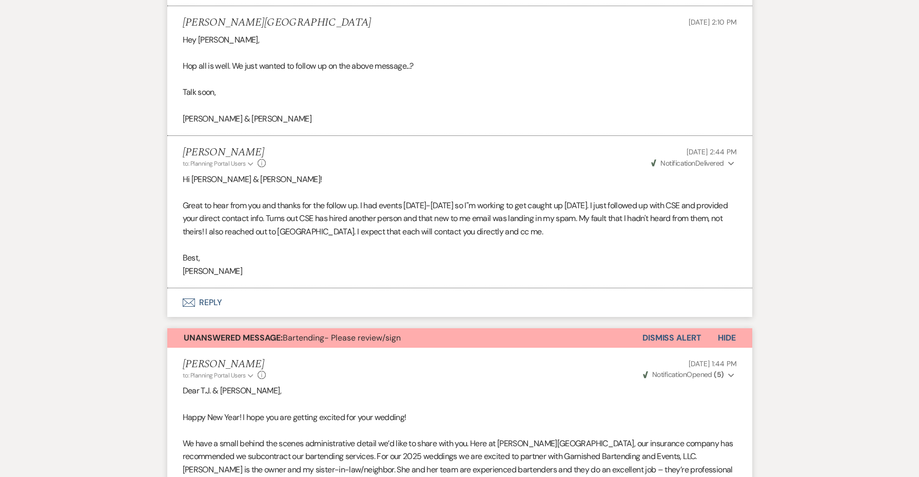
click at [205, 288] on button "Envelope Reply" at bounding box center [459, 302] width 585 height 29
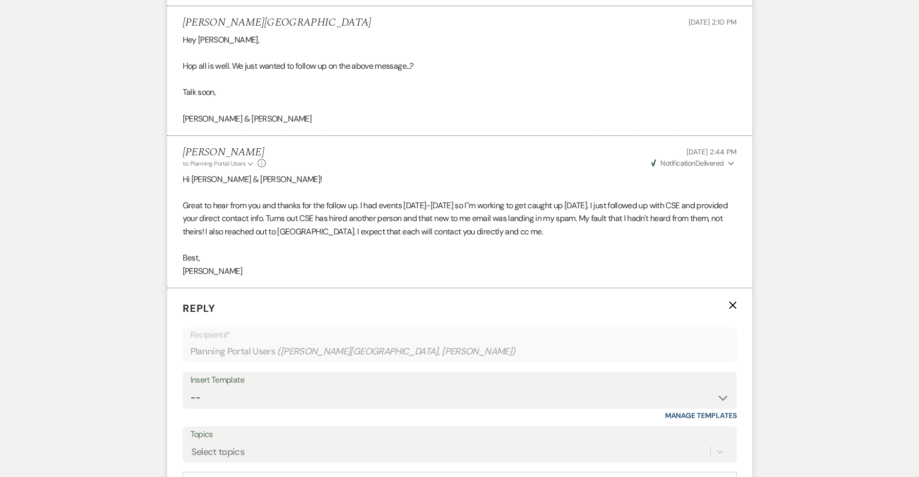
scroll to position [943, 0]
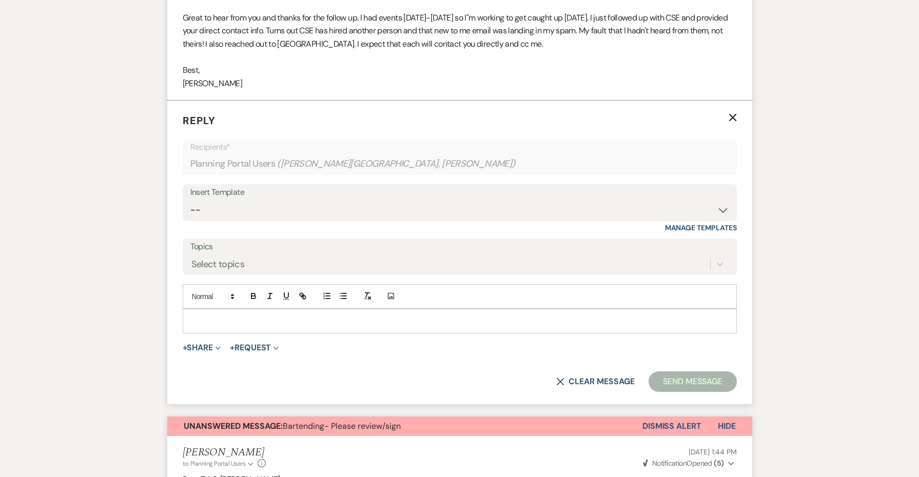
click at [217, 316] on p at bounding box center [460, 321] width 538 height 11
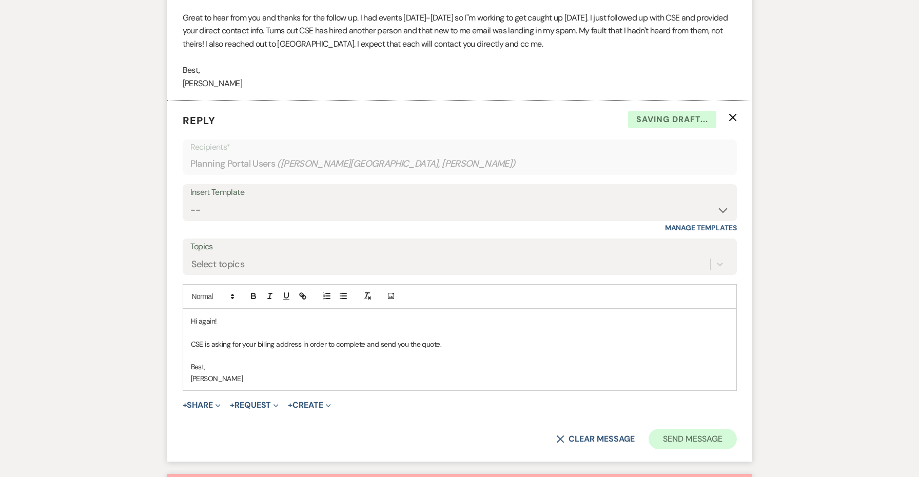
click at [692, 429] on button "Send Message" at bounding box center [693, 439] width 88 height 21
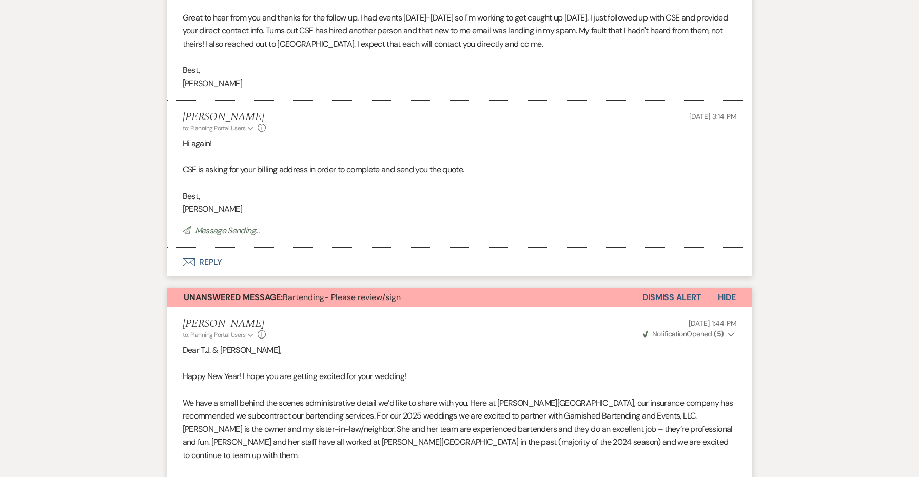
click at [553, 288] on button "Unanswered Message: Bartending- Please review/sign" at bounding box center [404, 298] width 475 height 20
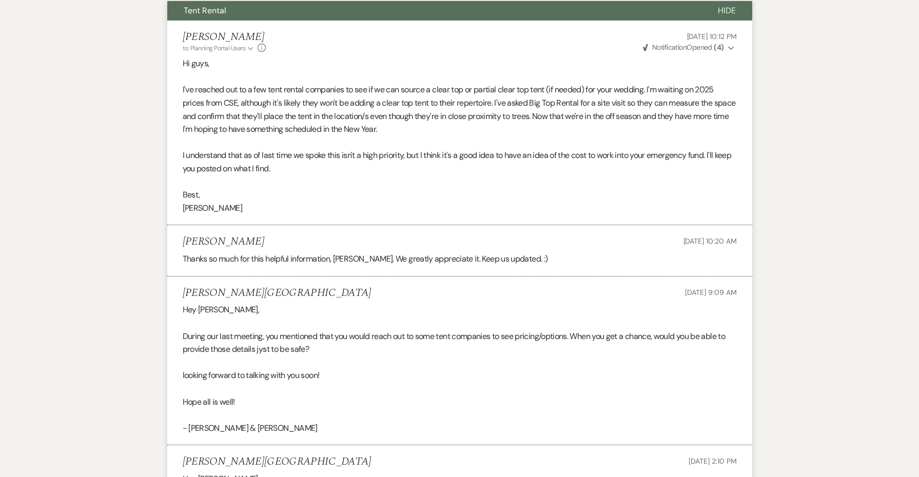
scroll to position [231, 0]
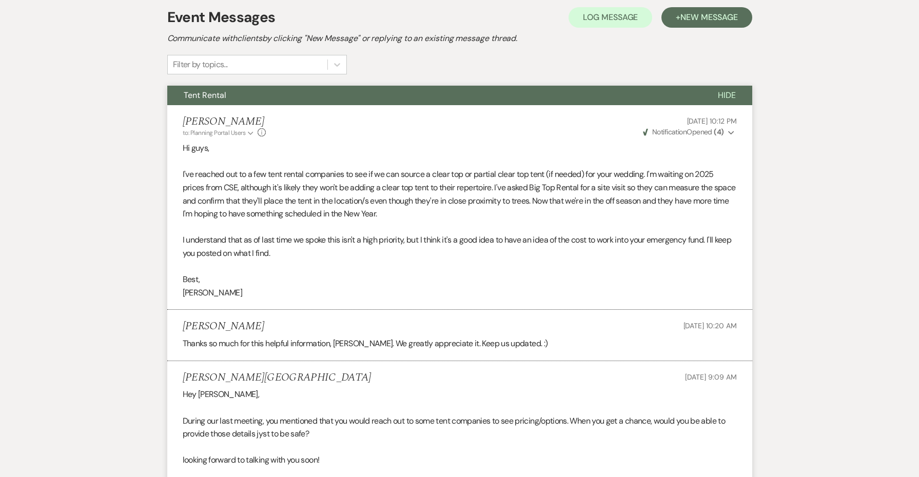
click at [466, 99] on button "Tent Rental" at bounding box center [434, 96] width 534 height 20
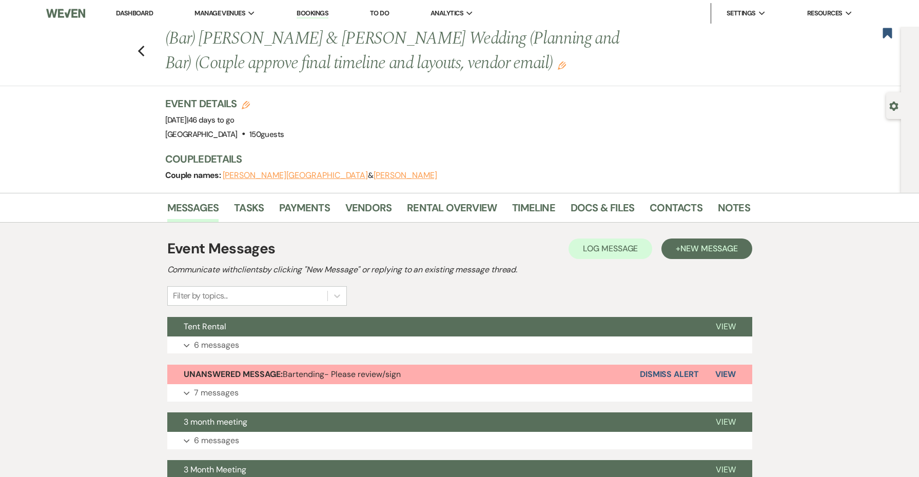
scroll to position [0, 0]
click at [141, 48] on use "button" at bounding box center [141, 51] width 7 height 11
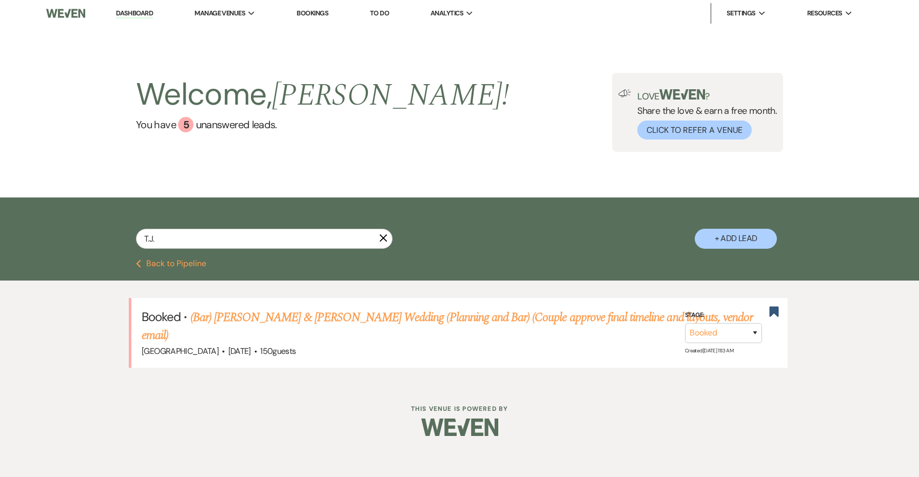
click at [381, 238] on icon "X" at bounding box center [383, 238] width 8 height 8
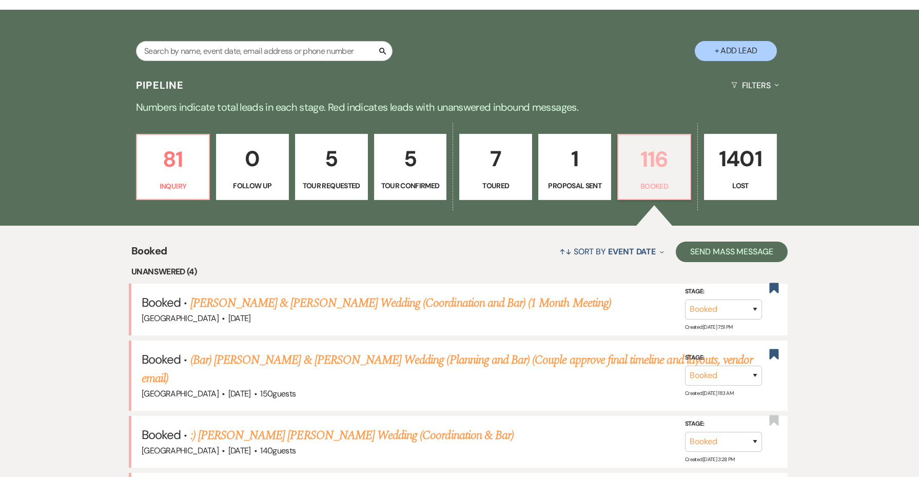
click at [641, 184] on p "Booked" at bounding box center [655, 186] width 60 height 11
click at [211, 301] on link "[PERSON_NAME] & [PERSON_NAME] Wedding (Coordination and Bar) (1 Month Meeting)" at bounding box center [400, 303] width 421 height 18
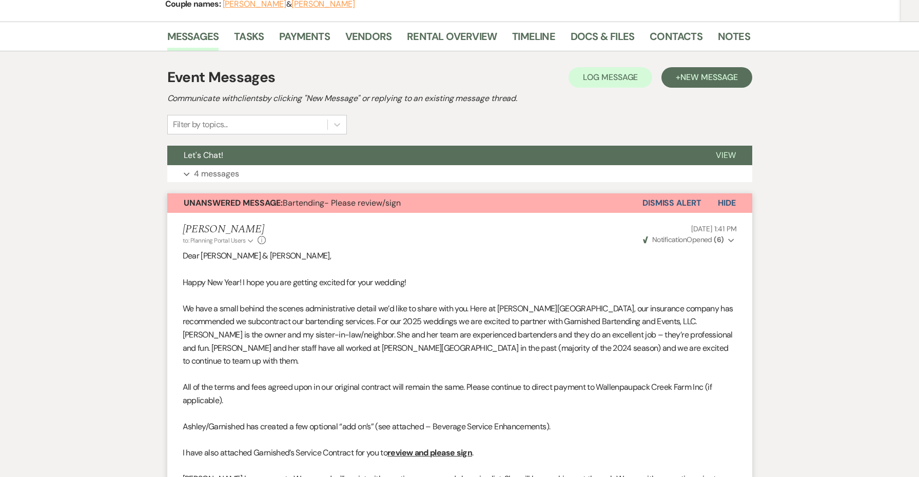
click at [226, 205] on strong "Unanswered Message:" at bounding box center [233, 203] width 99 height 11
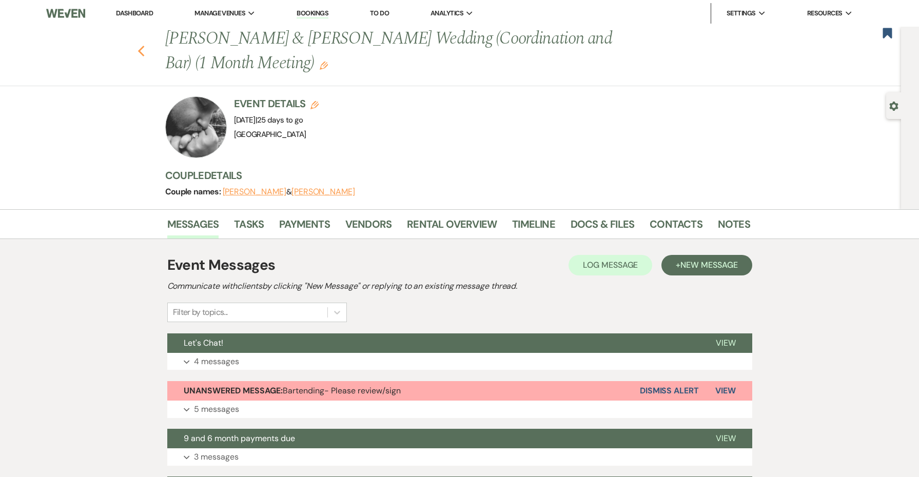
click at [143, 49] on icon "Previous" at bounding box center [142, 51] width 8 height 12
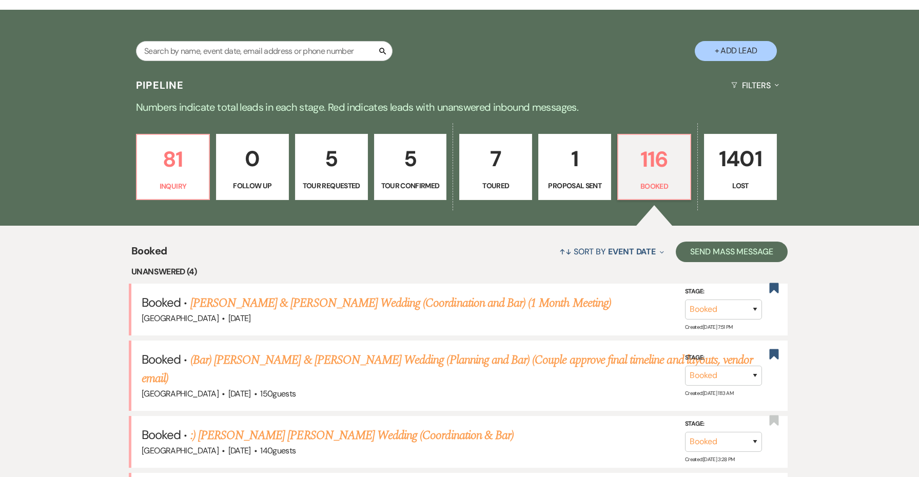
scroll to position [251, 0]
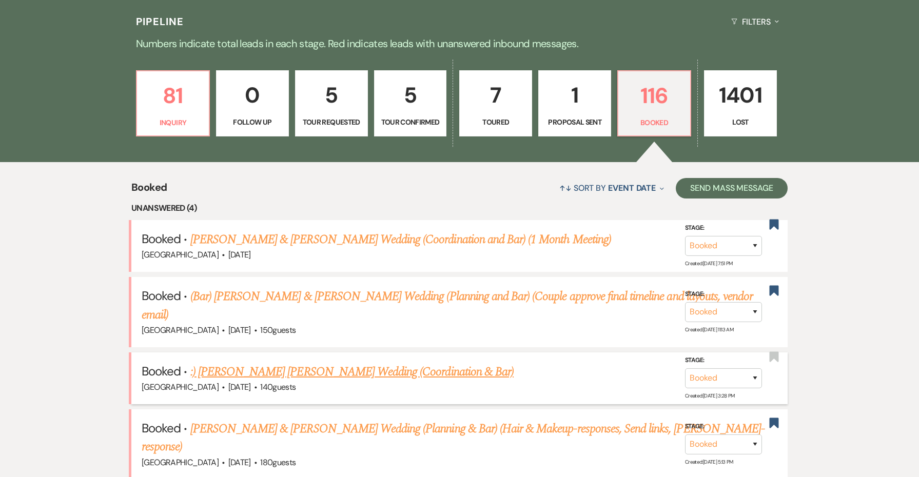
click at [332, 363] on link ":) [PERSON_NAME] [PERSON_NAME] Wedding (Coordination & Bar)" at bounding box center [351, 372] width 323 height 18
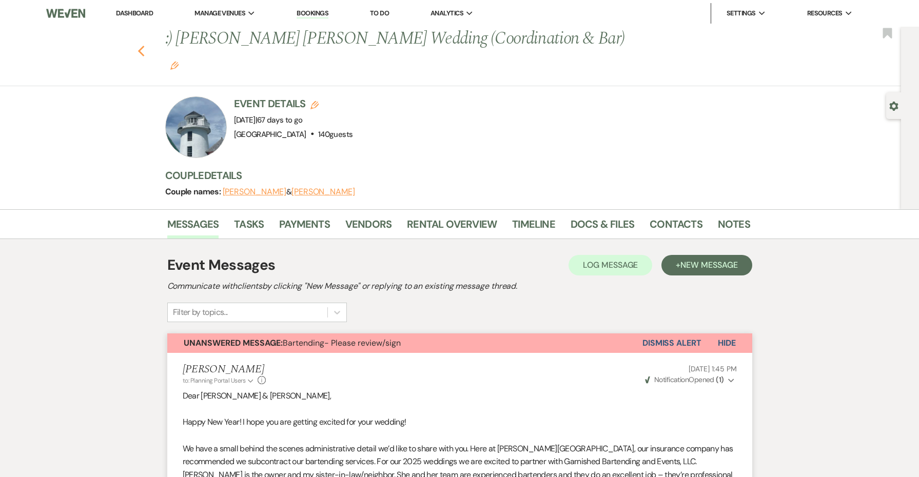
click at [142, 45] on icon "Previous" at bounding box center [142, 51] width 8 height 12
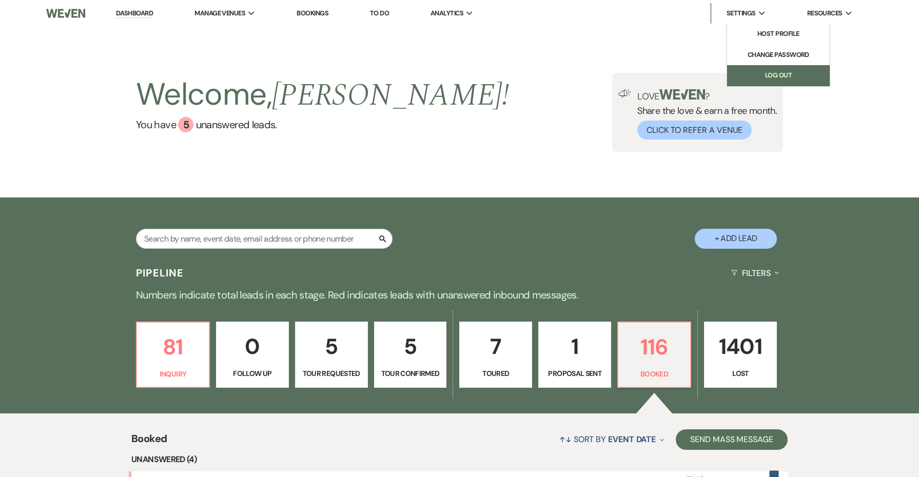
click at [765, 71] on link "Log Out" at bounding box center [778, 75] width 103 height 21
